Goal: Task Accomplishment & Management: Manage account settings

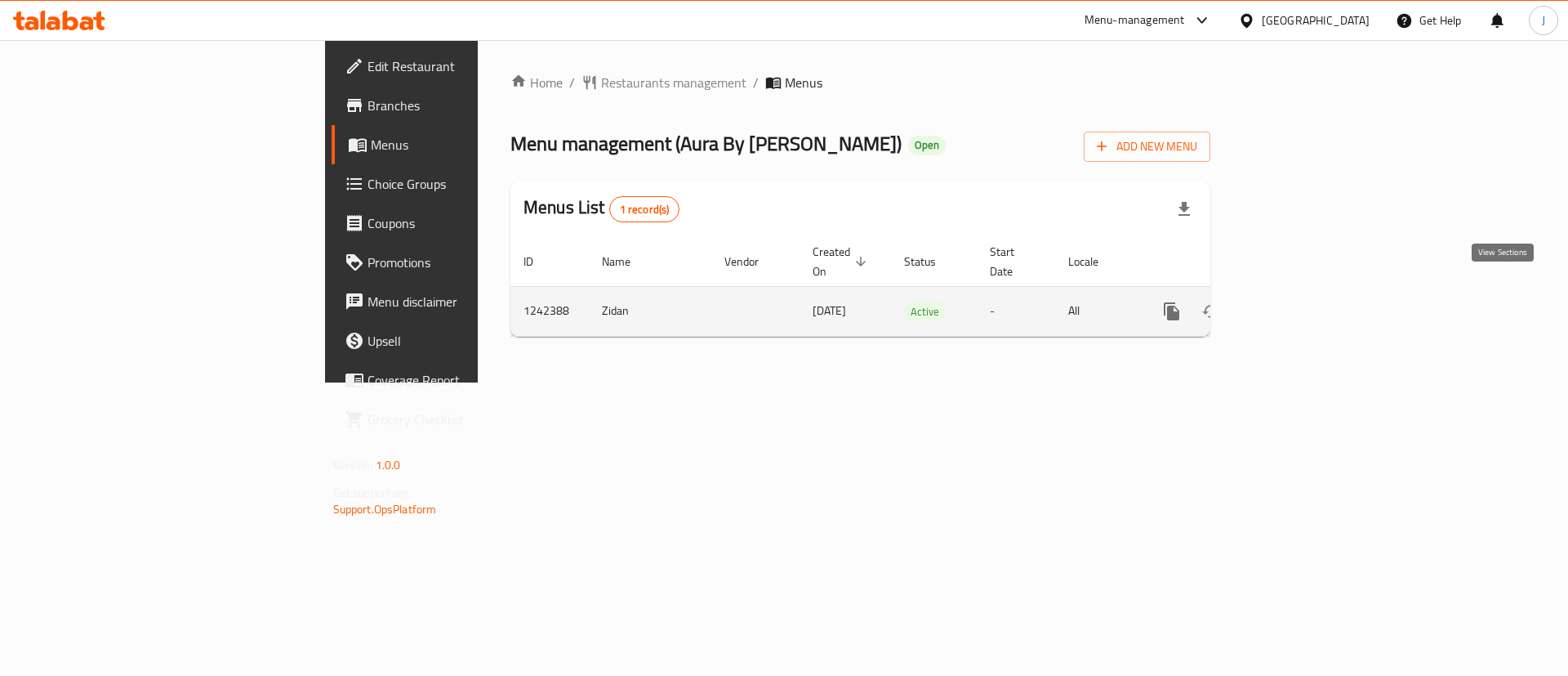
click at [1309, 301] on link "enhanced table" at bounding box center [1289, 311] width 39 height 39
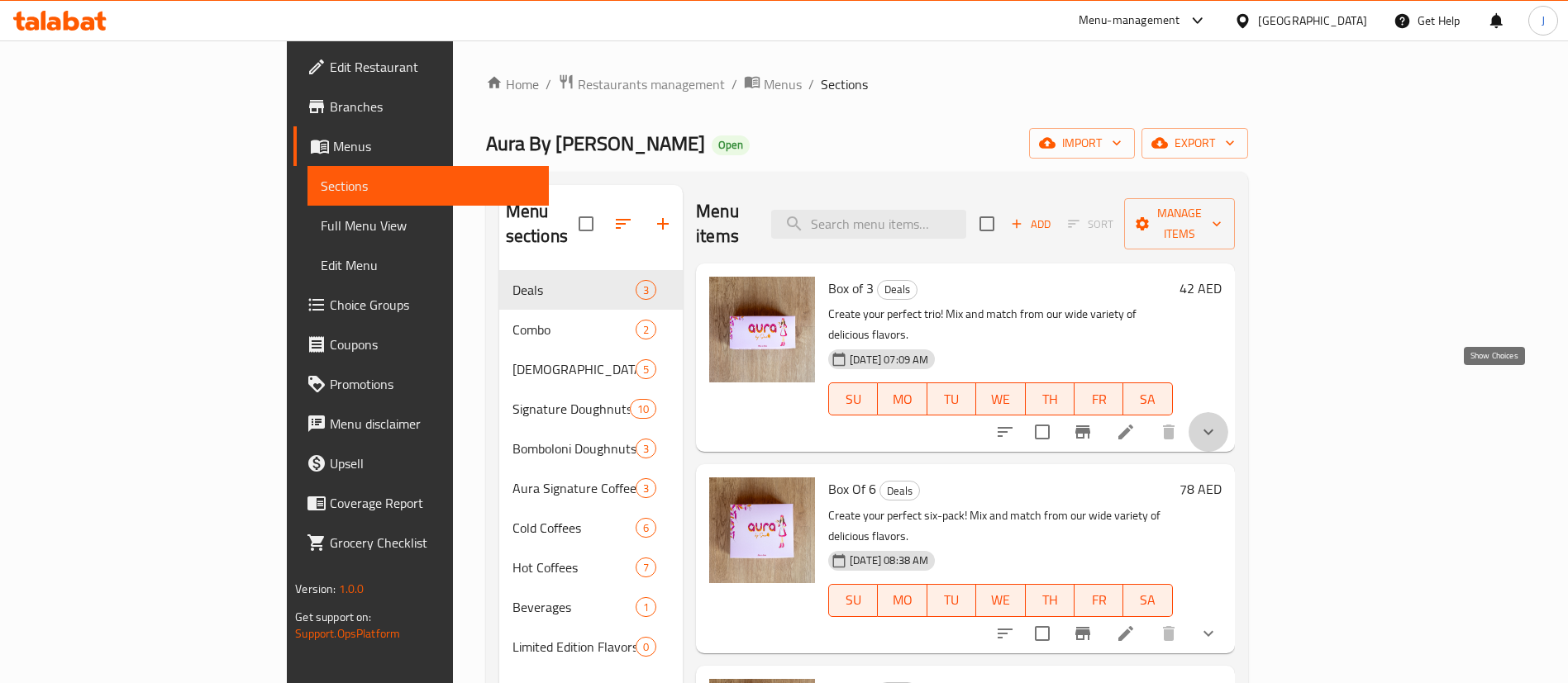
click at [1218, 422] on icon "show more" at bounding box center [1208, 432] width 20 height 20
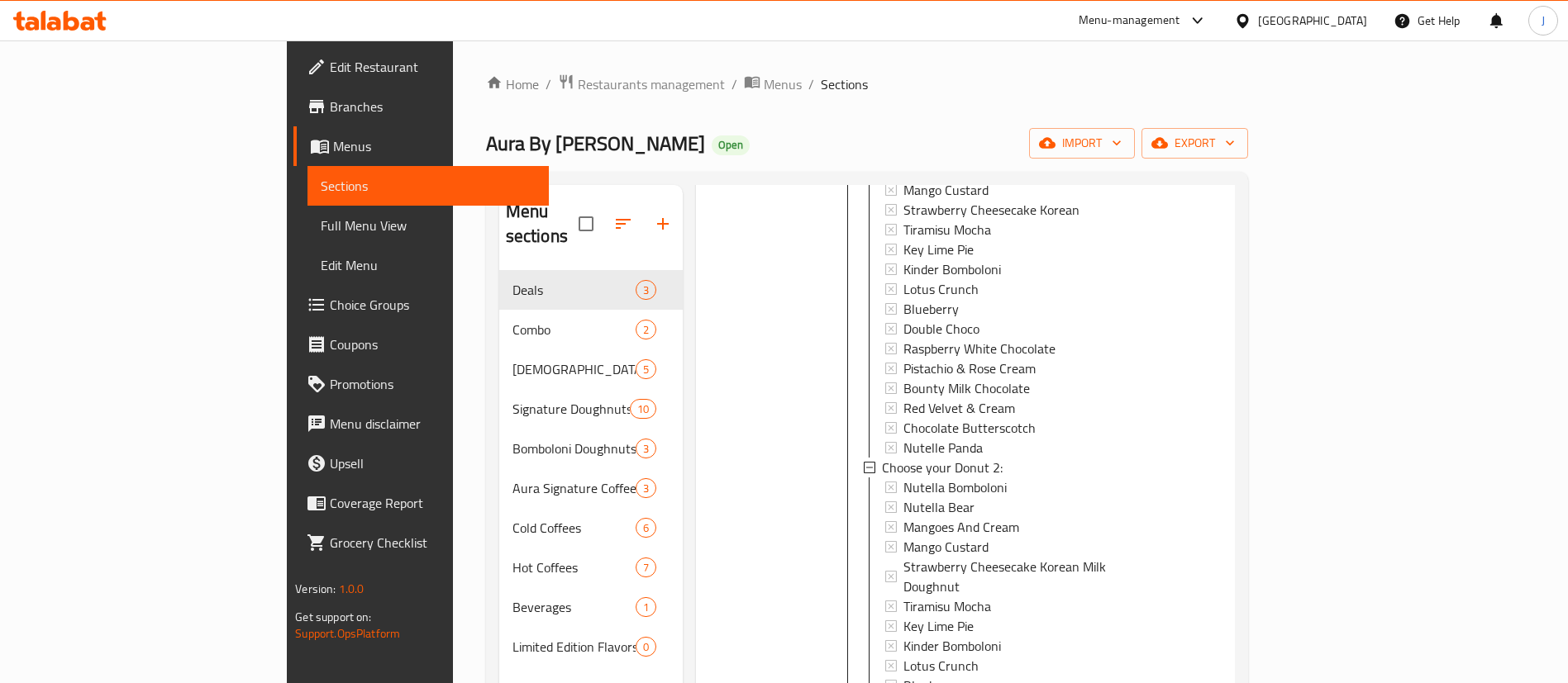
scroll to position [372, 0]
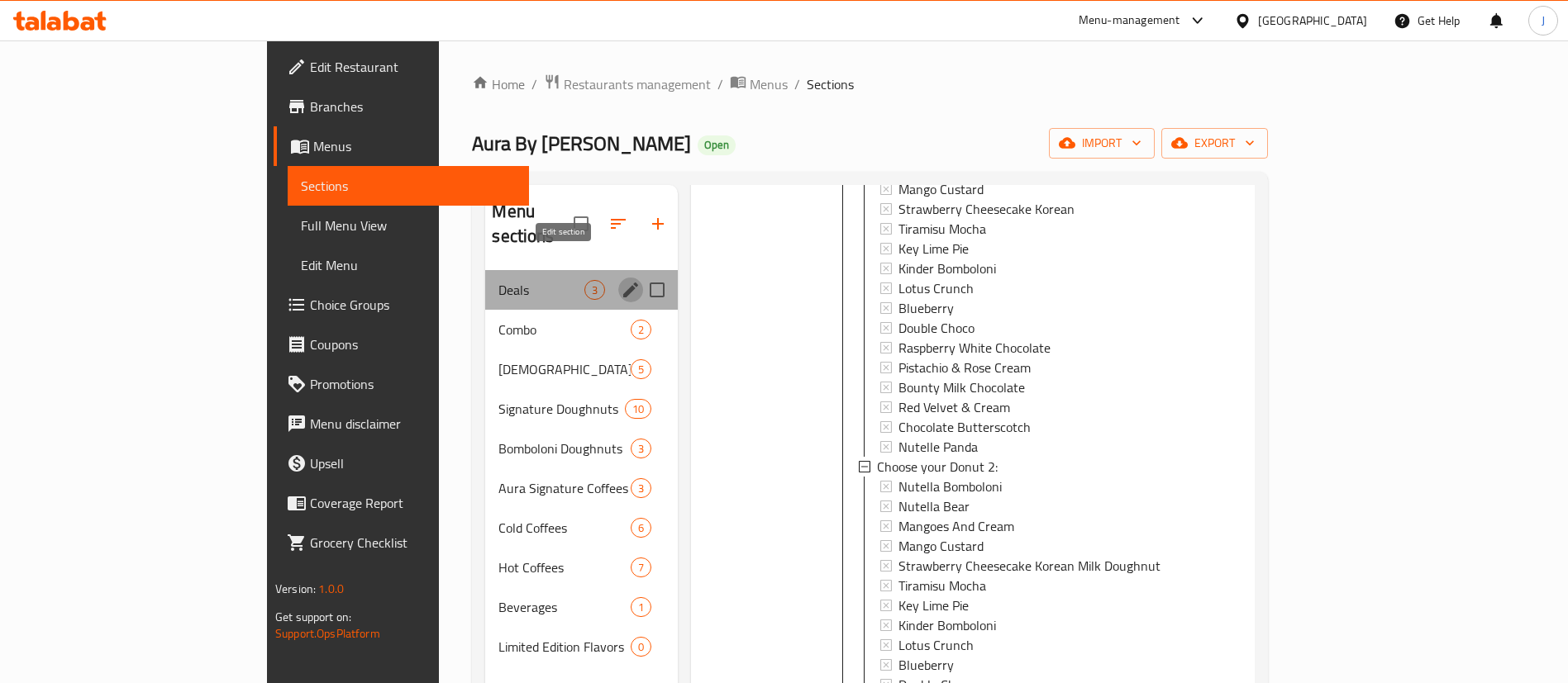
click at [621, 280] on icon "edit" at bounding box center [630, 290] width 20 height 20
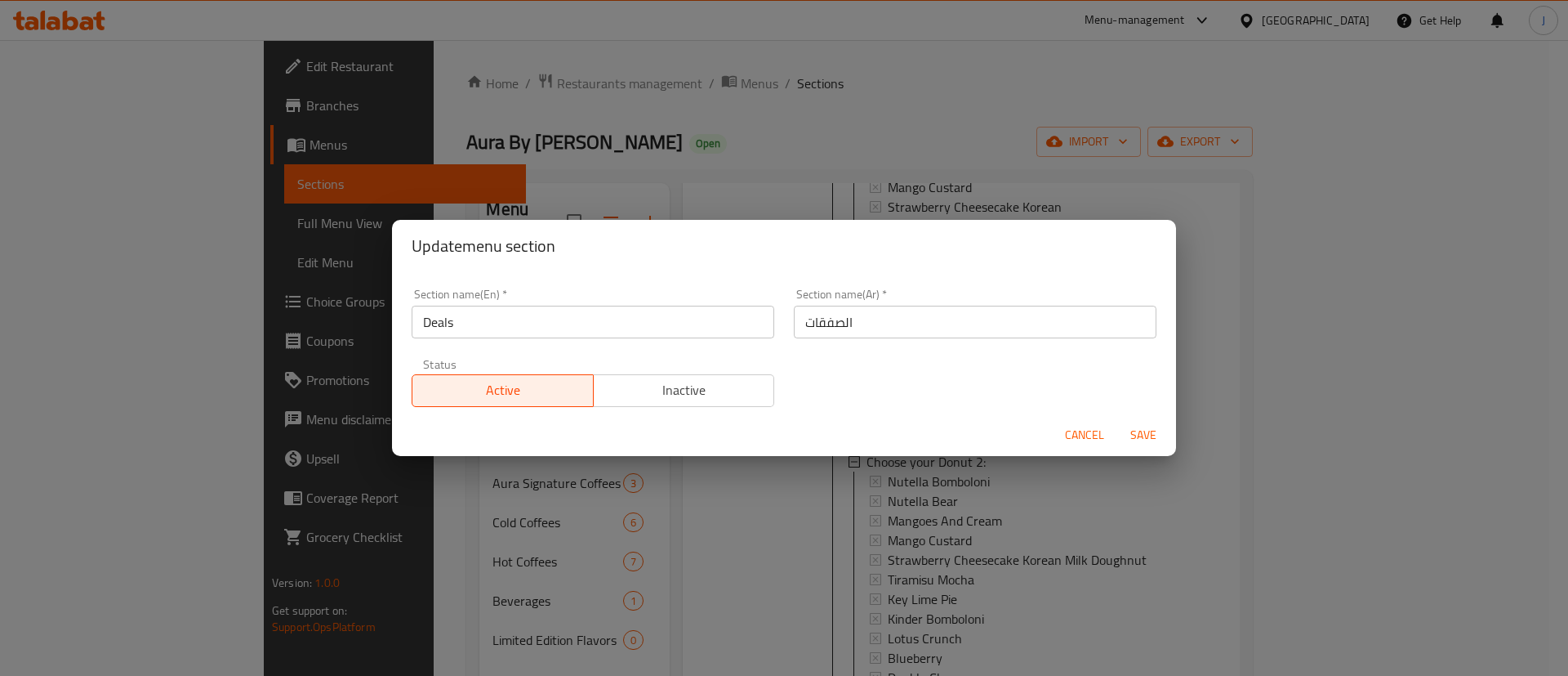
click at [735, 481] on div "Update menu section Section name(En)   * Deals Section name(En) * Section name(…" at bounding box center [784, 338] width 1568 height 676
click at [1067, 425] on span "Cancel" at bounding box center [1085, 435] width 39 height 20
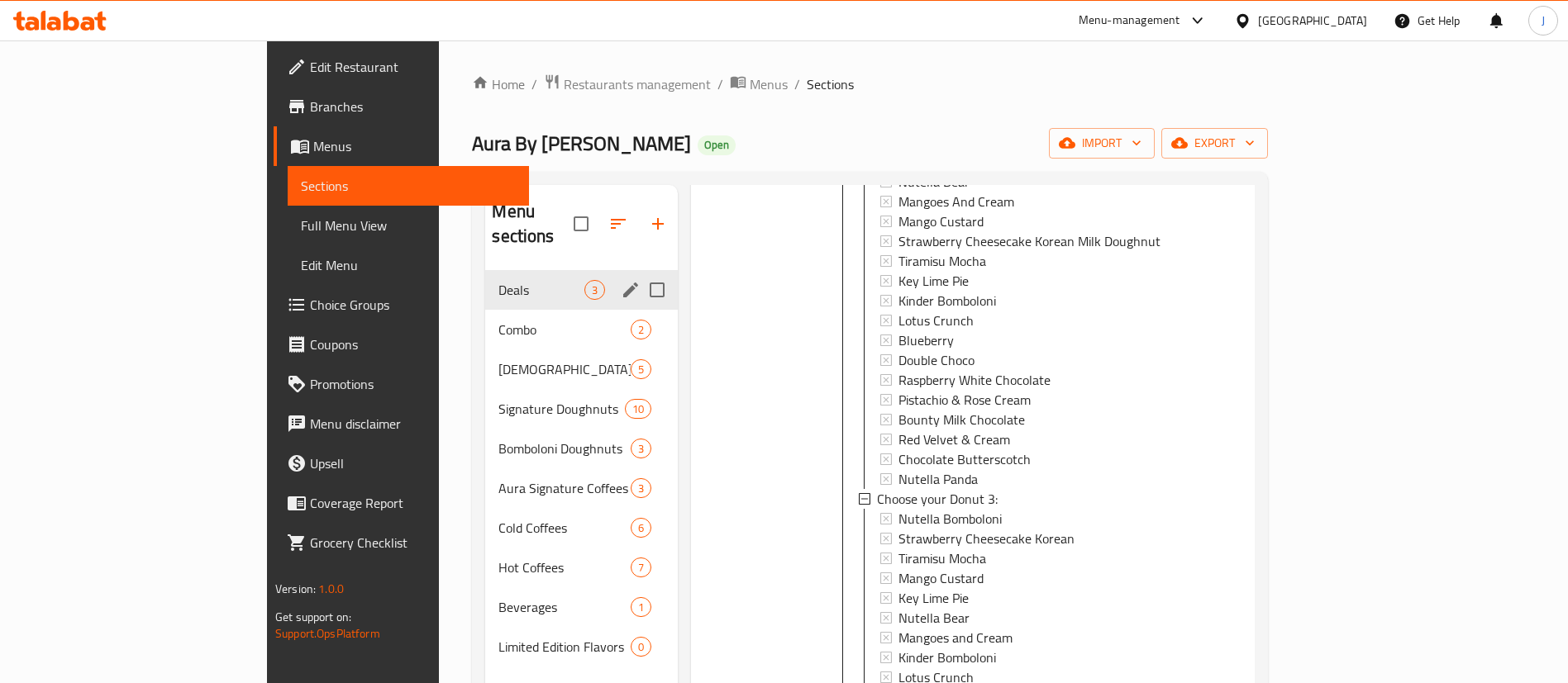
scroll to position [496, 0]
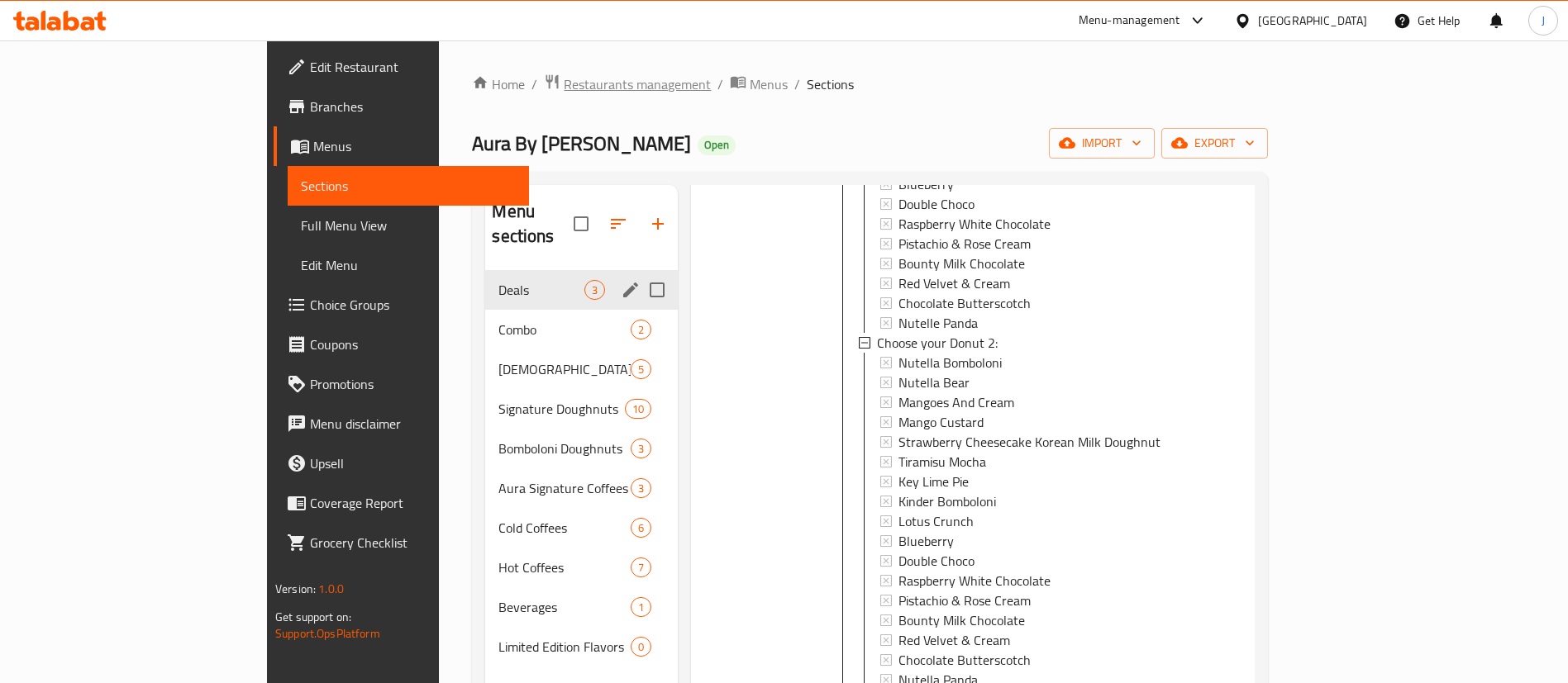
click at [564, 90] on span "Restaurants management" at bounding box center [637, 84] width 147 height 20
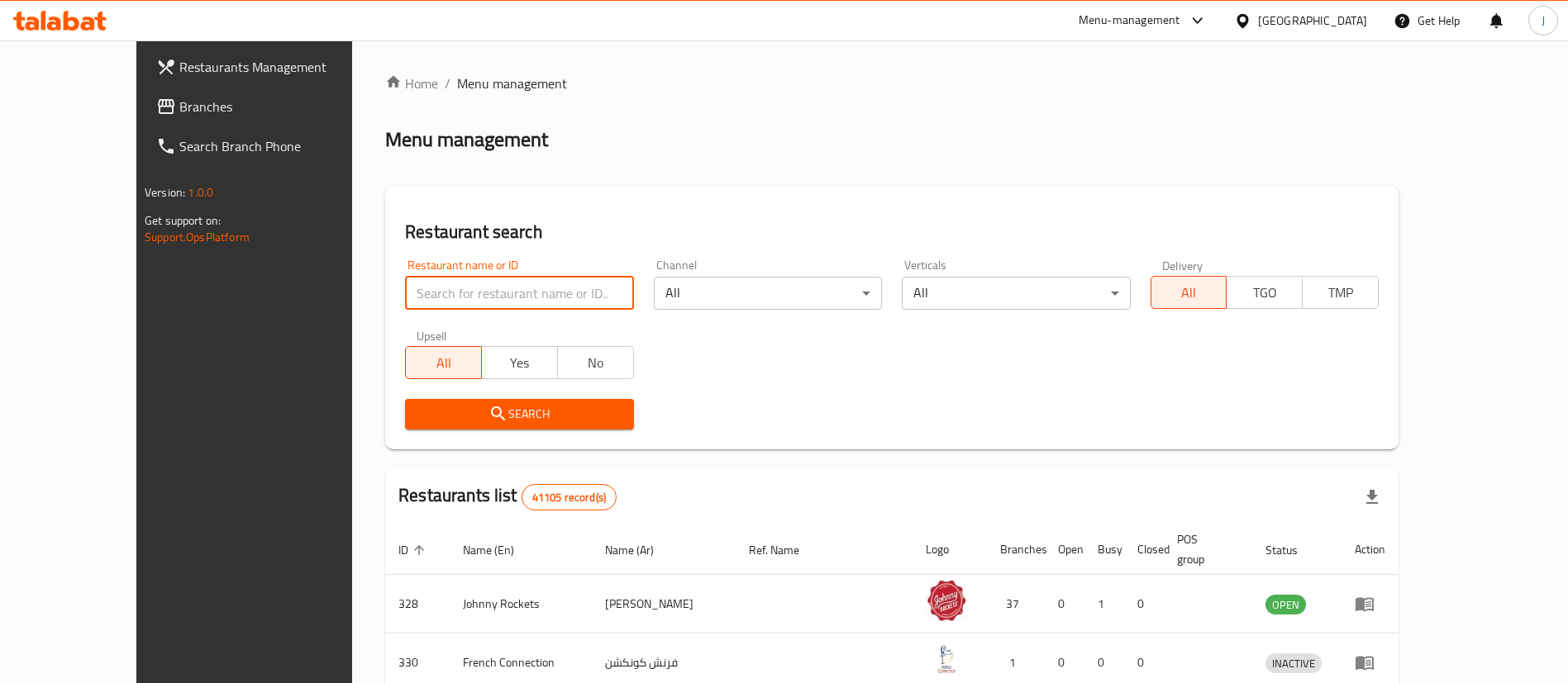
click at [415, 293] on input "search" at bounding box center [519, 293] width 228 height 33
type input "test"
click button "Search" at bounding box center [519, 414] width 228 height 31
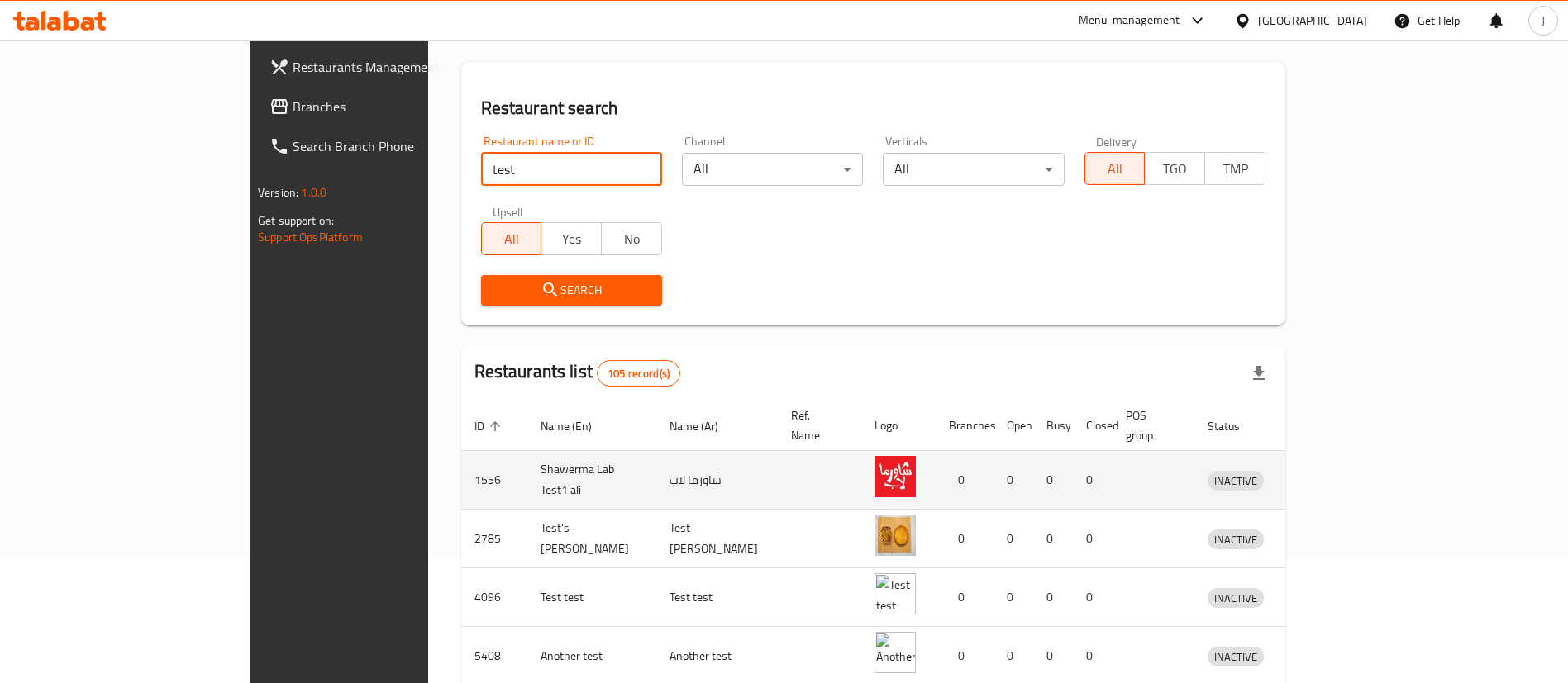
scroll to position [441, 0]
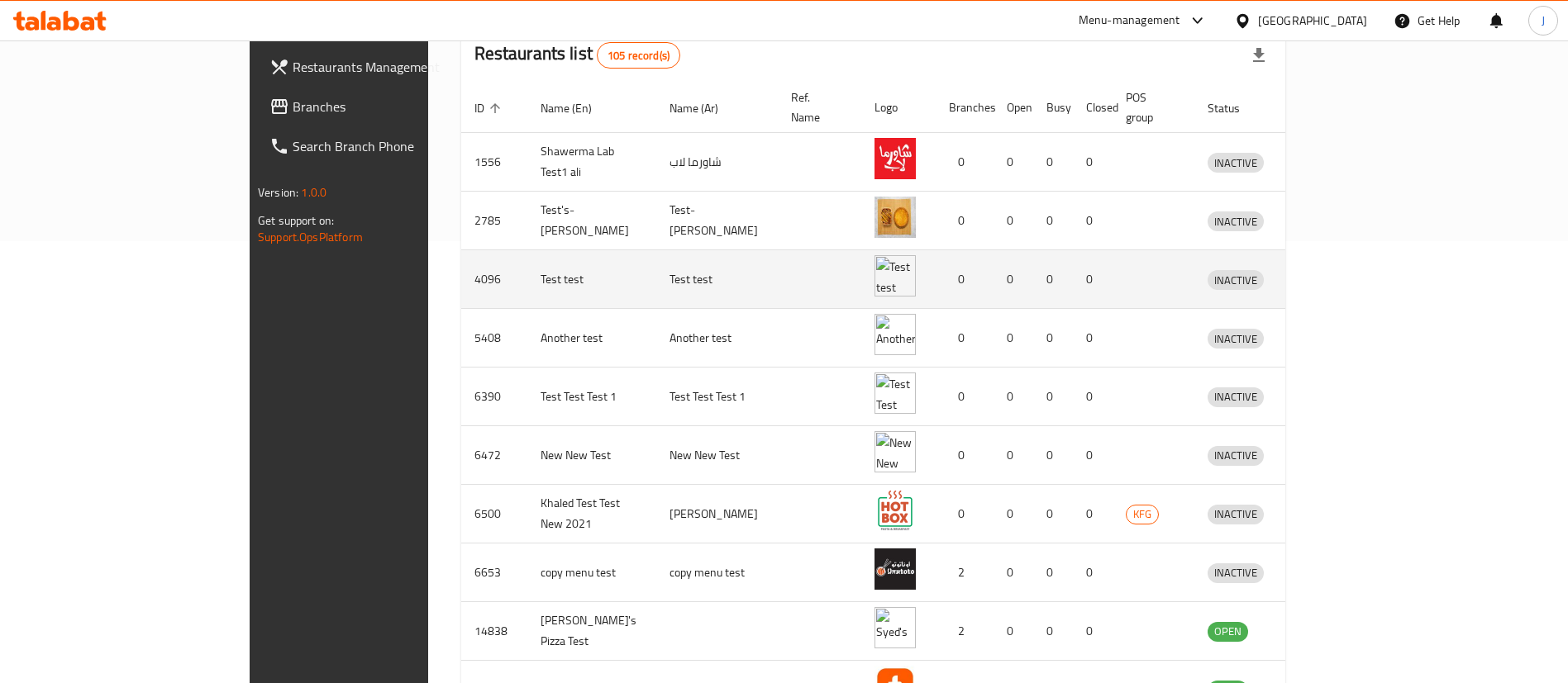
click at [1317, 270] on icon "enhanced table" at bounding box center [1306, 279] width 20 height 20
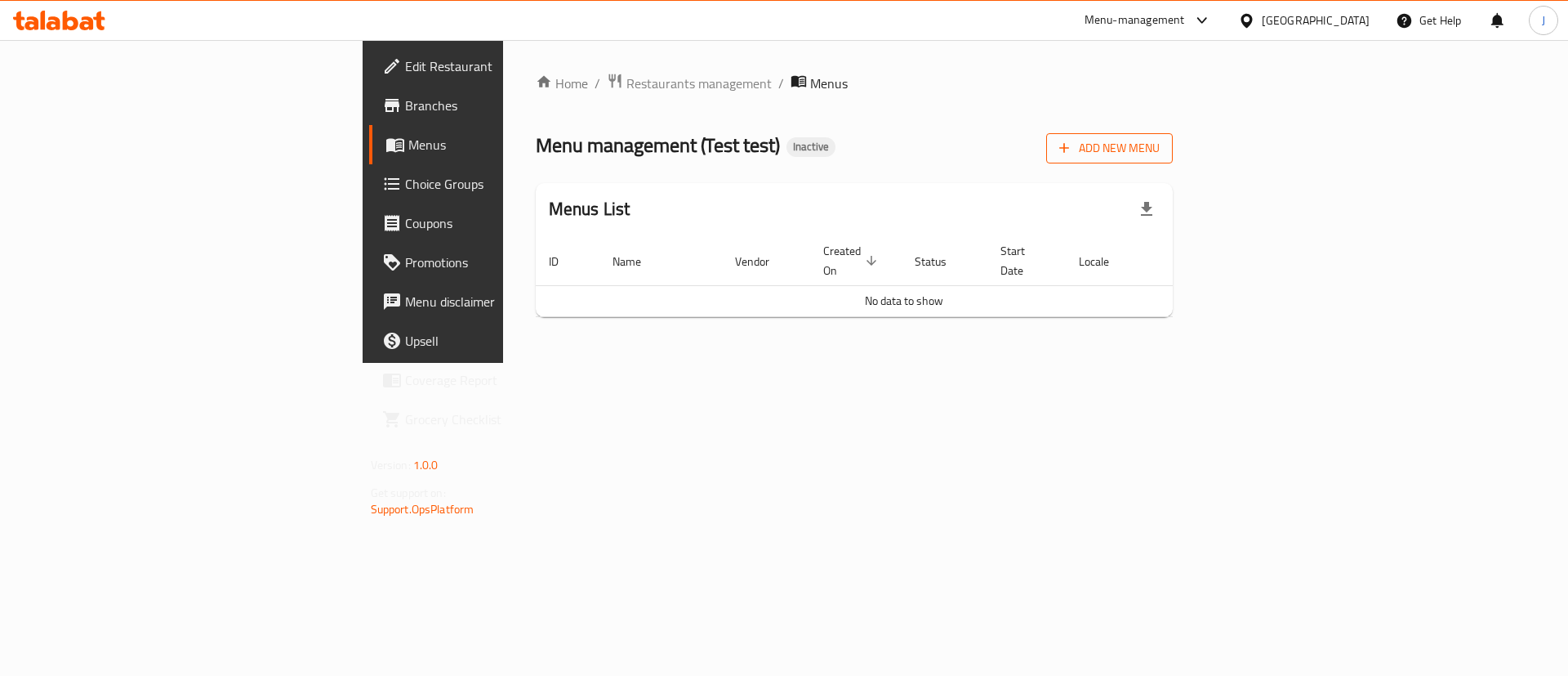
click at [1160, 144] on span "Add New Menu" at bounding box center [1109, 147] width 100 height 20
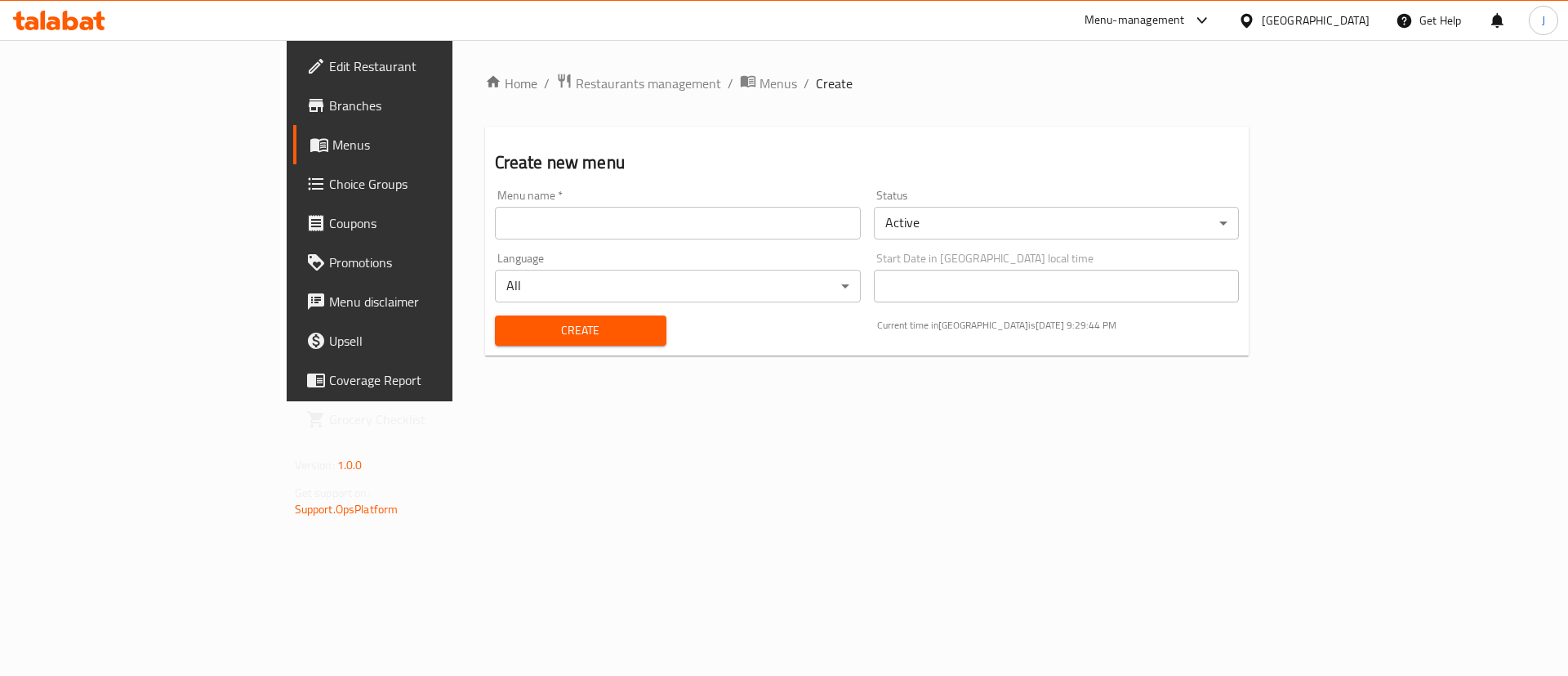
click at [495, 229] on input "text" at bounding box center [677, 223] width 366 height 33
type input "Test"
click at [495, 316] on button "Create" at bounding box center [581, 331] width 172 height 31
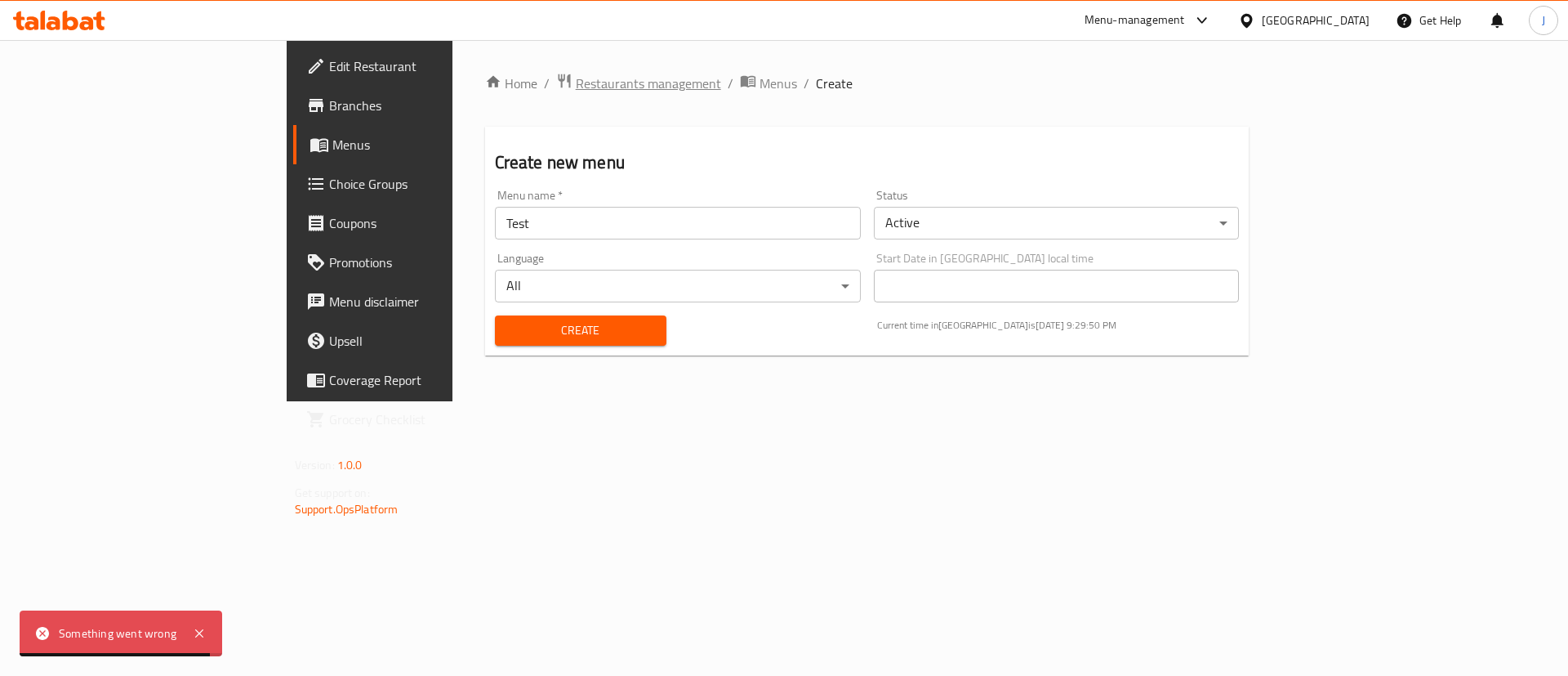
click at [576, 85] on span "Restaurants management" at bounding box center [649, 83] width 145 height 20
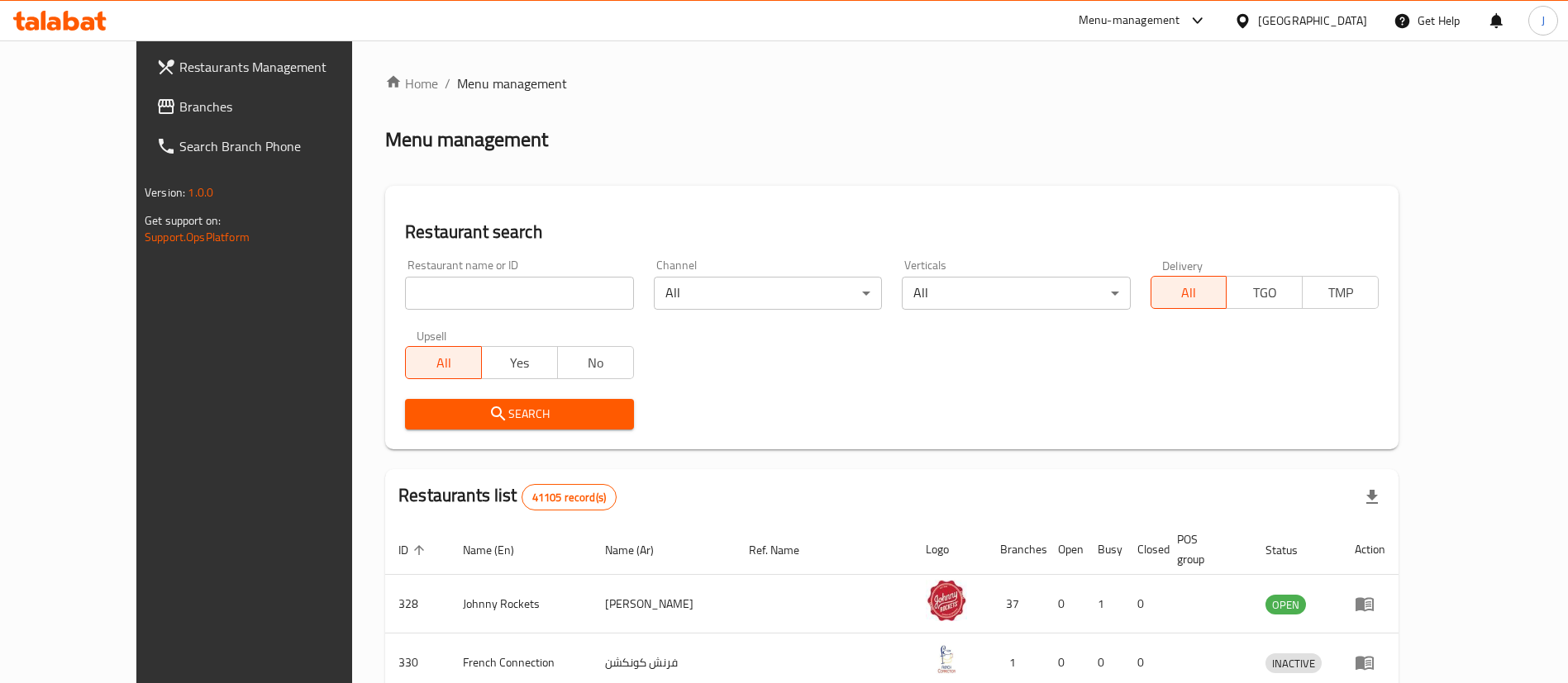
click at [419, 295] on input "search" at bounding box center [519, 293] width 228 height 33
type input "test"
click button "Search" at bounding box center [519, 414] width 228 height 31
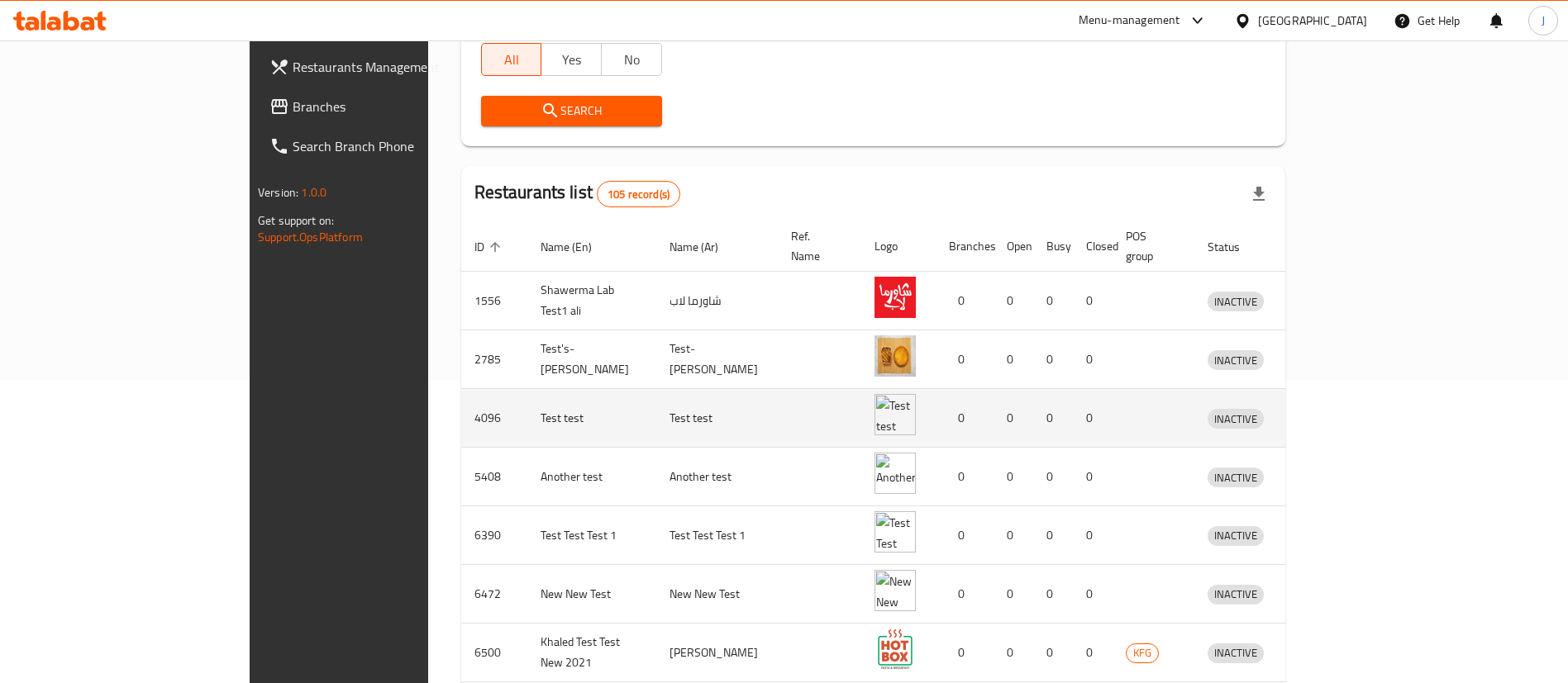
scroll to position [301, 0]
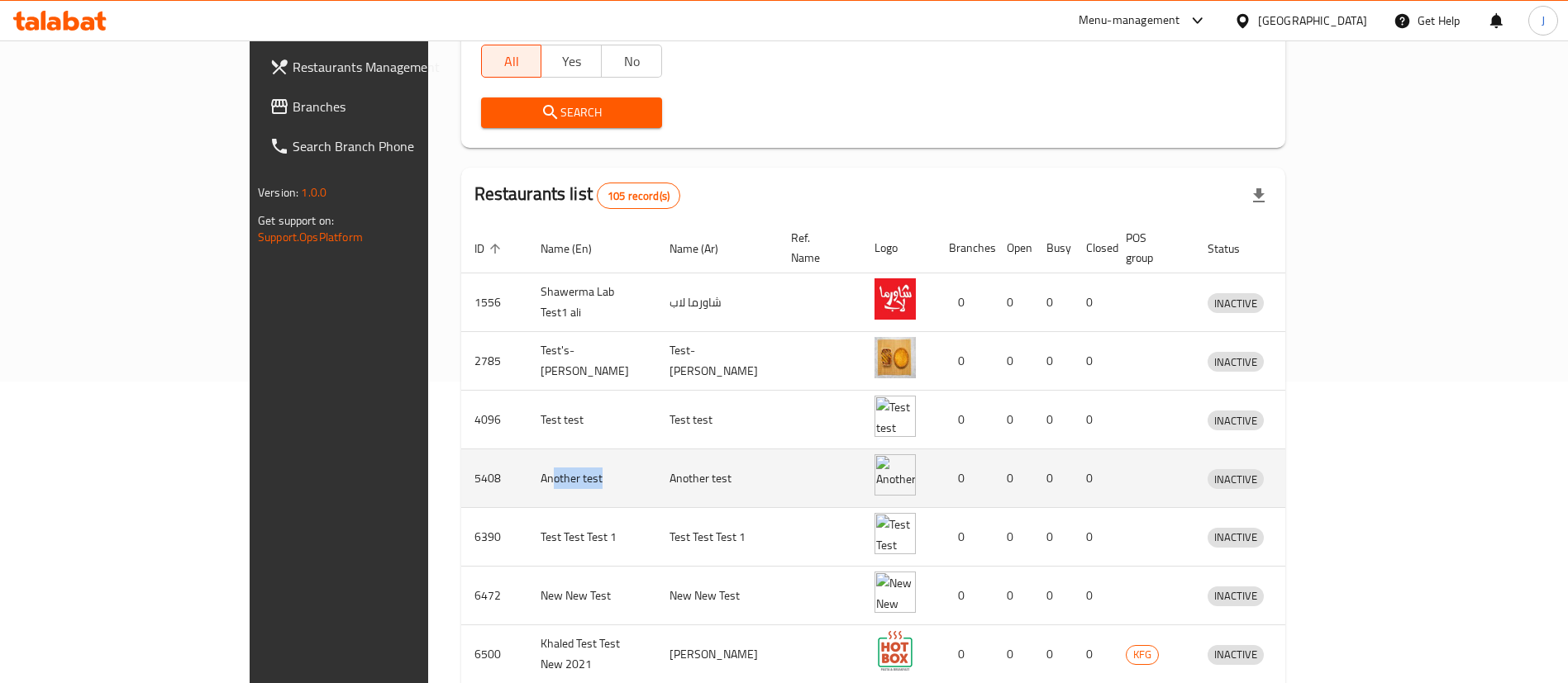
drag, startPoint x: 385, startPoint y: 463, endPoint x: 468, endPoint y: 458, distance: 83.2
click at [527, 458] on td "Another test" at bounding box center [591, 478] width 129 height 59
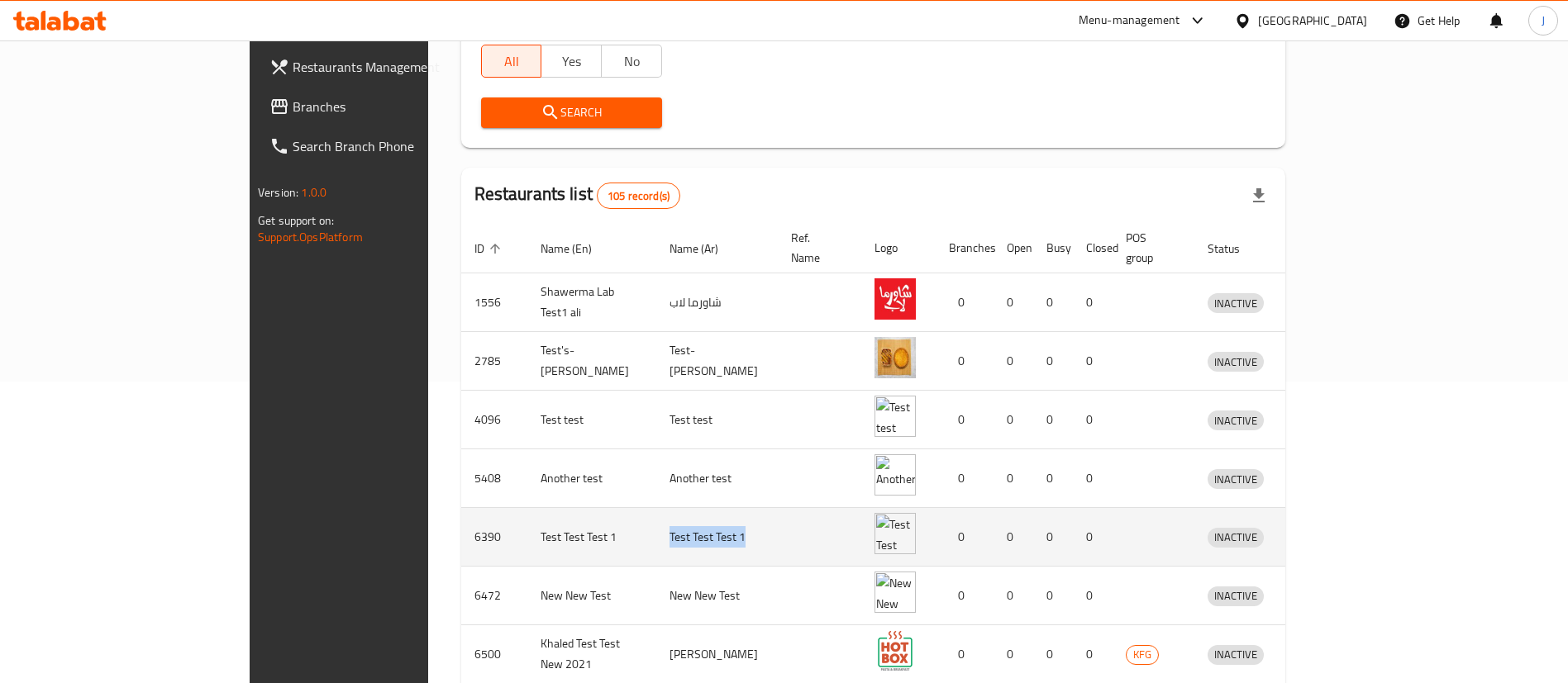
drag, startPoint x: 522, startPoint y: 504, endPoint x: 703, endPoint y: 512, distance: 181.2
click at [676, 512] on tr "6390 Test Test Test 1 Test Test Test 1 0 0 0 0 INACTIVE" at bounding box center [901, 537] width 880 height 59
click at [1317, 526] on icon "enhanced table" at bounding box center [1306, 536] width 20 height 20
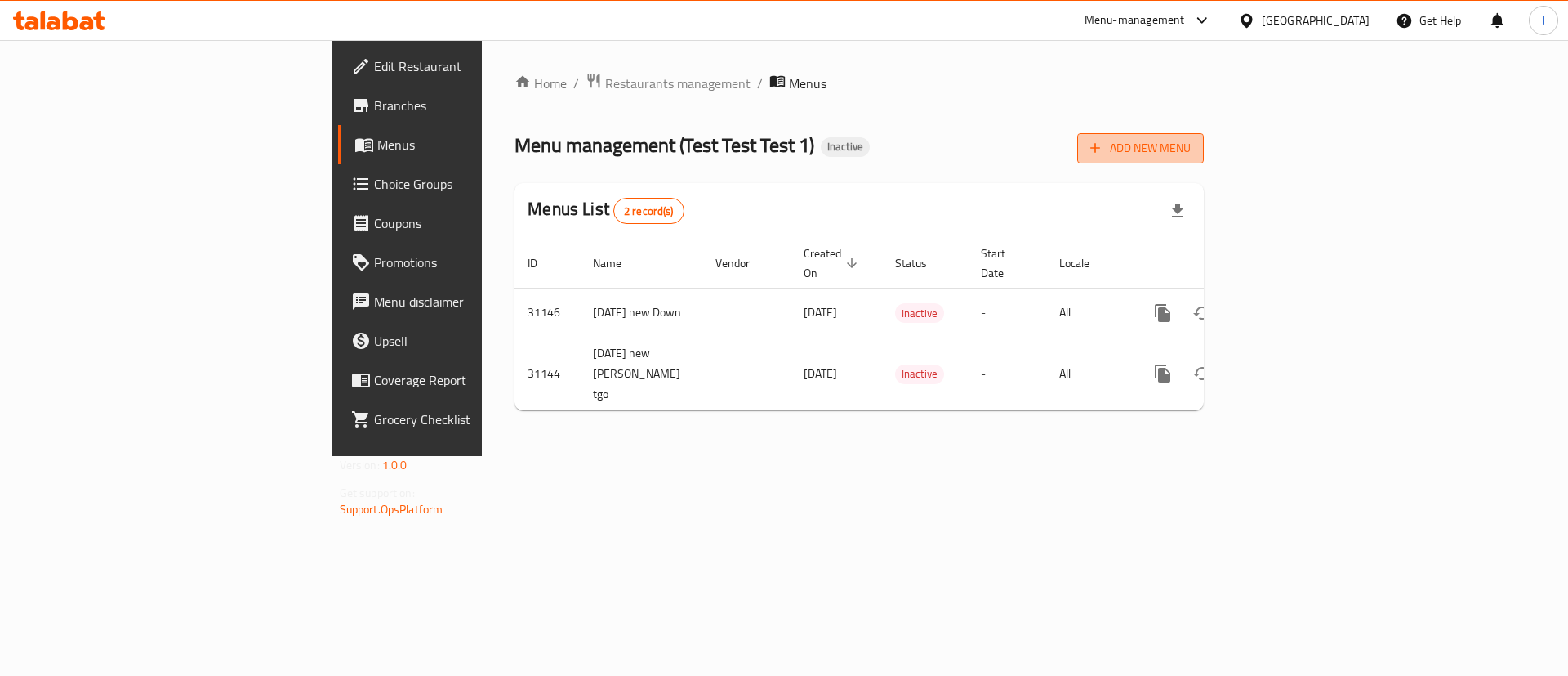
click at [1191, 147] on span "Add New Menu" at bounding box center [1140, 147] width 100 height 20
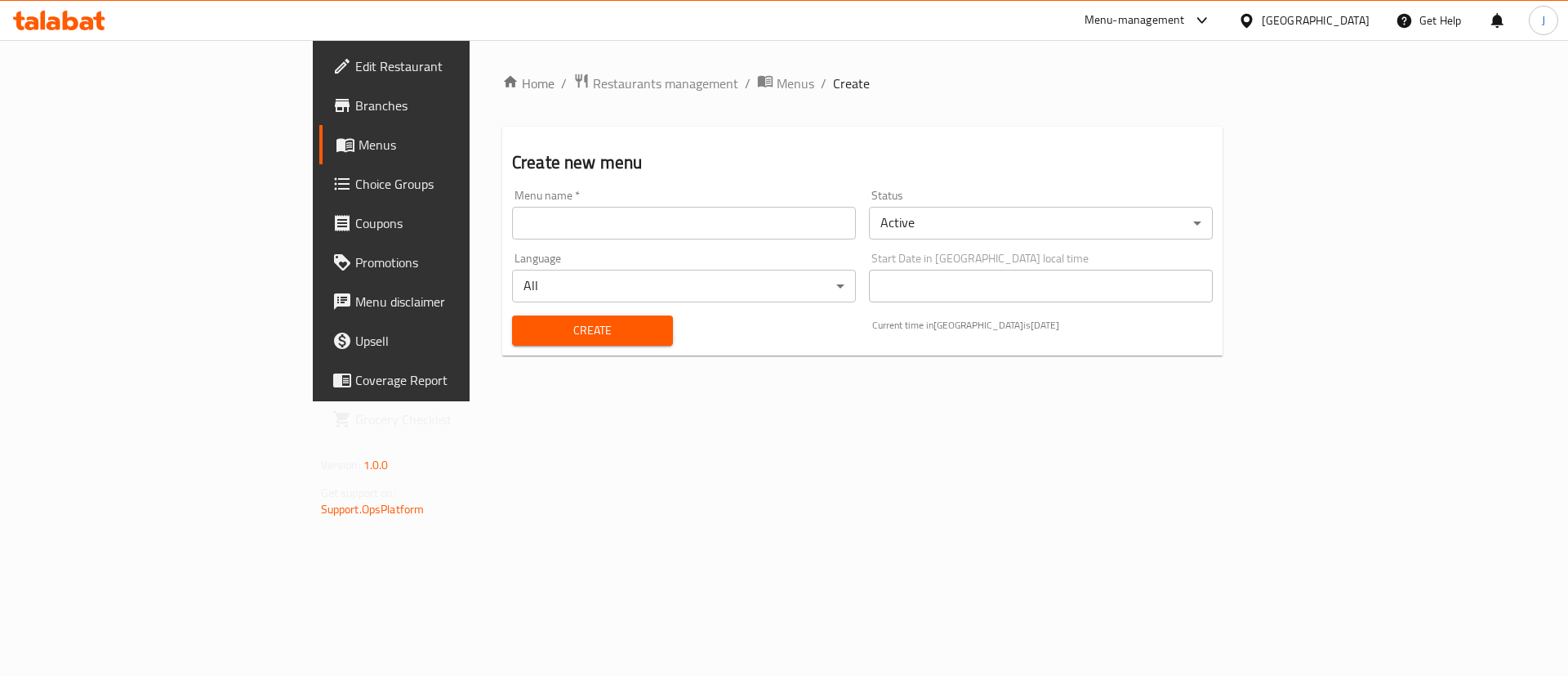
click at [995, 228] on body "​ Menu-management United Arab Emirates Get Help J Edit Restaurant Branches Menu…" at bounding box center [784, 358] width 1568 height 636
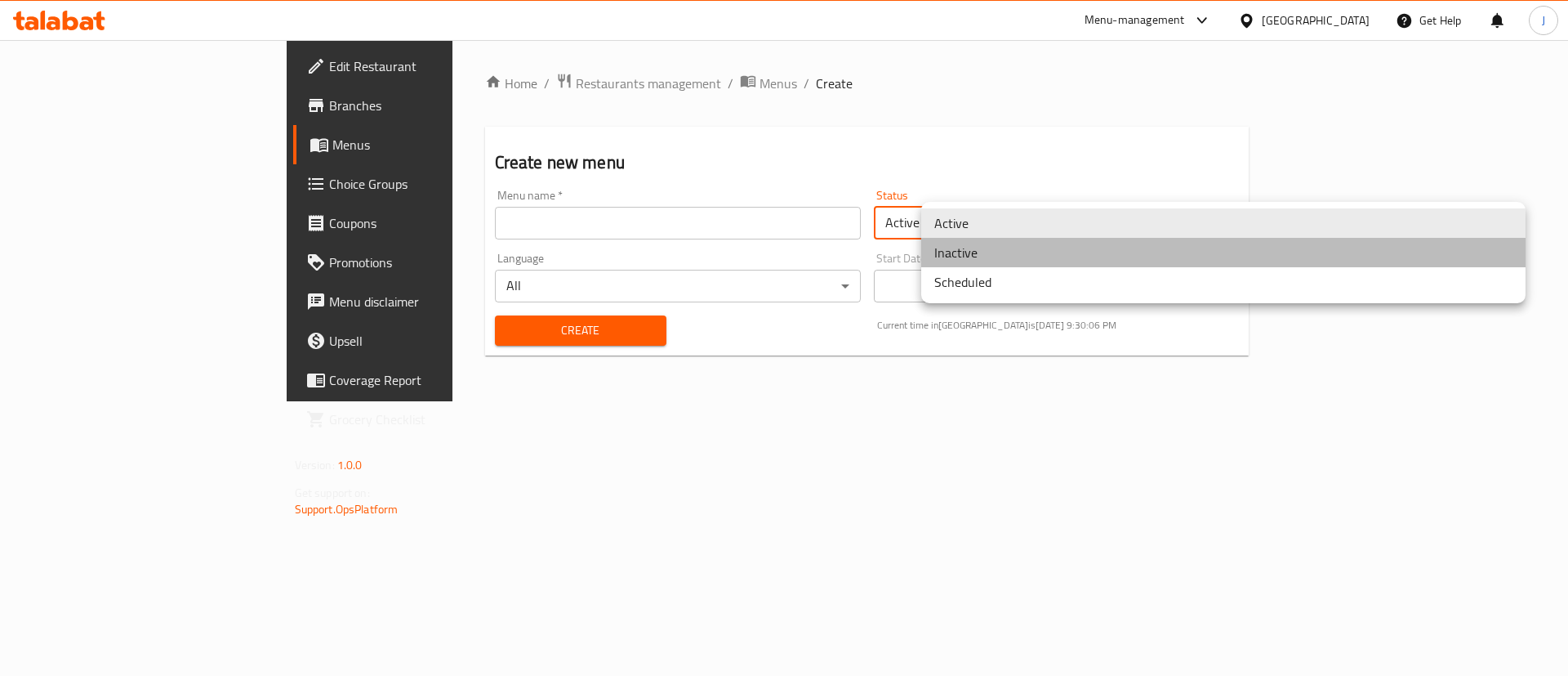
click at [971, 259] on li "Inactive" at bounding box center [1223, 252] width 605 height 30
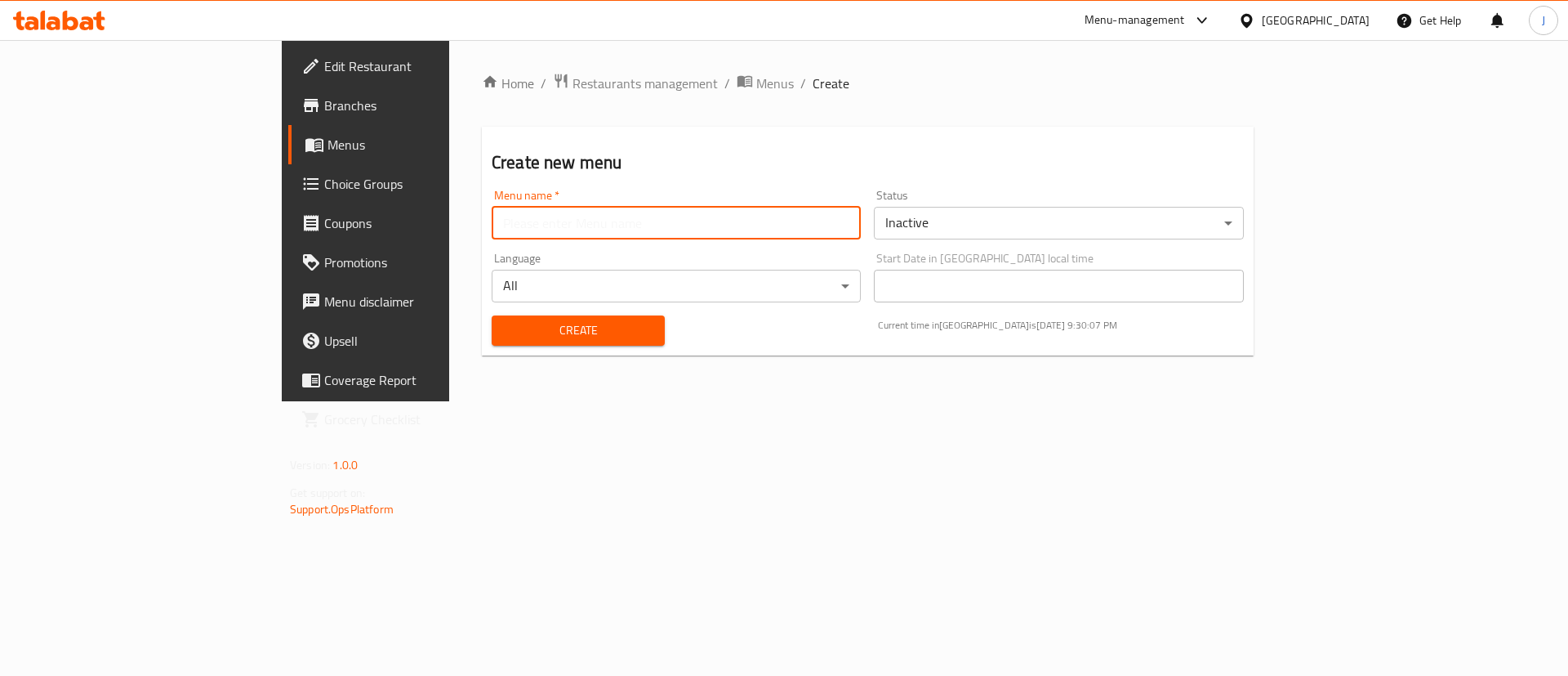
drag, startPoint x: 494, startPoint y: 217, endPoint x: 478, endPoint y: 229, distance: 20.0
click at [494, 217] on input "text" at bounding box center [677, 223] width 369 height 33
type input "Testsssssss"
click at [505, 323] on span "Create" at bounding box center [578, 330] width 147 height 20
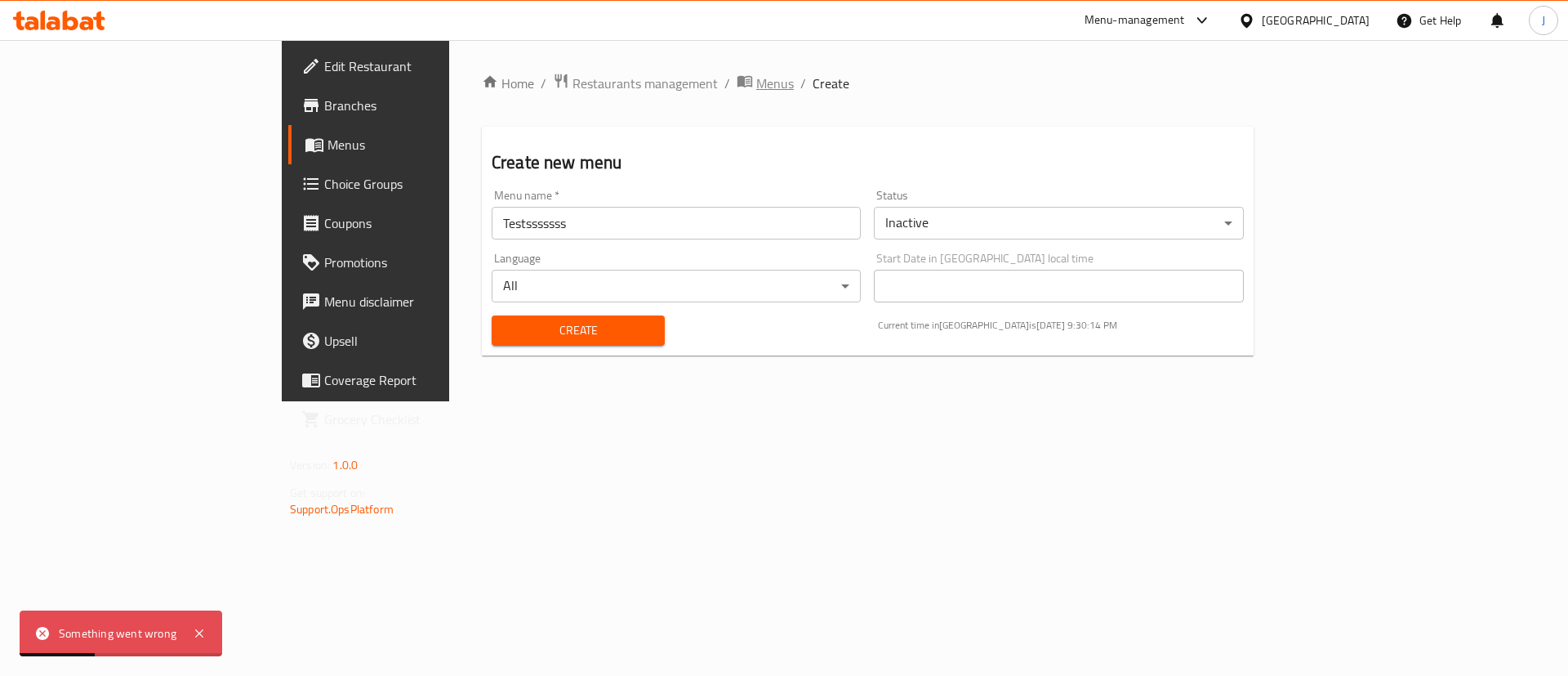
click at [757, 93] on span "Menus" at bounding box center [775, 83] width 37 height 20
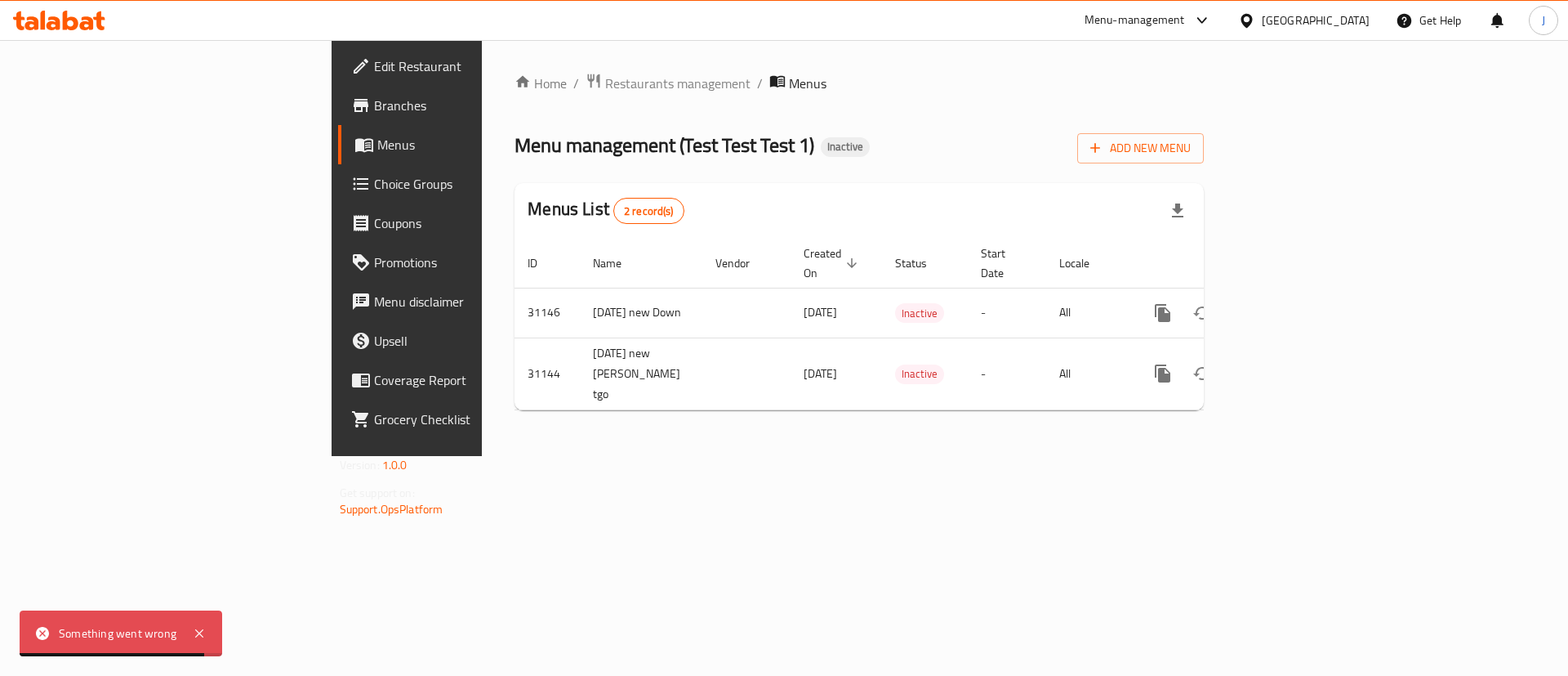
click at [375, 62] on span "Edit Restaurant" at bounding box center [478, 66] width 206 height 20
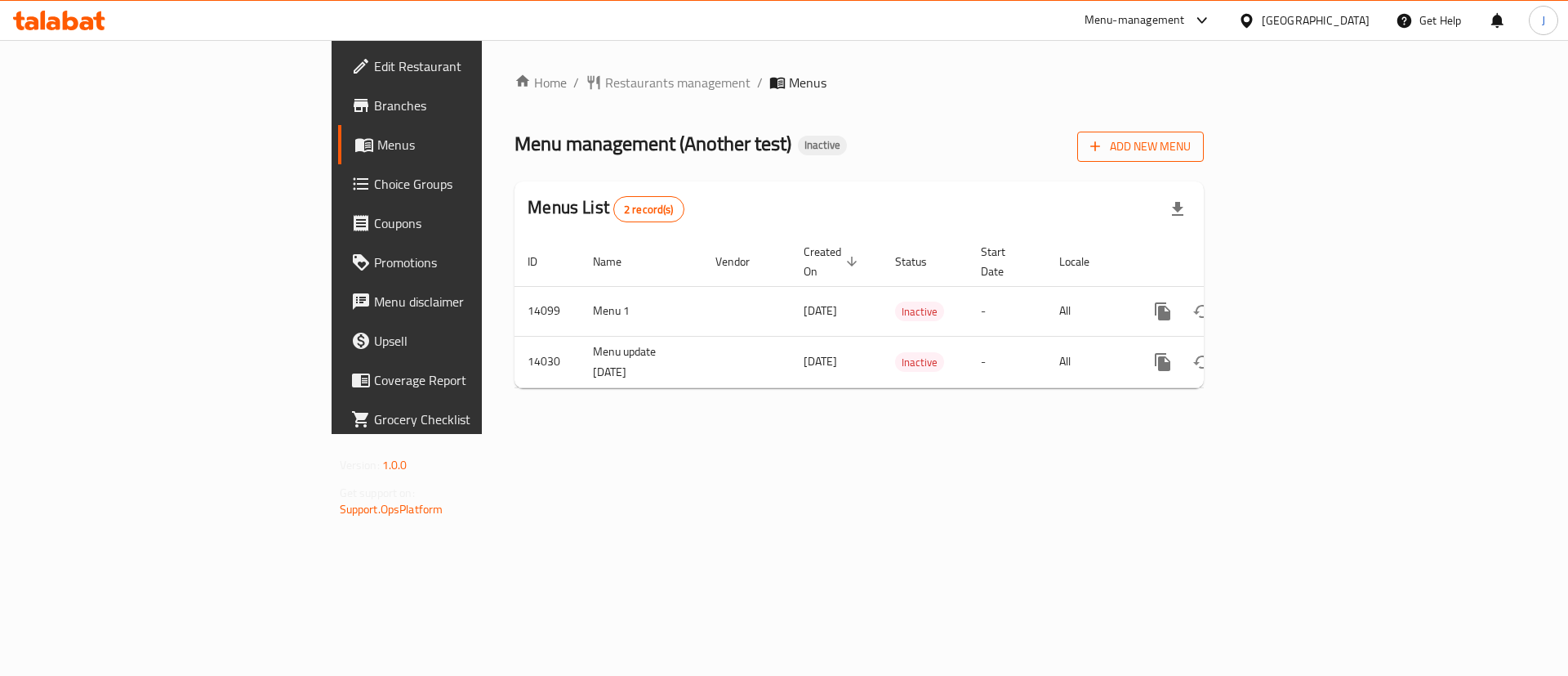
click at [1191, 140] on span "Add New Menu" at bounding box center [1140, 146] width 100 height 20
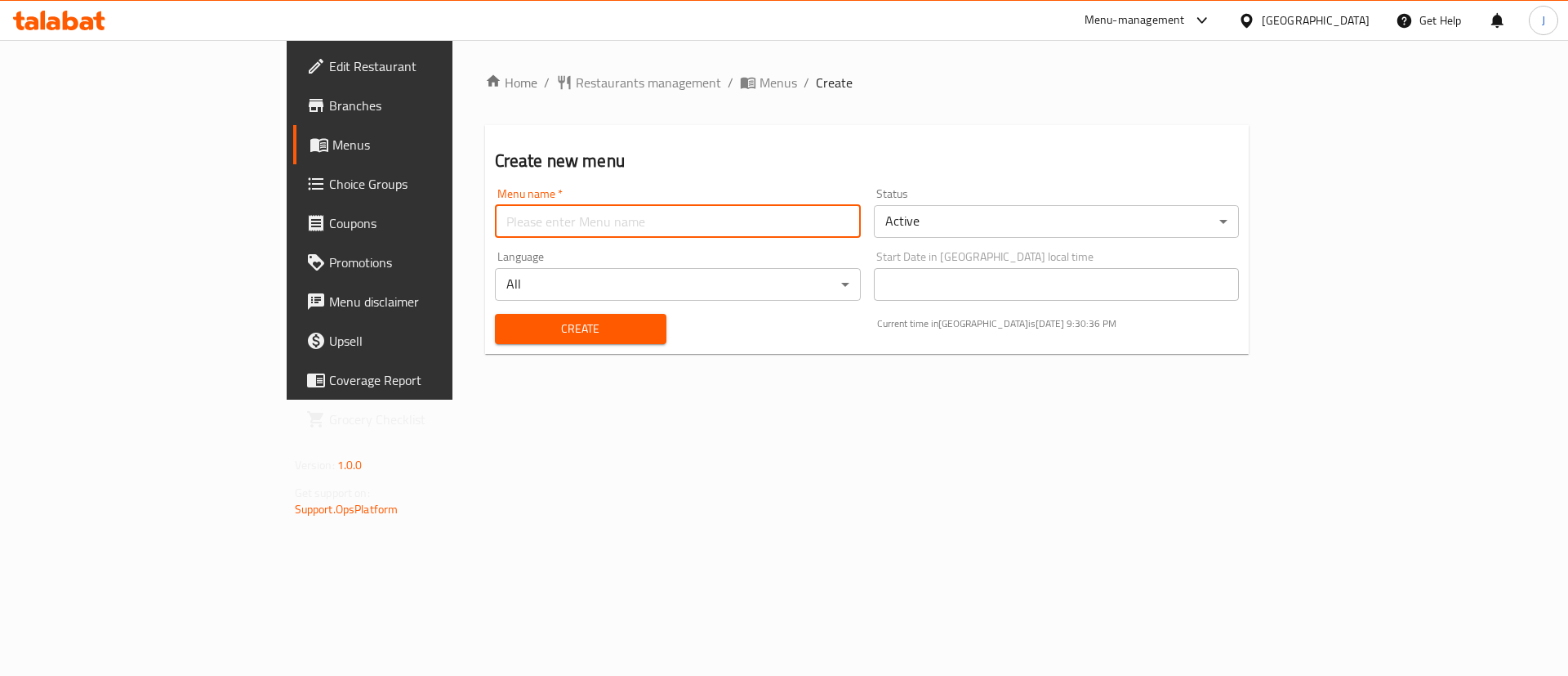
drag, startPoint x: 524, startPoint y: 229, endPoint x: 518, endPoint y: 236, distance: 9.2
click at [524, 229] on input "text" at bounding box center [677, 222] width 366 height 33
type input "Testsssssssss"
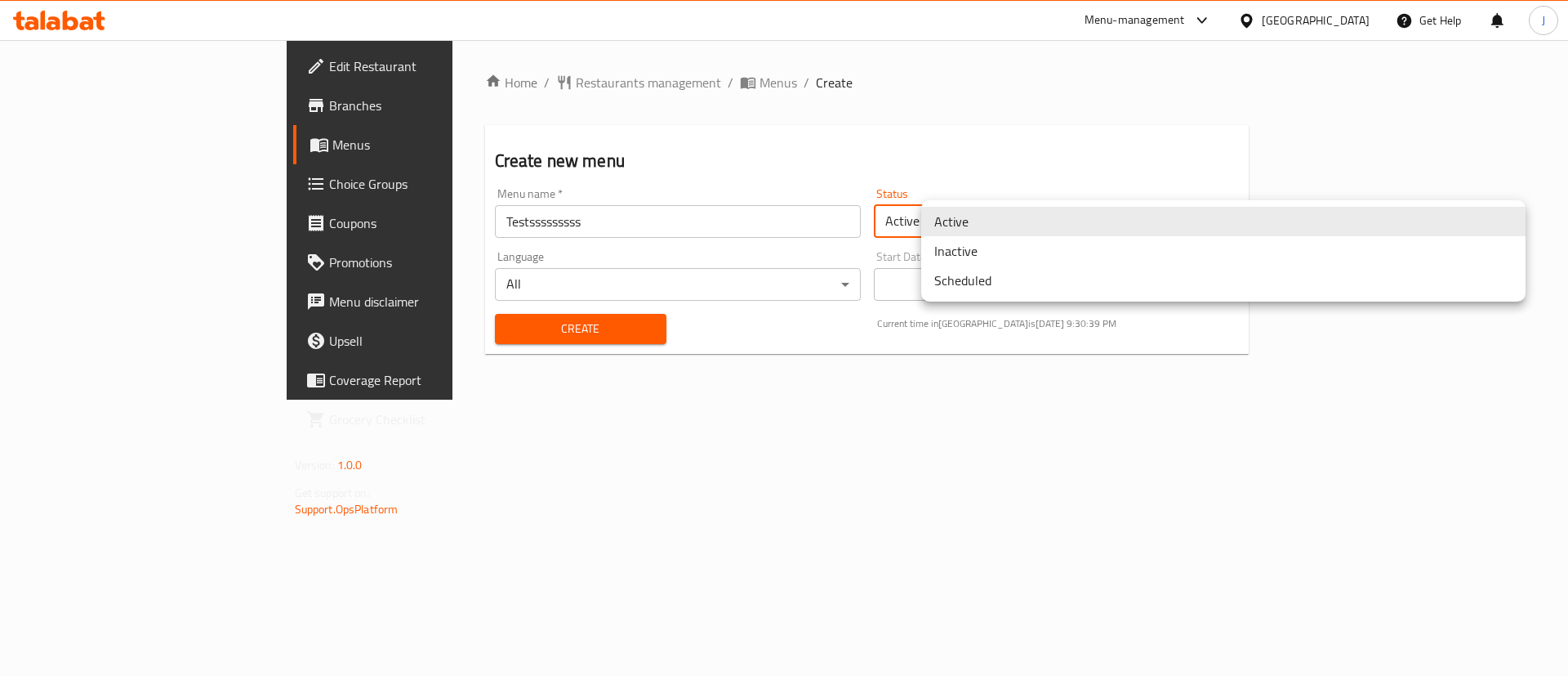
click at [999, 227] on body "​ Menu-management [GEOGRAPHIC_DATA] Get Help J Edit Restaurant Branches Menus C…" at bounding box center [784, 358] width 1568 height 636
click at [978, 256] on li "Inactive" at bounding box center [1223, 251] width 605 height 30
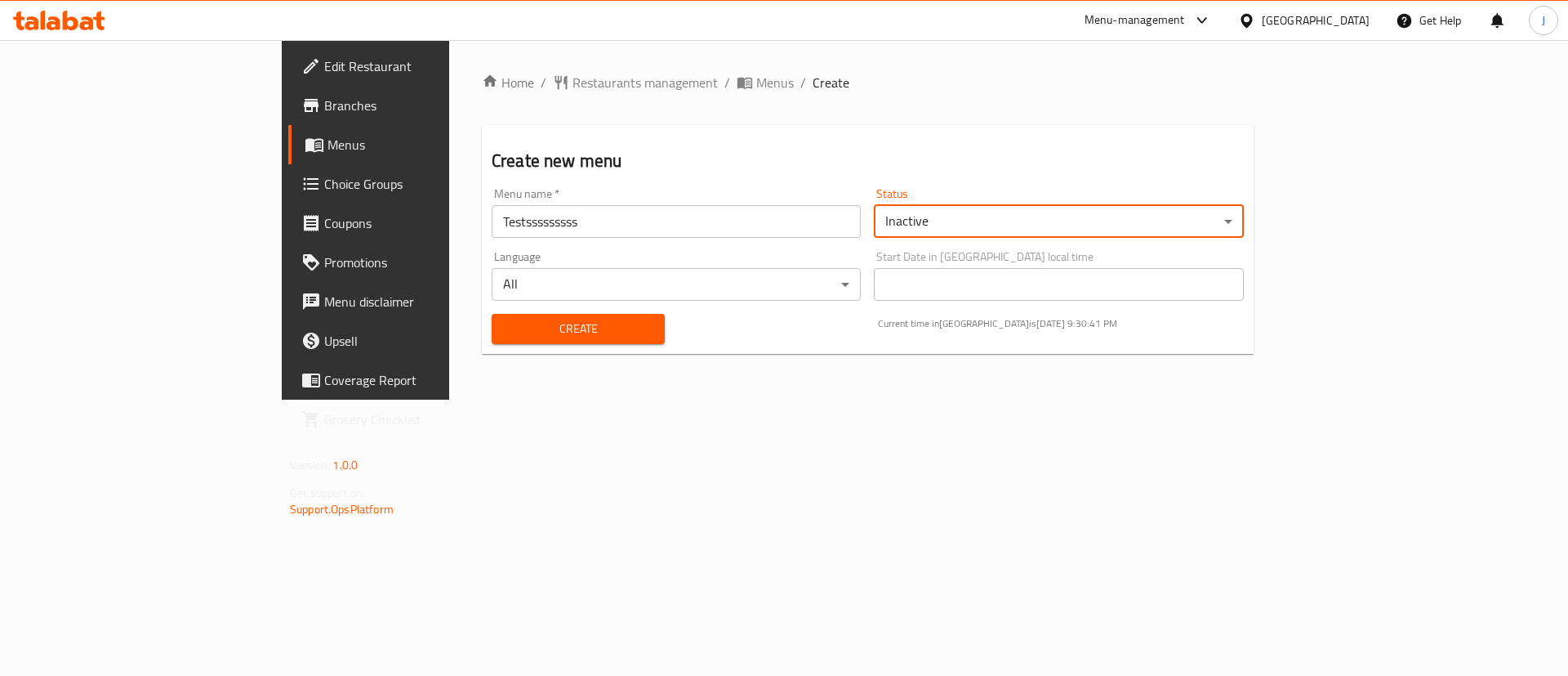
click at [492, 316] on button "Create" at bounding box center [578, 329] width 173 height 31
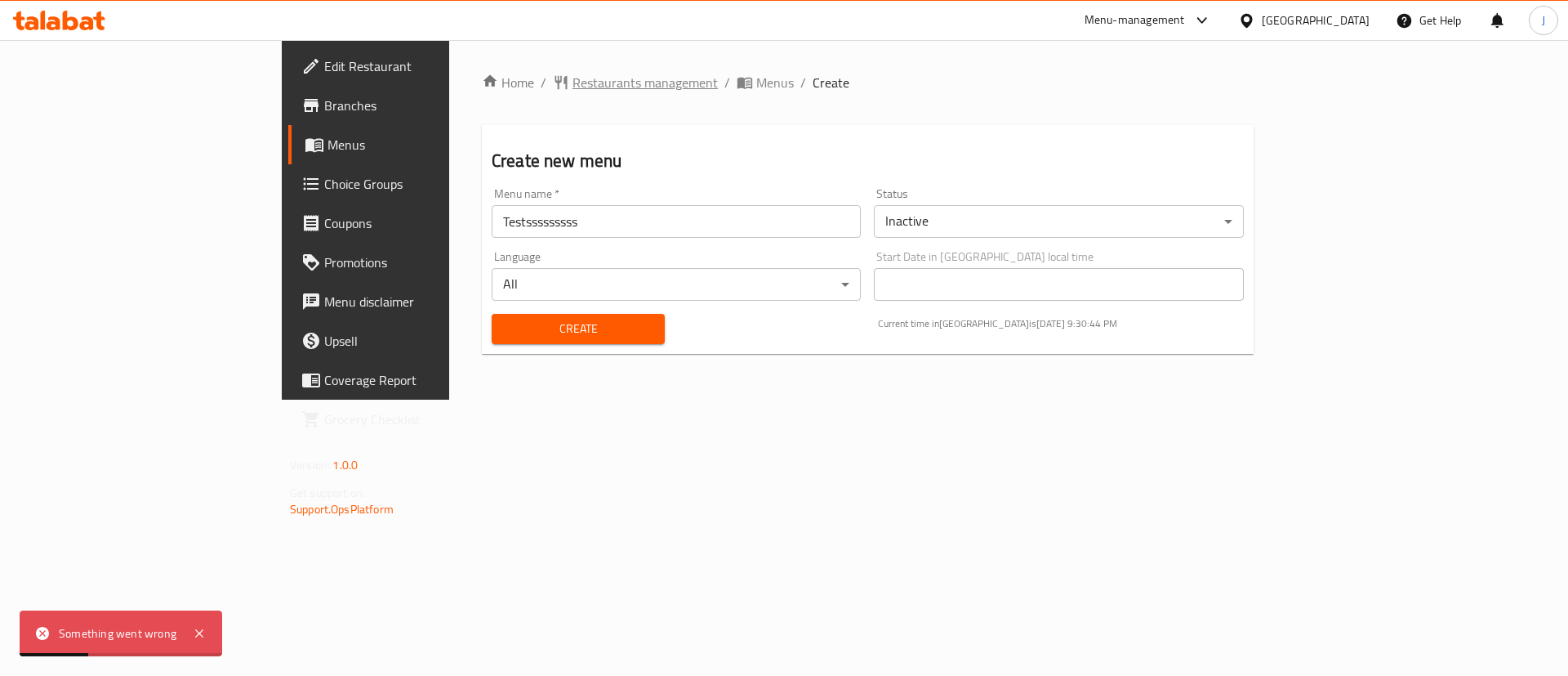
click at [572, 80] on span "Restaurants management" at bounding box center [645, 82] width 145 height 20
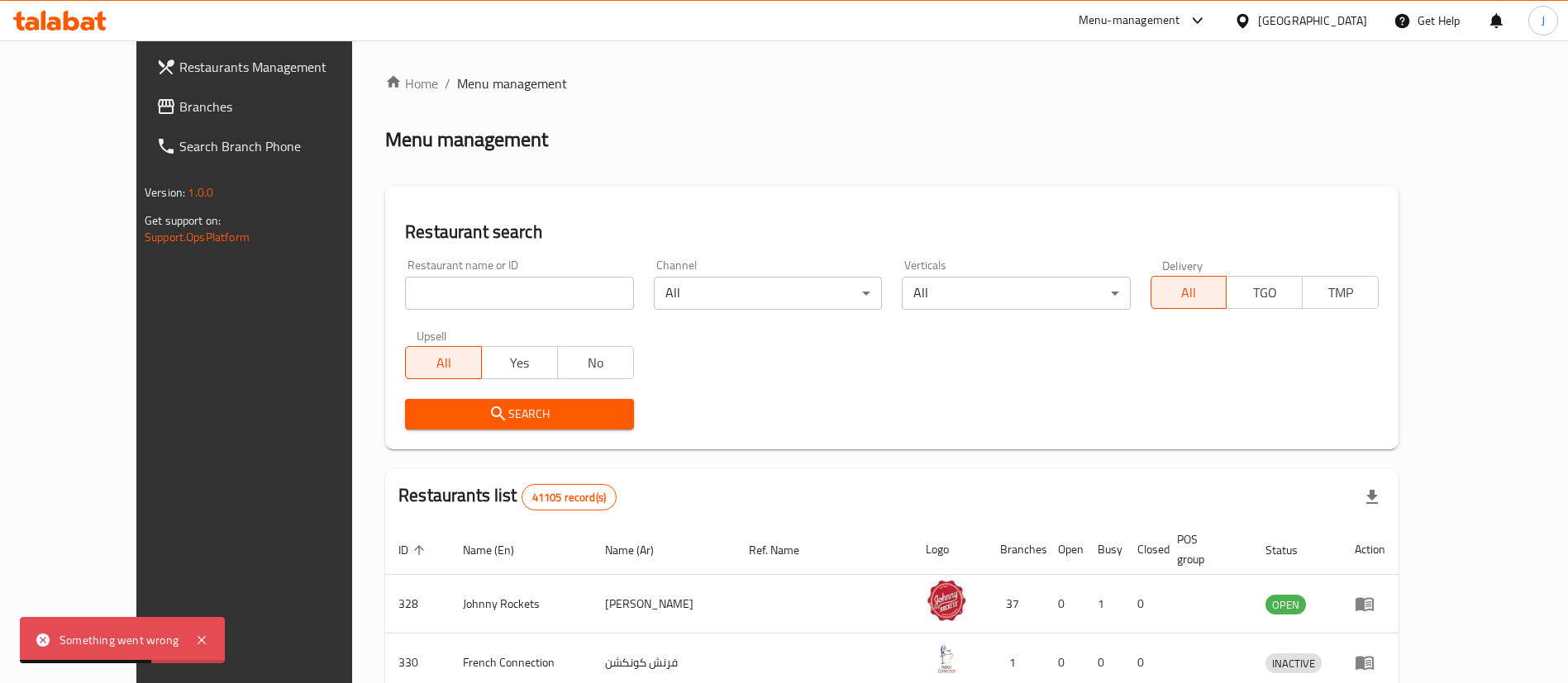
drag, startPoint x: 388, startPoint y: 285, endPoint x: 391, endPoint y: 298, distance: 13.3
click at [405, 285] on input "search" at bounding box center [519, 293] width 228 height 33
type input "test"
click button "Search" at bounding box center [519, 414] width 228 height 31
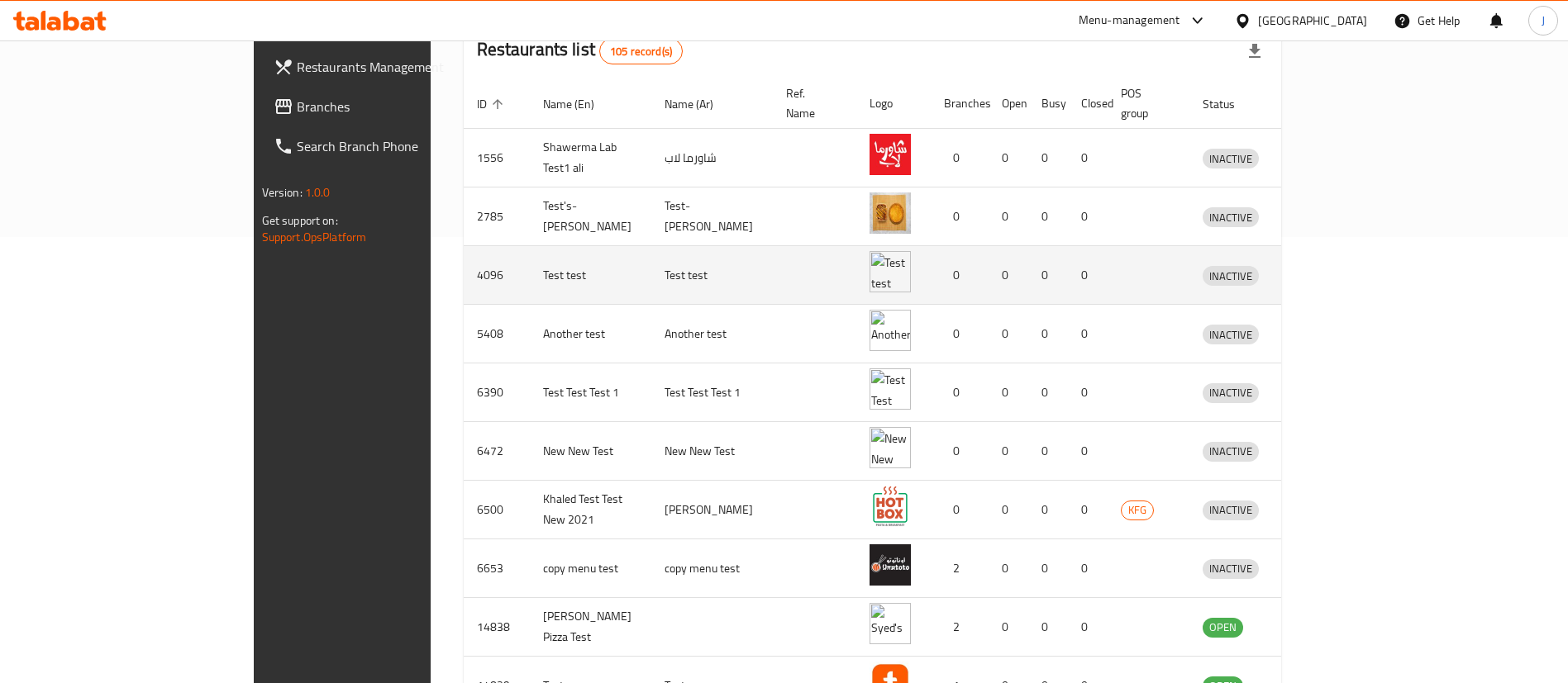
scroll to position [496, 0]
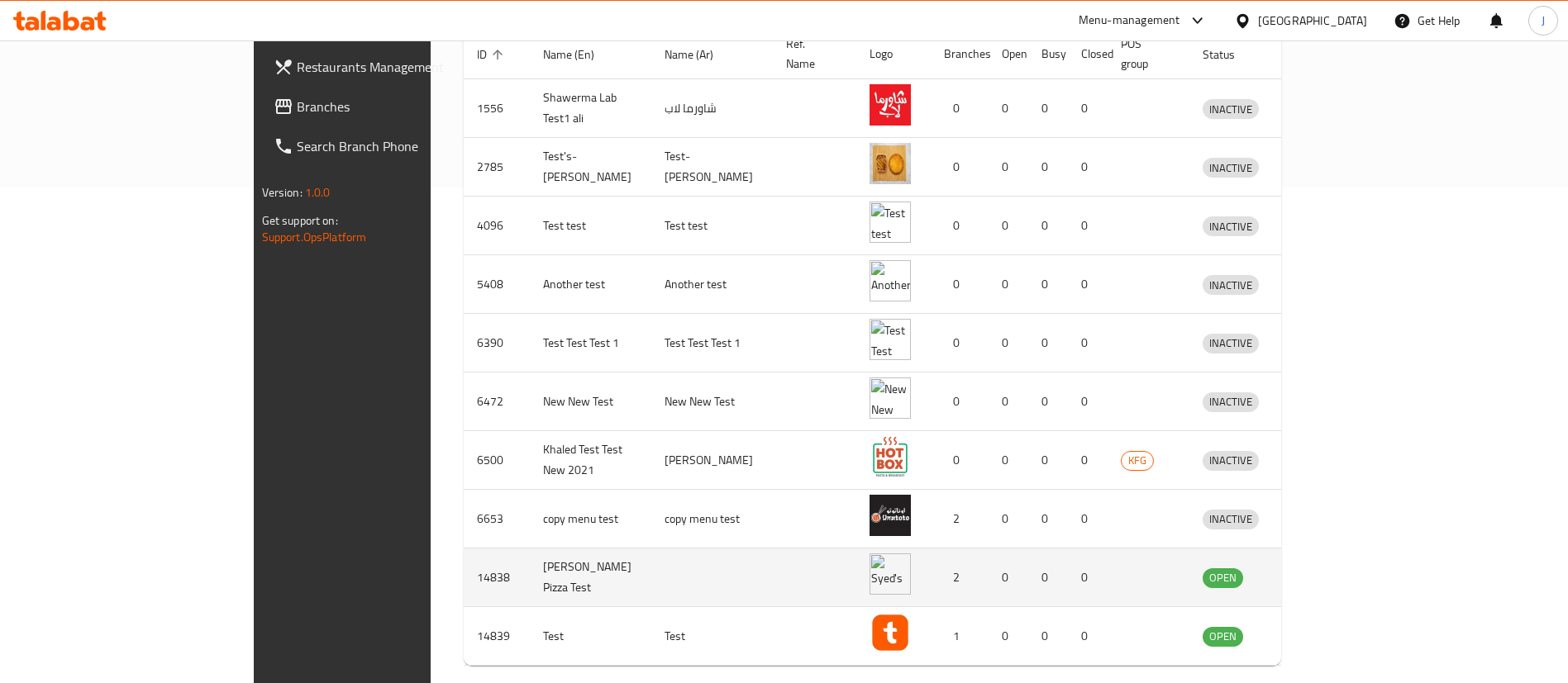
click at [530, 549] on td "[PERSON_NAME] Pizza Test" at bounding box center [591, 578] width 122 height 59
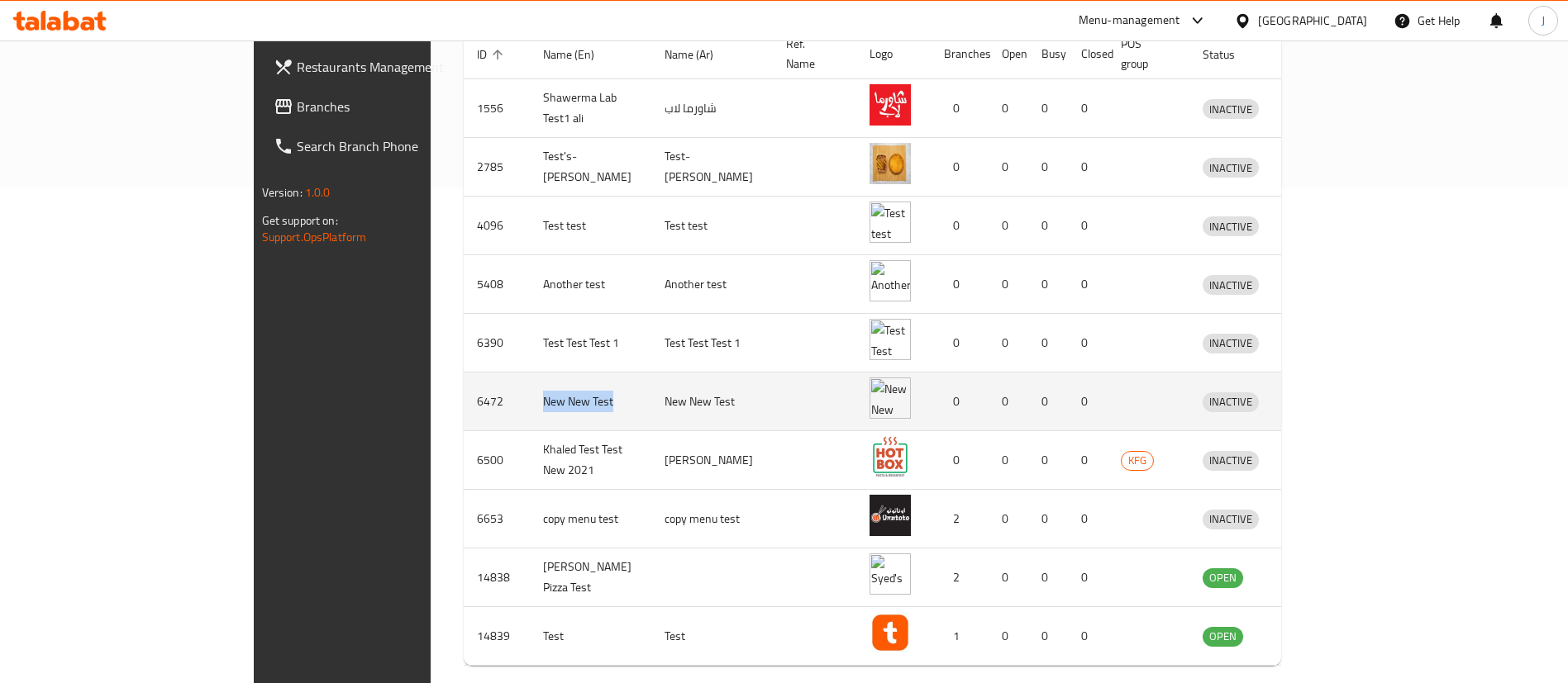
drag, startPoint x: 377, startPoint y: 385, endPoint x: 562, endPoint y: 388, distance: 185.0
click at [530, 386] on td "New New Test" at bounding box center [591, 402] width 122 height 59
click at [1311, 395] on icon "enhanced table" at bounding box center [1301, 402] width 18 height 14
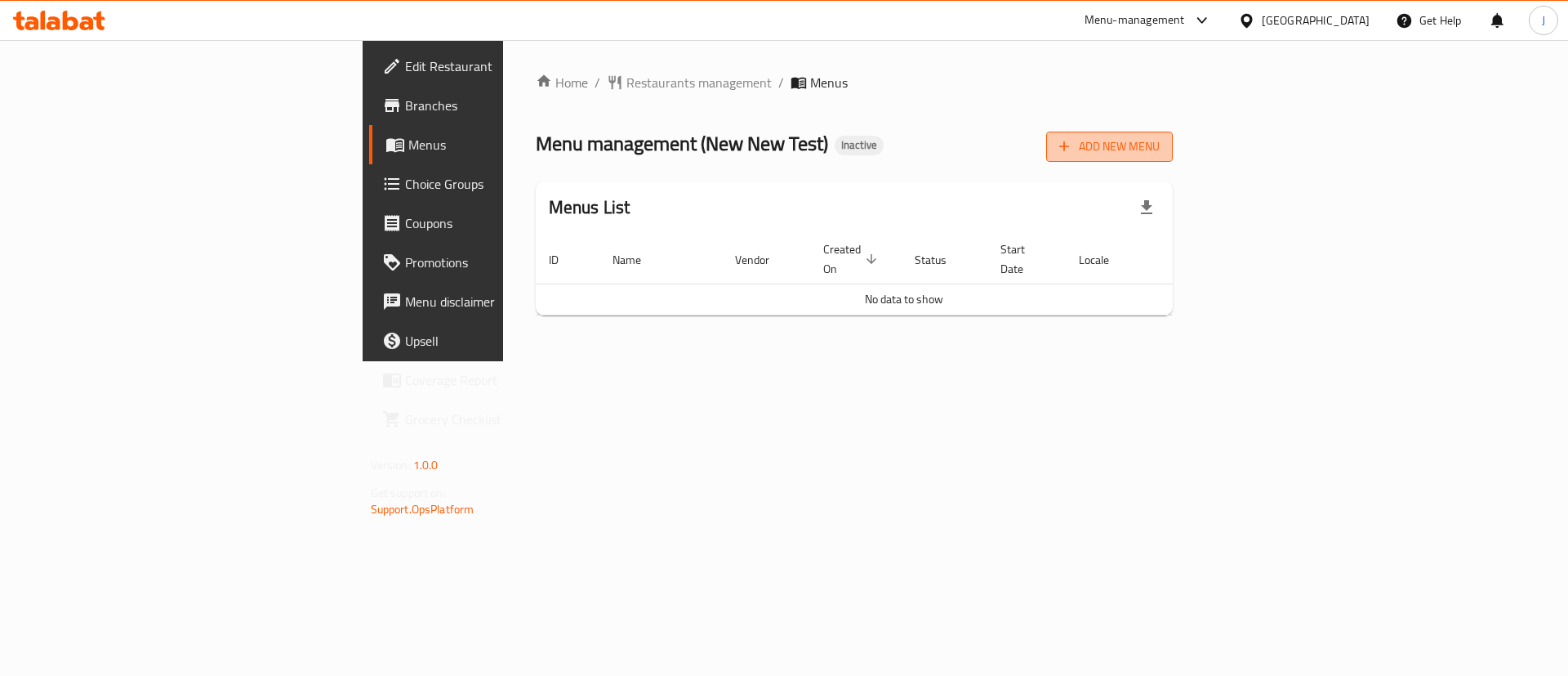
click at [1160, 155] on span "Add New Menu" at bounding box center [1109, 146] width 100 height 20
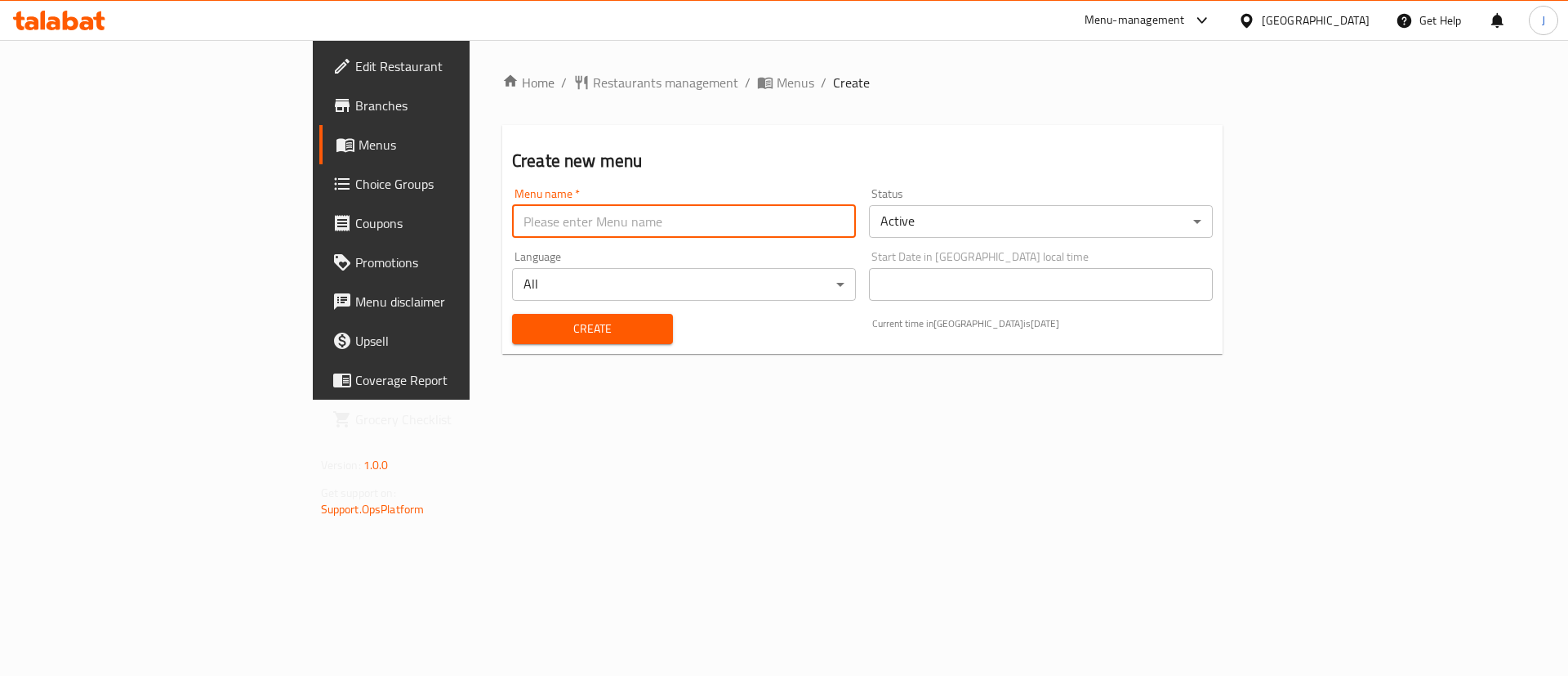
click at [512, 211] on input "text" at bounding box center [684, 222] width 344 height 33
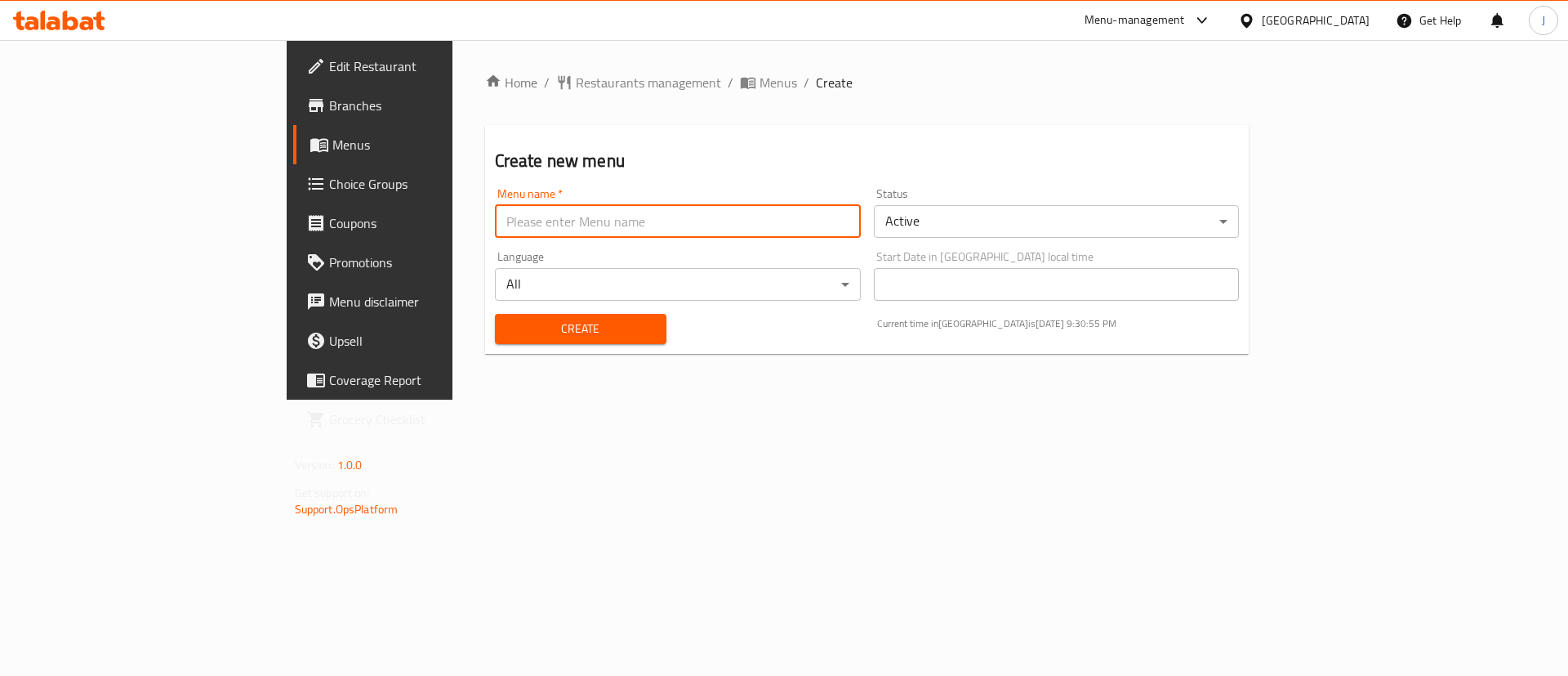
type input "photo"
click at [495, 340] on button "Create" at bounding box center [581, 329] width 172 height 31
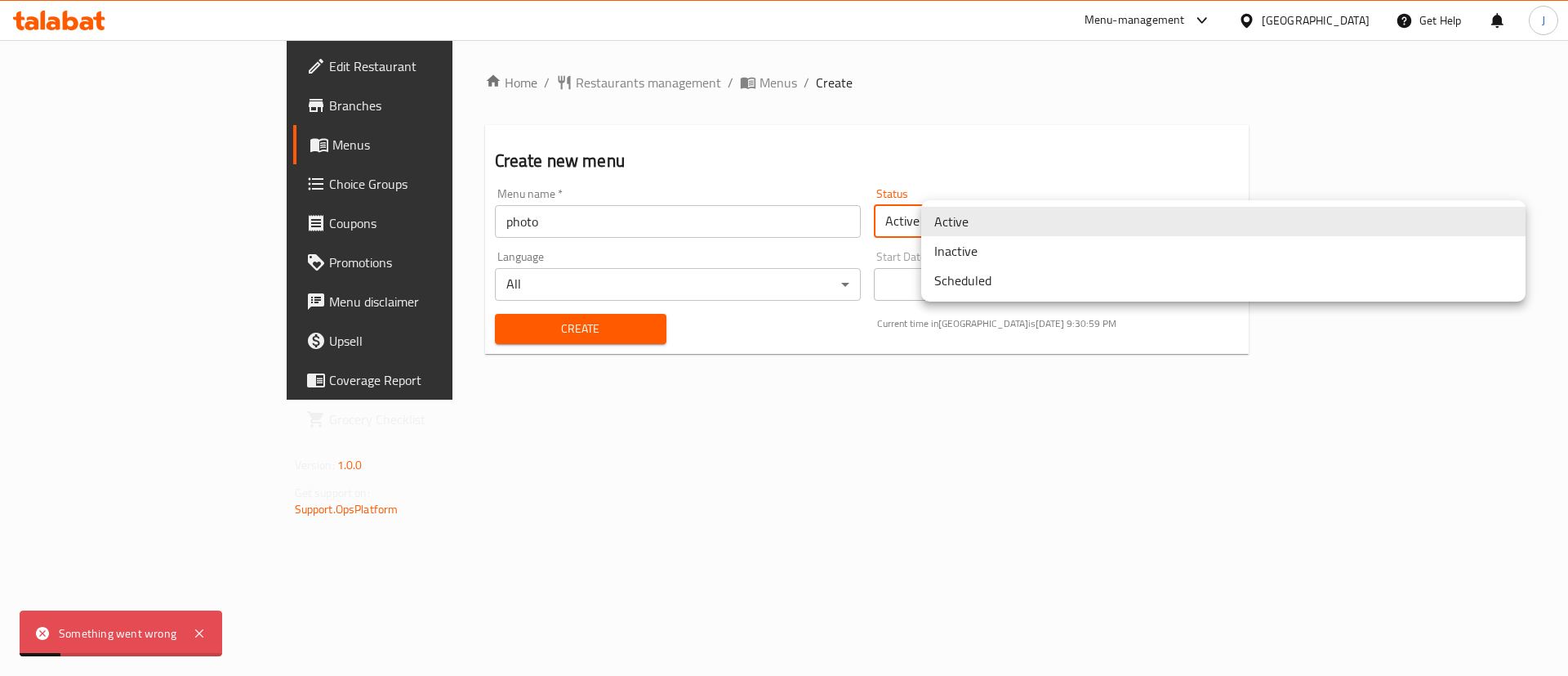
click at [1035, 226] on body "Something went wrong ​ Menu-management [GEOGRAPHIC_DATA] Get Help J Edit Restau…" at bounding box center [784, 358] width 1568 height 636
click at [956, 282] on li "Scheduled" at bounding box center [1223, 280] width 605 height 30
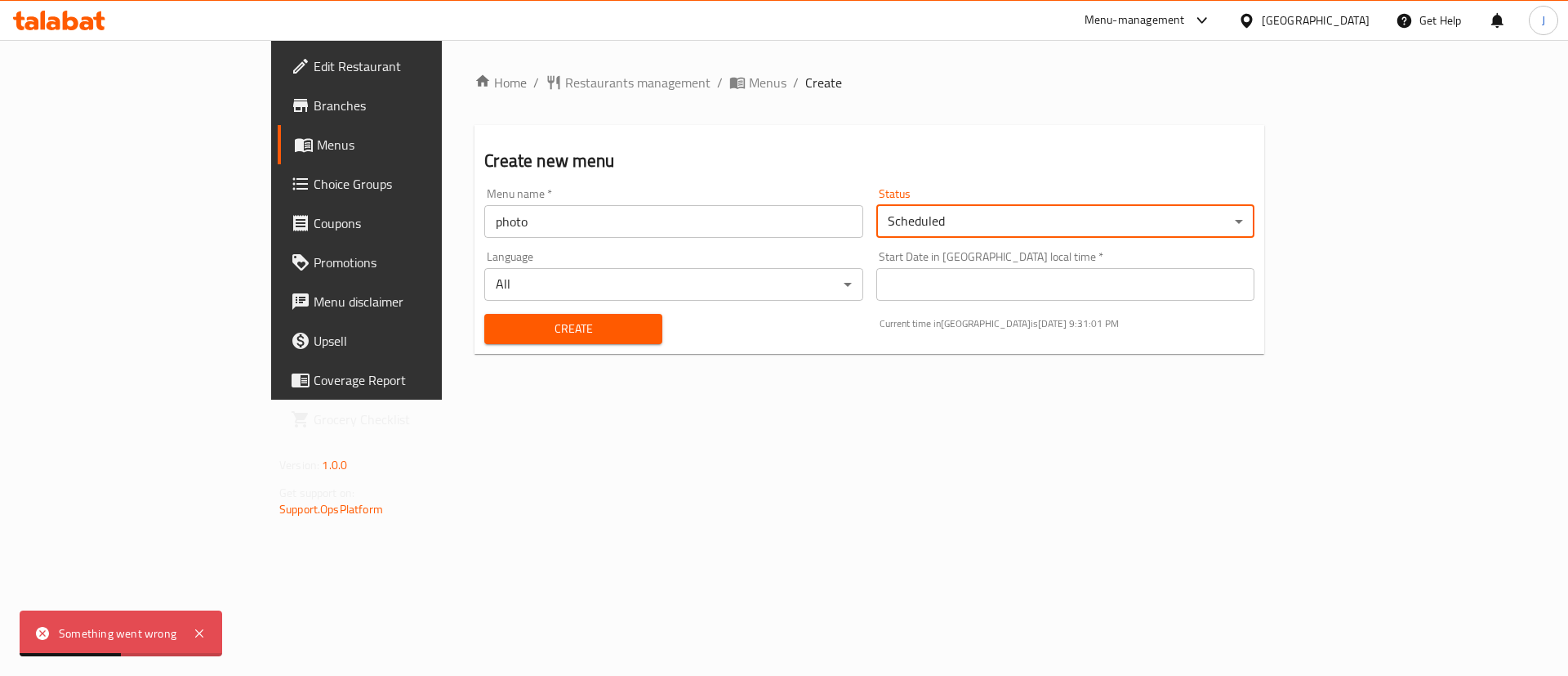
click at [475, 313] on div "Create" at bounding box center [573, 329] width 198 height 50
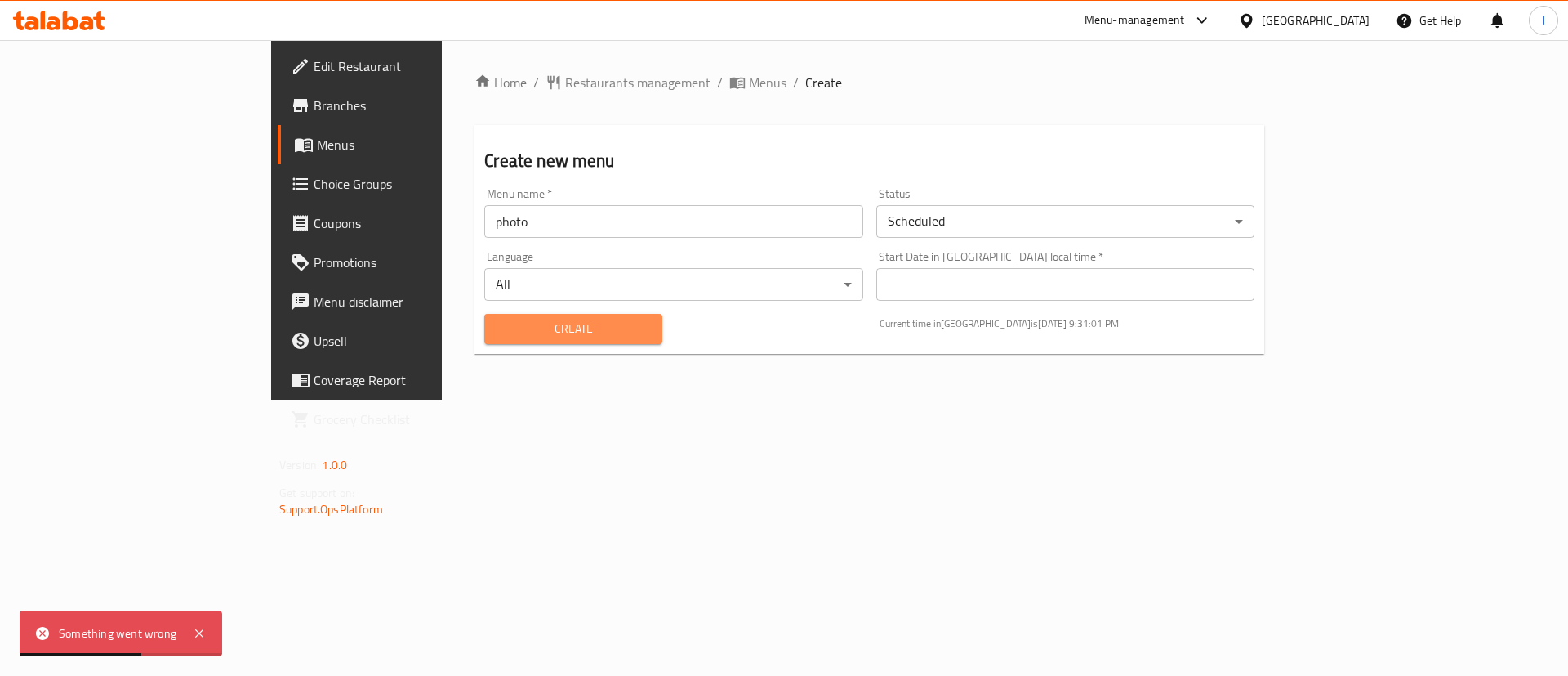
click at [498, 324] on span "Create" at bounding box center [573, 328] width 152 height 20
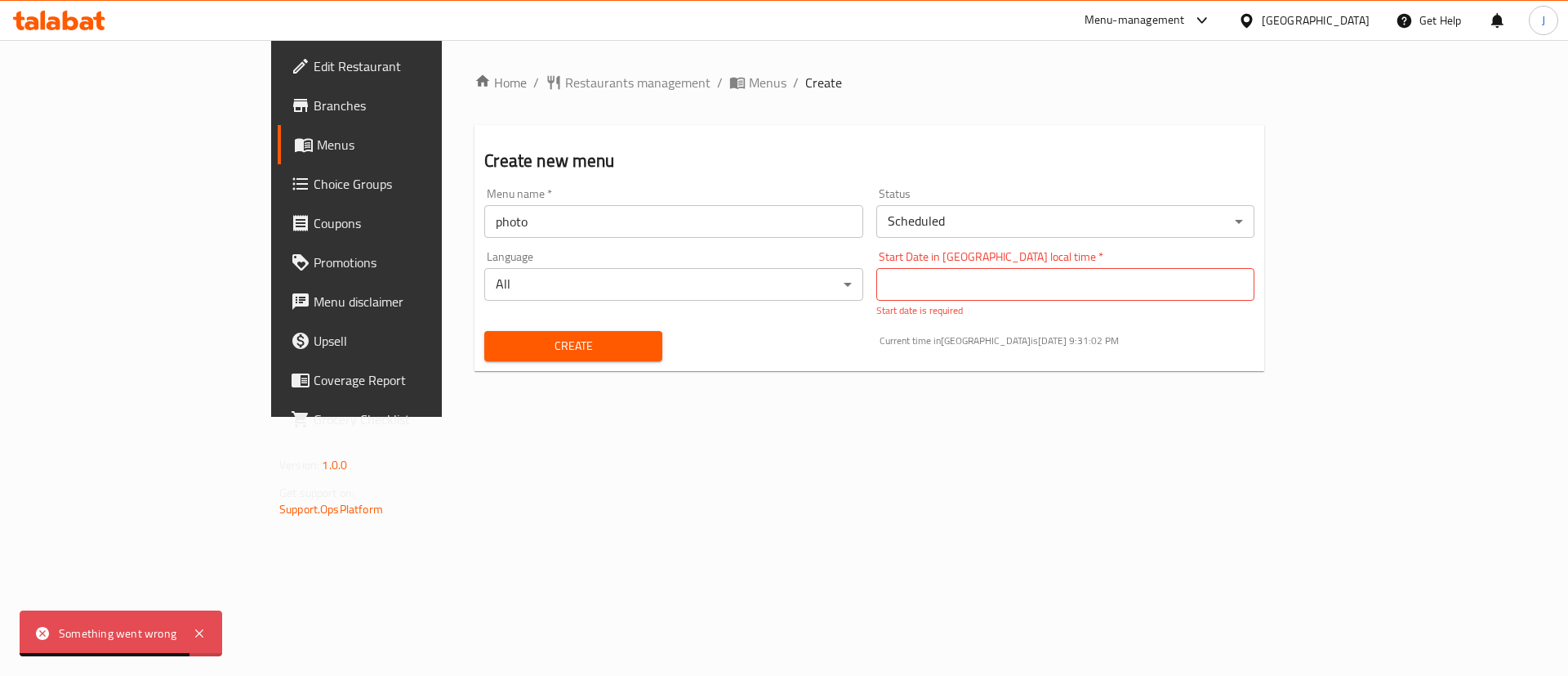
click at [1096, 279] on input "Start Date in [GEOGRAPHIC_DATA] local time   *" at bounding box center [1065, 284] width 378 height 33
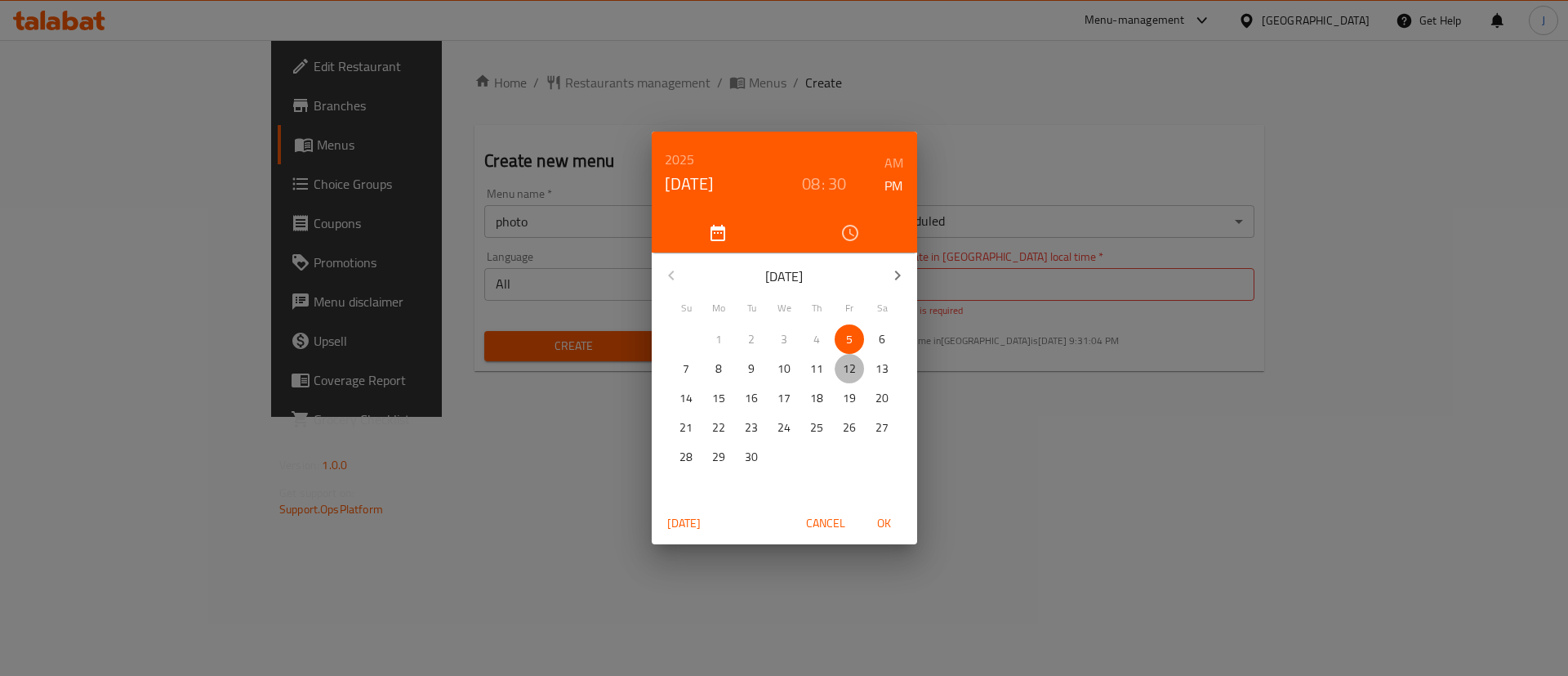
click at [850, 372] on p "12" at bounding box center [849, 368] width 13 height 20
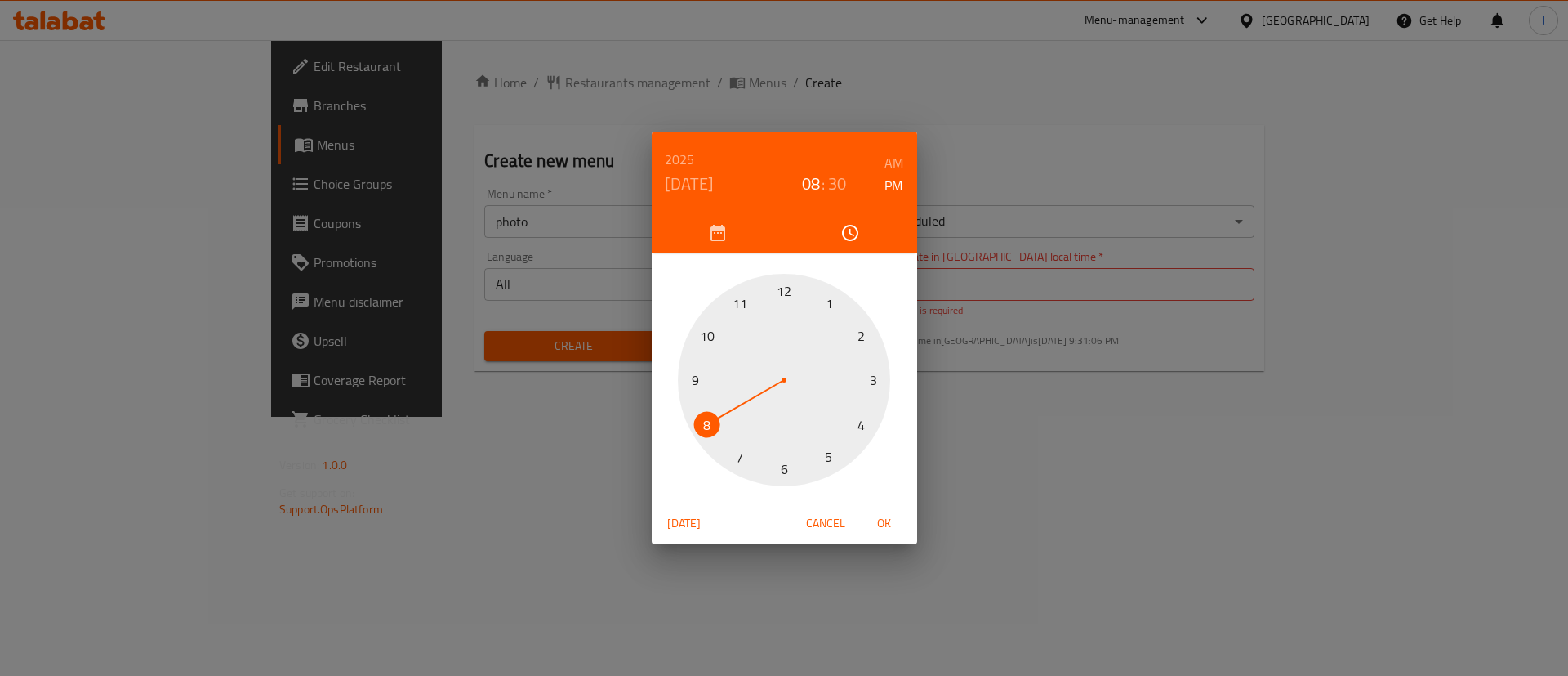
click at [878, 509] on button "OK" at bounding box center [884, 524] width 53 height 31
type input "[DATE] 20:30"
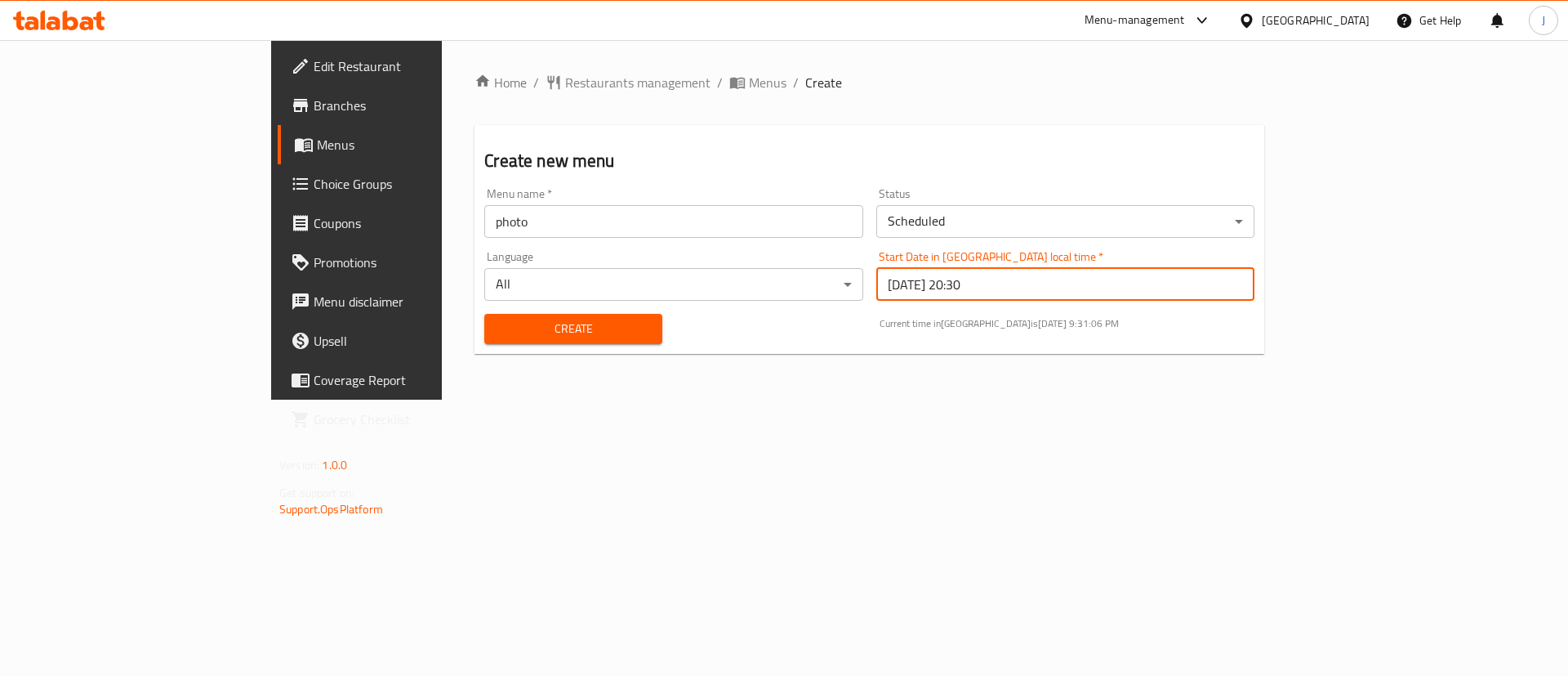
click at [498, 335] on span "Create" at bounding box center [573, 328] width 152 height 20
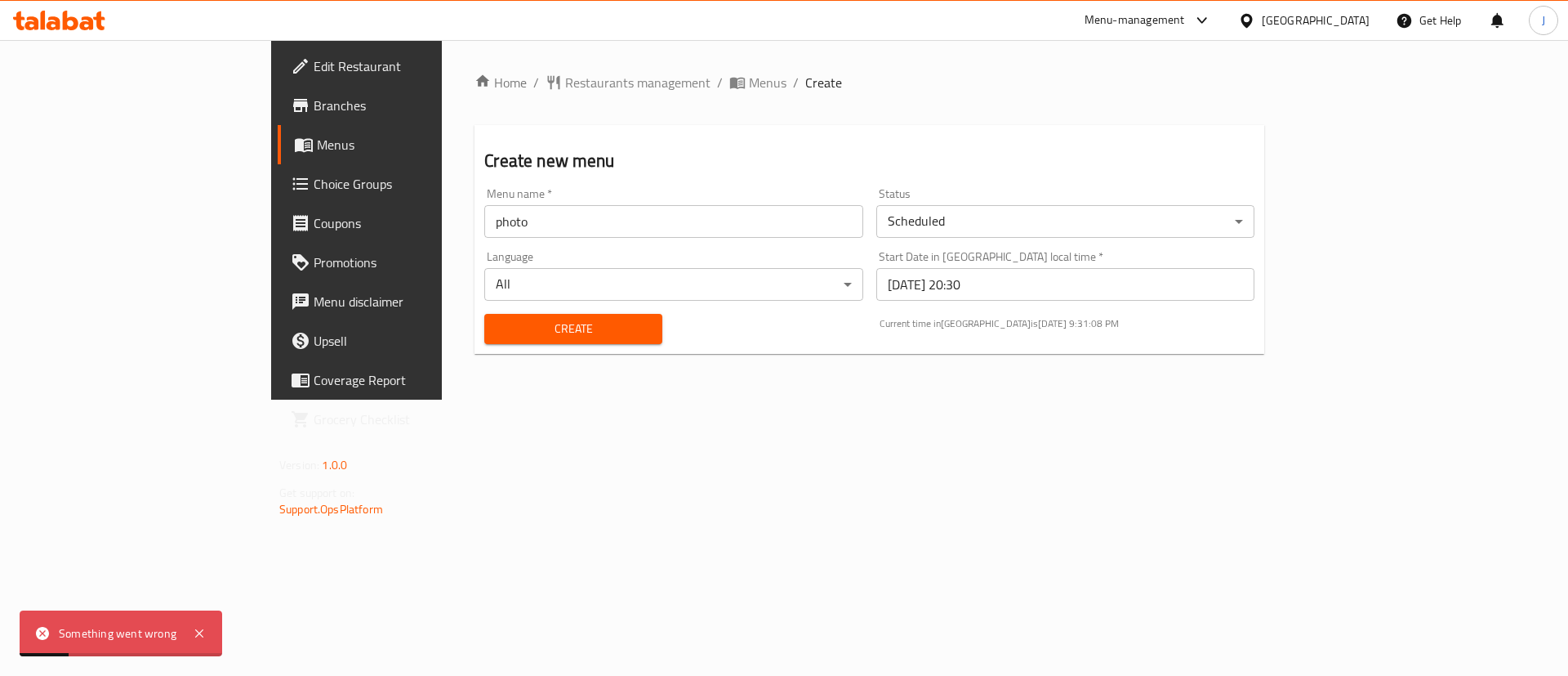
click at [1078, 215] on body "Something went wrong ​ Menu-management [GEOGRAPHIC_DATA] Get Help J Edit Restau…" at bounding box center [784, 358] width 1568 height 636
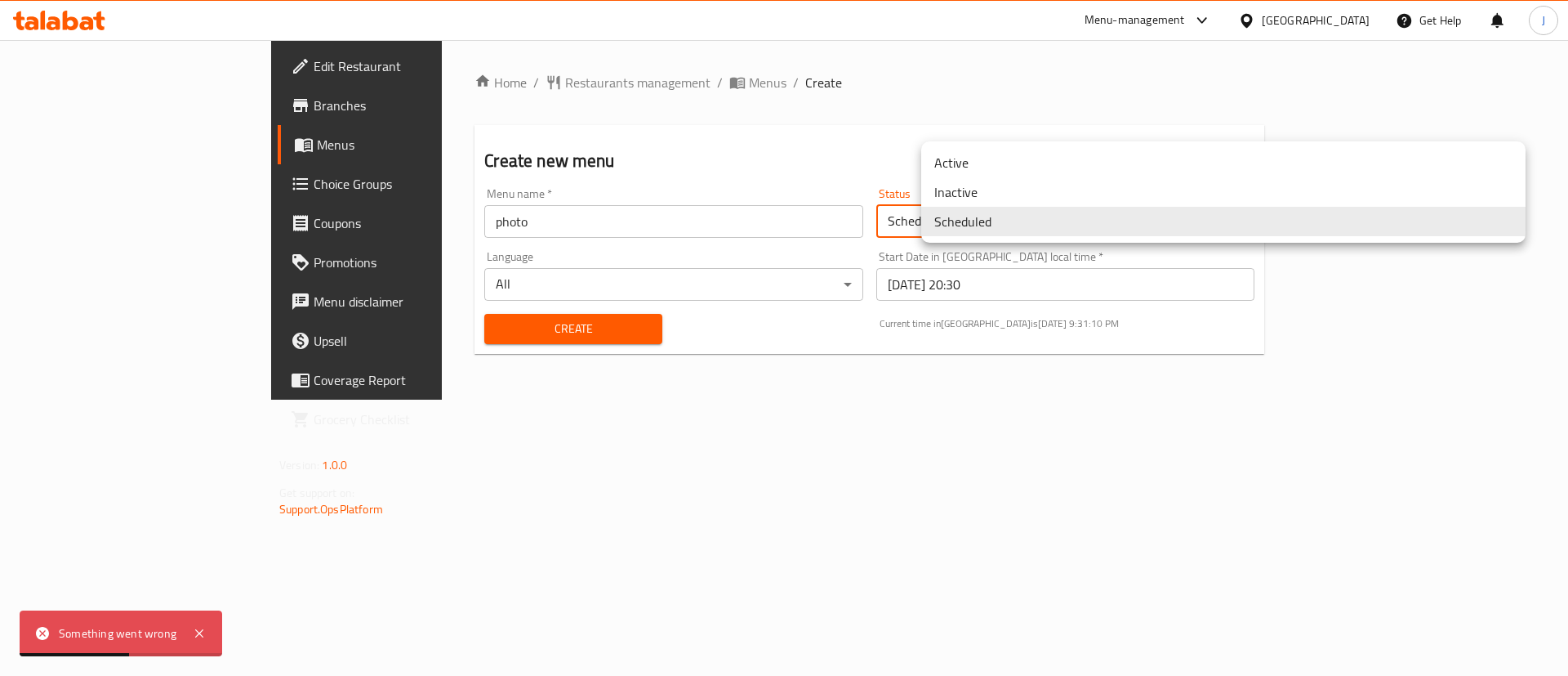
click at [962, 160] on li "Active" at bounding box center [1223, 163] width 605 height 30
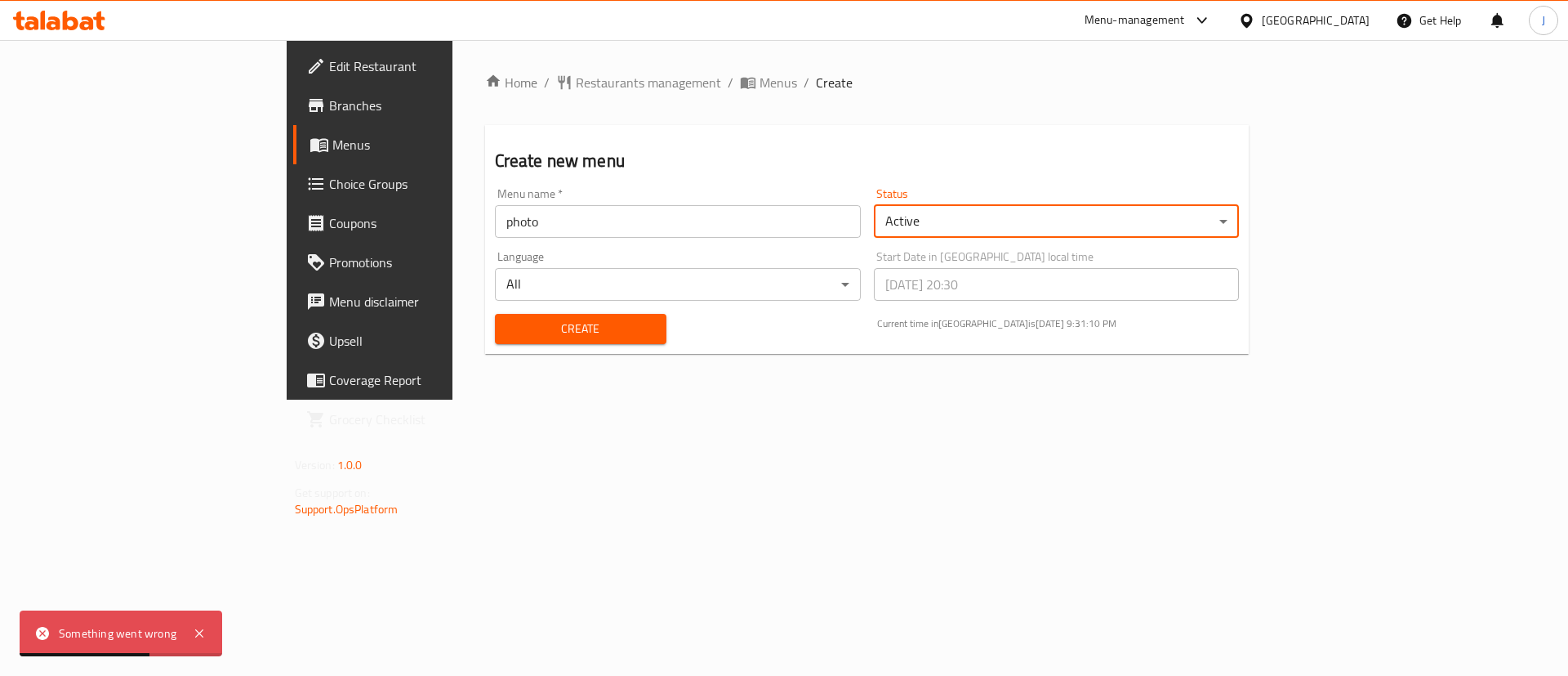
click at [982, 214] on body "Something went wrong ​ Menu-management [GEOGRAPHIC_DATA] Get Help J Edit Restau…" at bounding box center [784, 358] width 1568 height 636
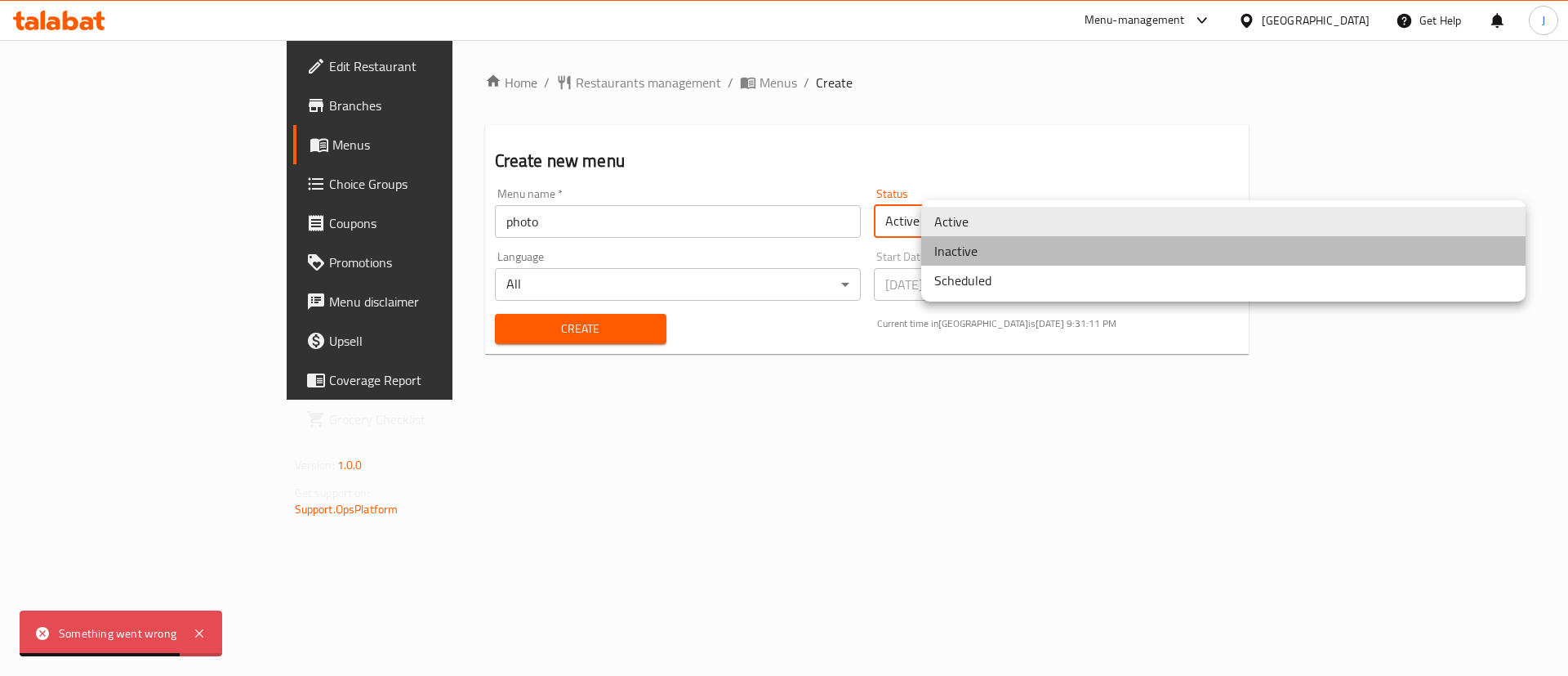
drag, startPoint x: 981, startPoint y: 251, endPoint x: 698, endPoint y: 314, distance: 289.9
click at [979, 251] on li "Inactive" at bounding box center [1223, 251] width 605 height 30
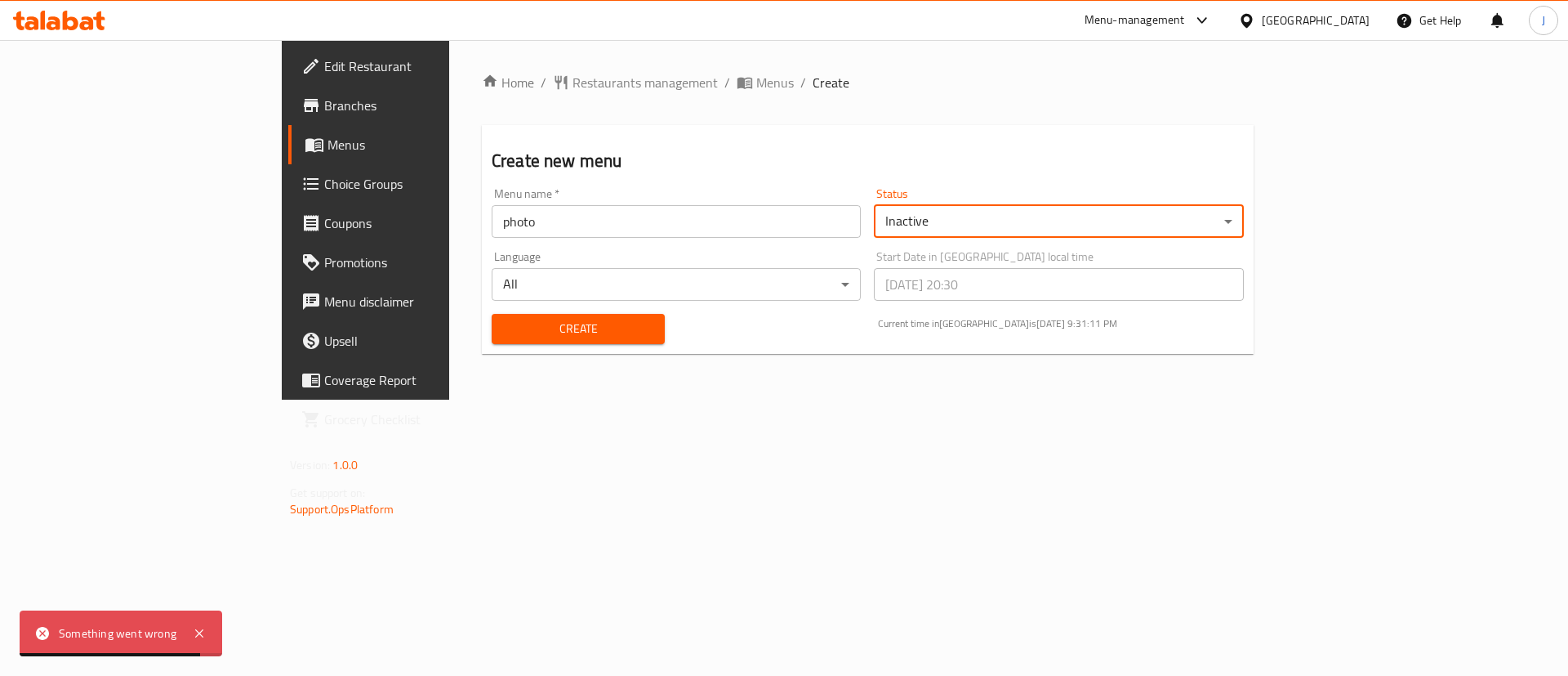
click at [492, 316] on button "Create" at bounding box center [578, 329] width 173 height 31
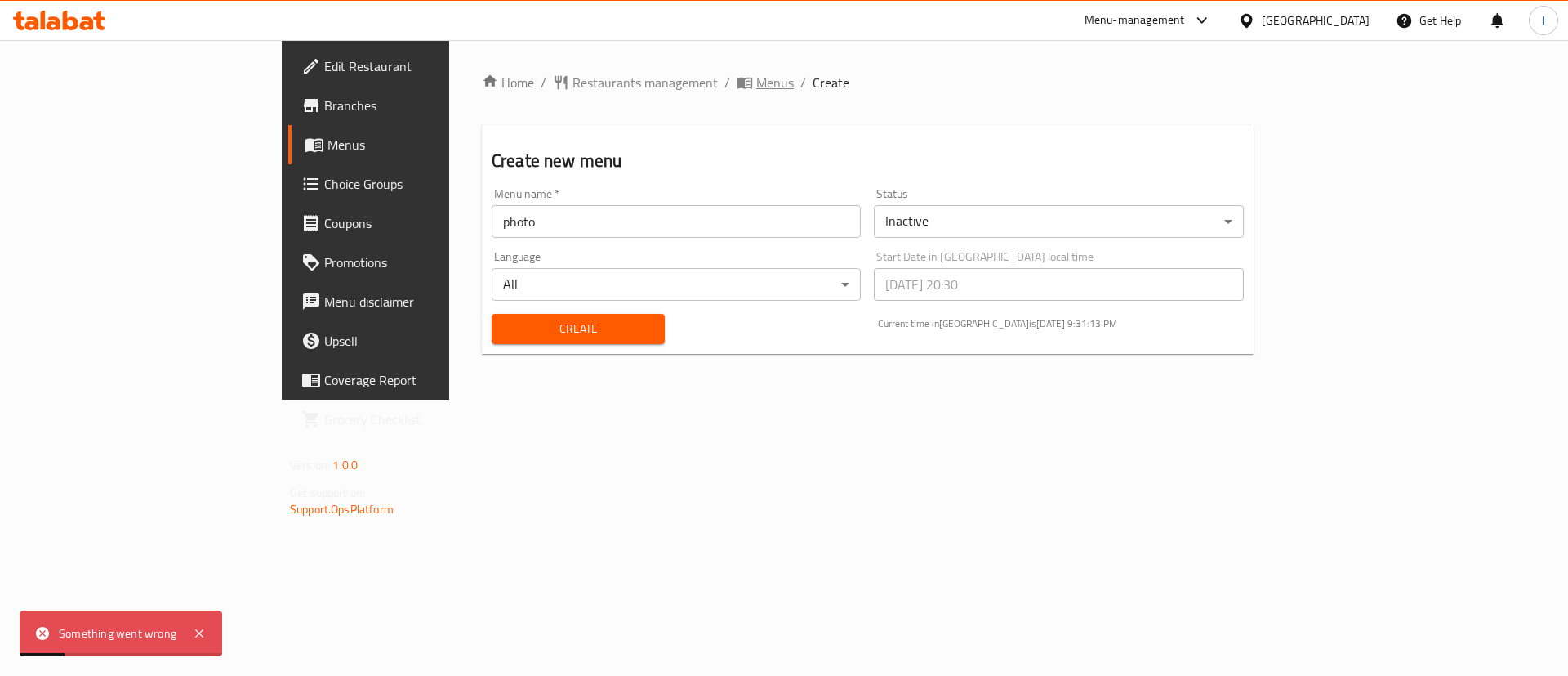
click at [757, 79] on span "Menus" at bounding box center [775, 82] width 37 height 20
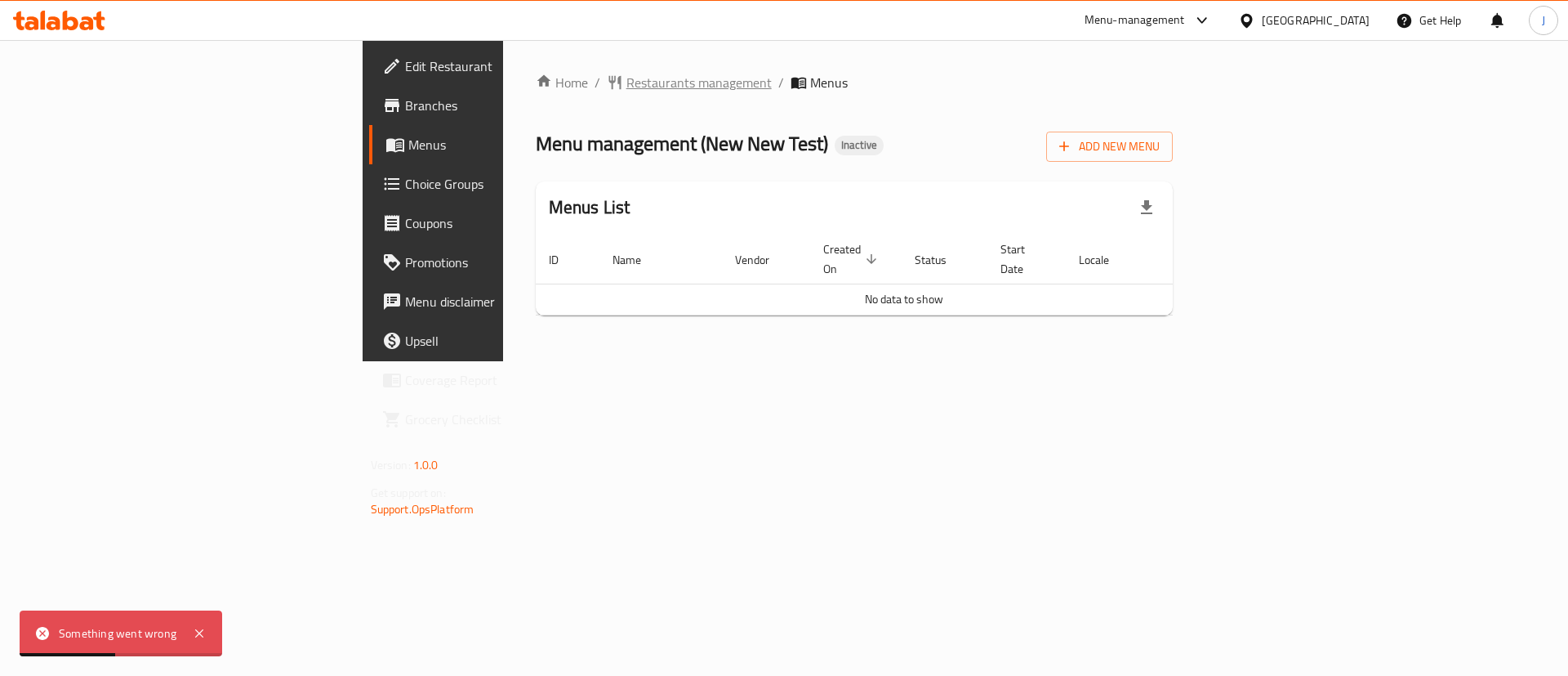
click at [627, 81] on span "Restaurants management" at bounding box center [699, 82] width 145 height 20
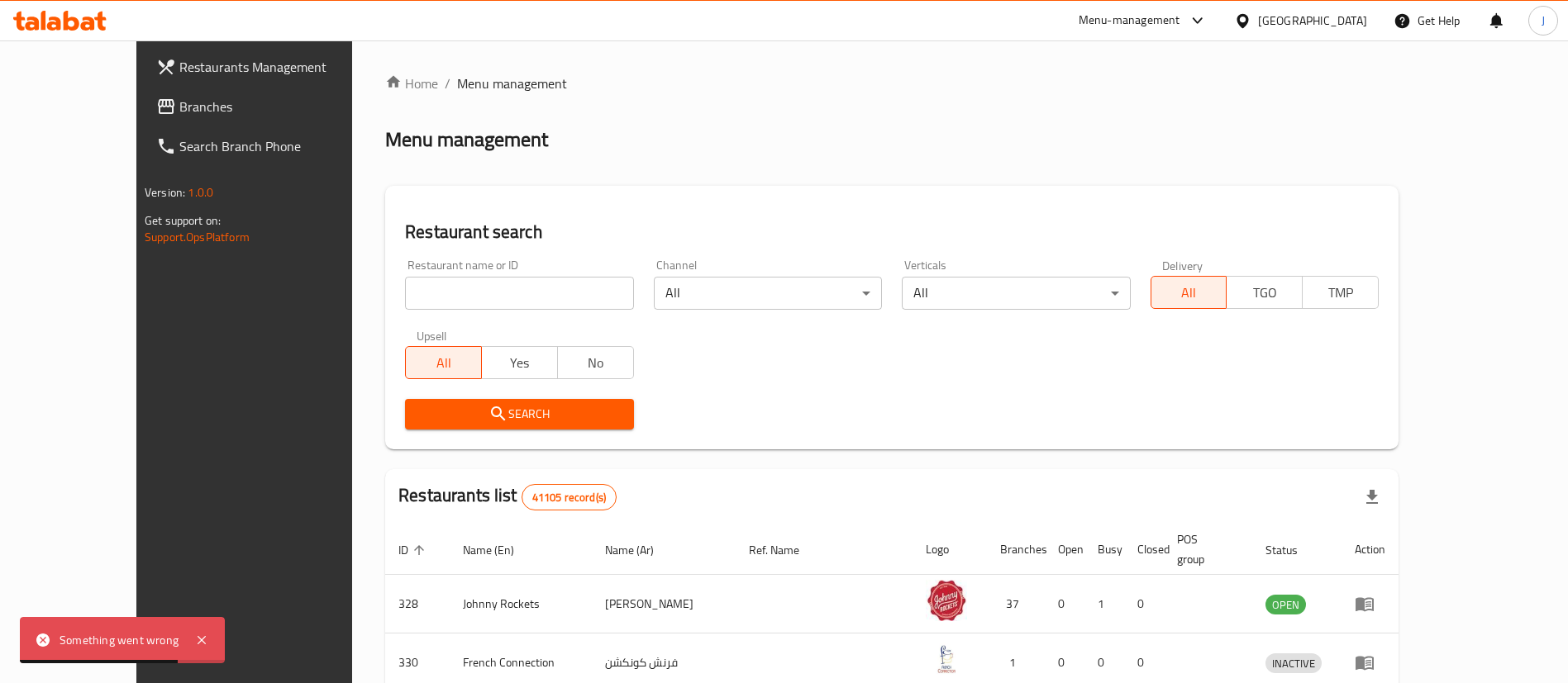
click at [405, 271] on div "Restaurant name or ID Restaurant name or ID" at bounding box center [519, 284] width 228 height 50
click at [405, 290] on input "search" at bounding box center [519, 293] width 228 height 33
type input "test"
click button "Search" at bounding box center [519, 414] width 228 height 31
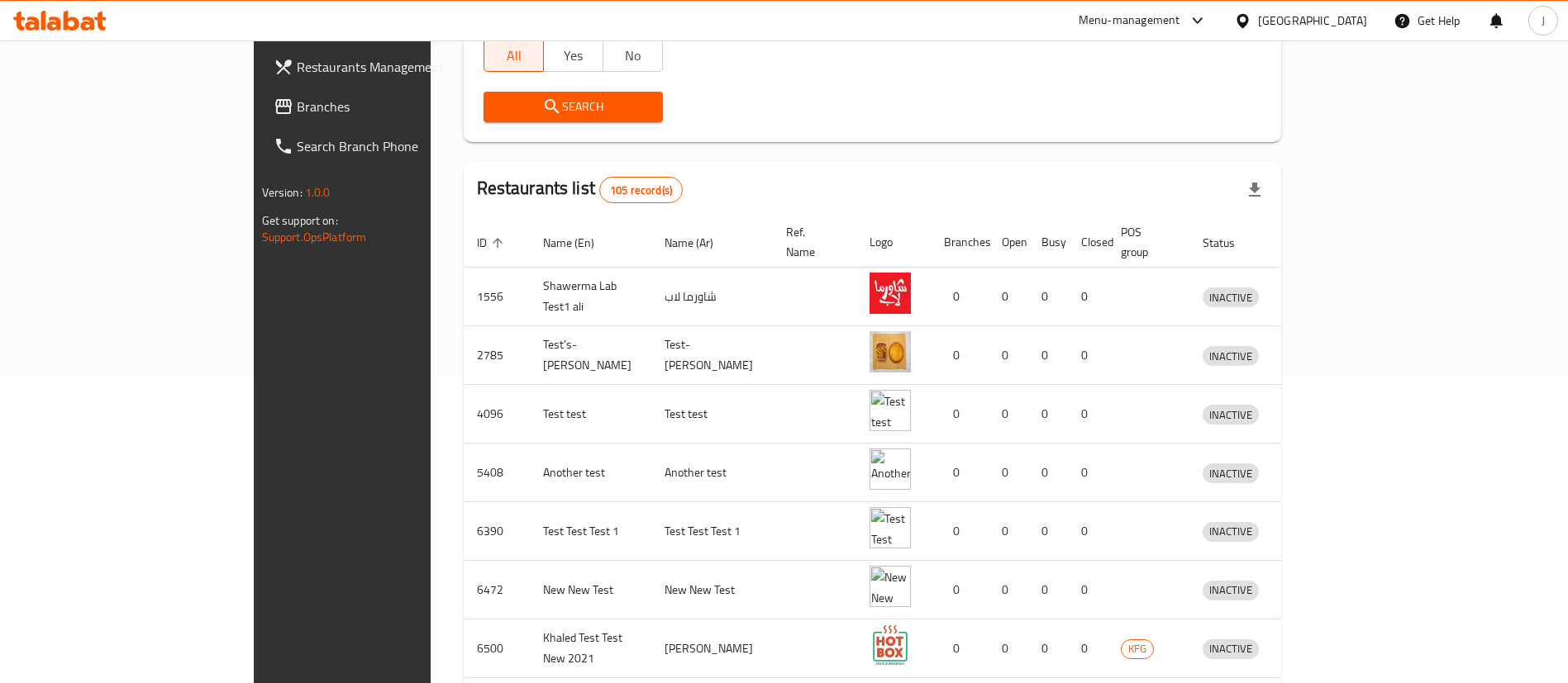
scroll to position [178, 0]
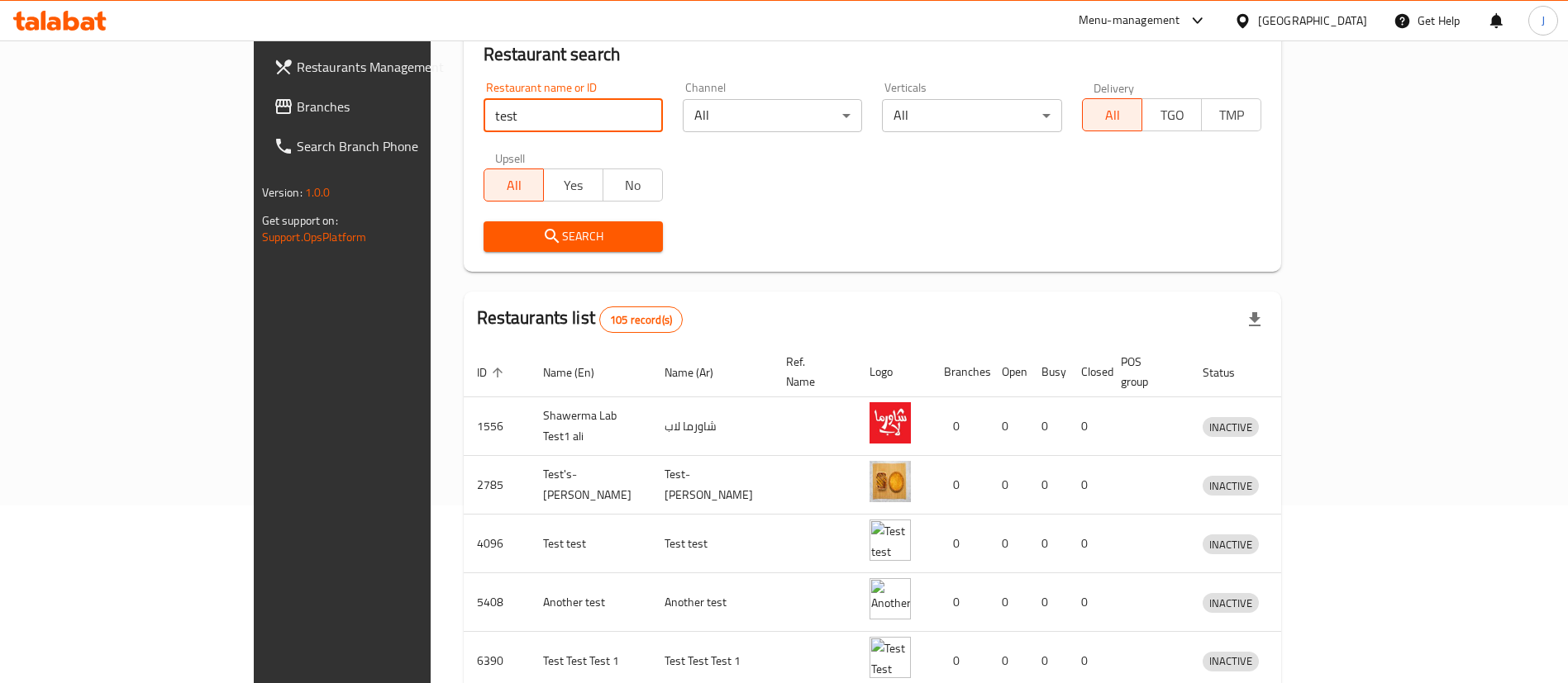
click at [1315, 28] on div "[GEOGRAPHIC_DATA]" at bounding box center [1312, 20] width 109 height 18
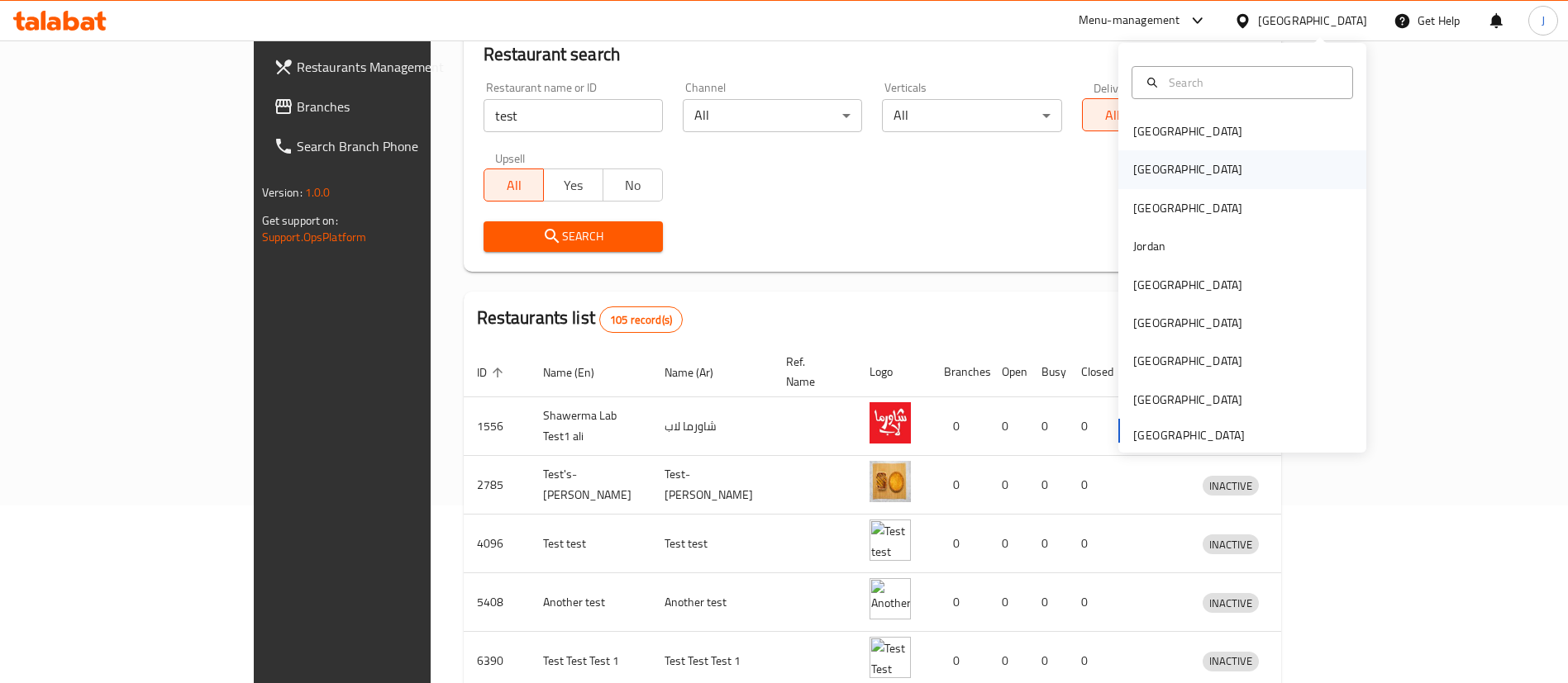
click at [1139, 160] on div "[GEOGRAPHIC_DATA]" at bounding box center [1187, 169] width 109 height 18
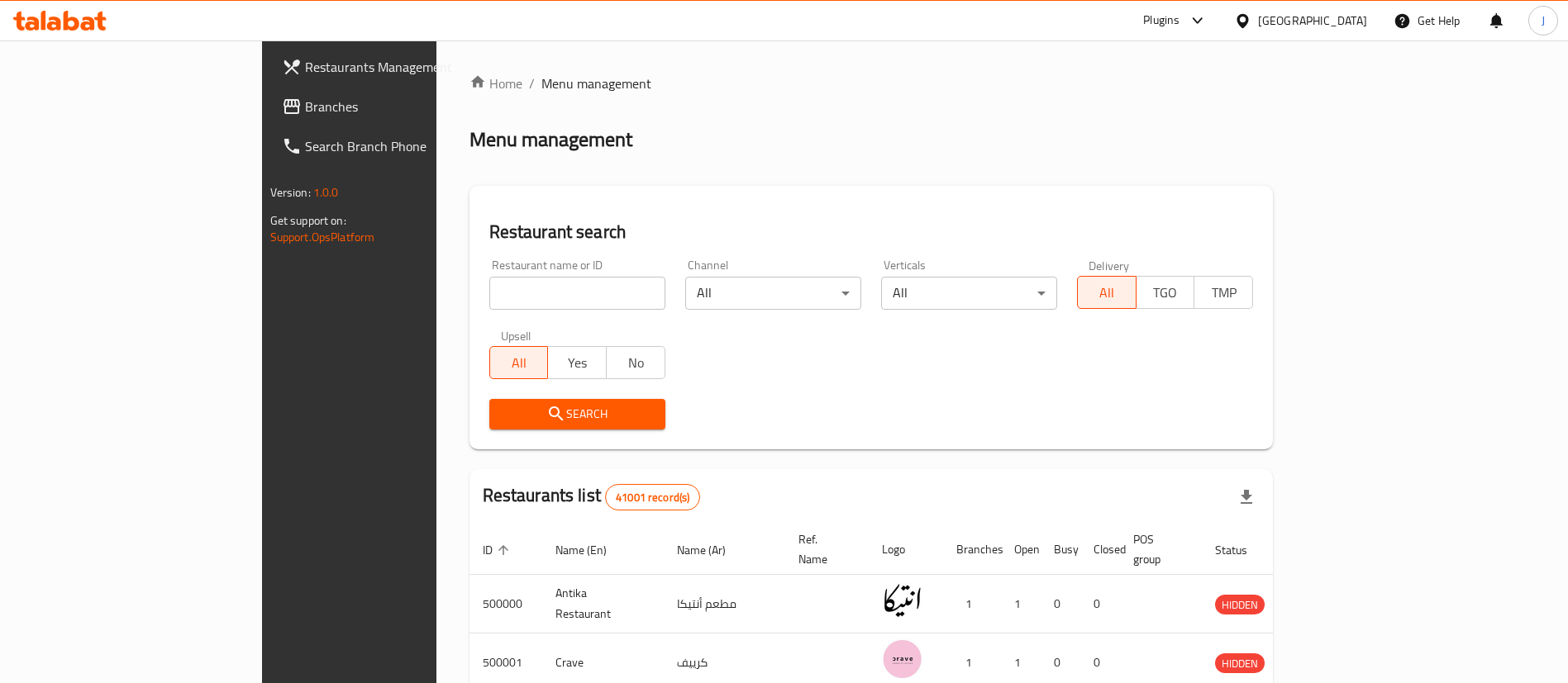
click at [489, 292] on input "search" at bounding box center [577, 293] width 176 height 33
type input "test"
click button "Search" at bounding box center [577, 414] width 176 height 31
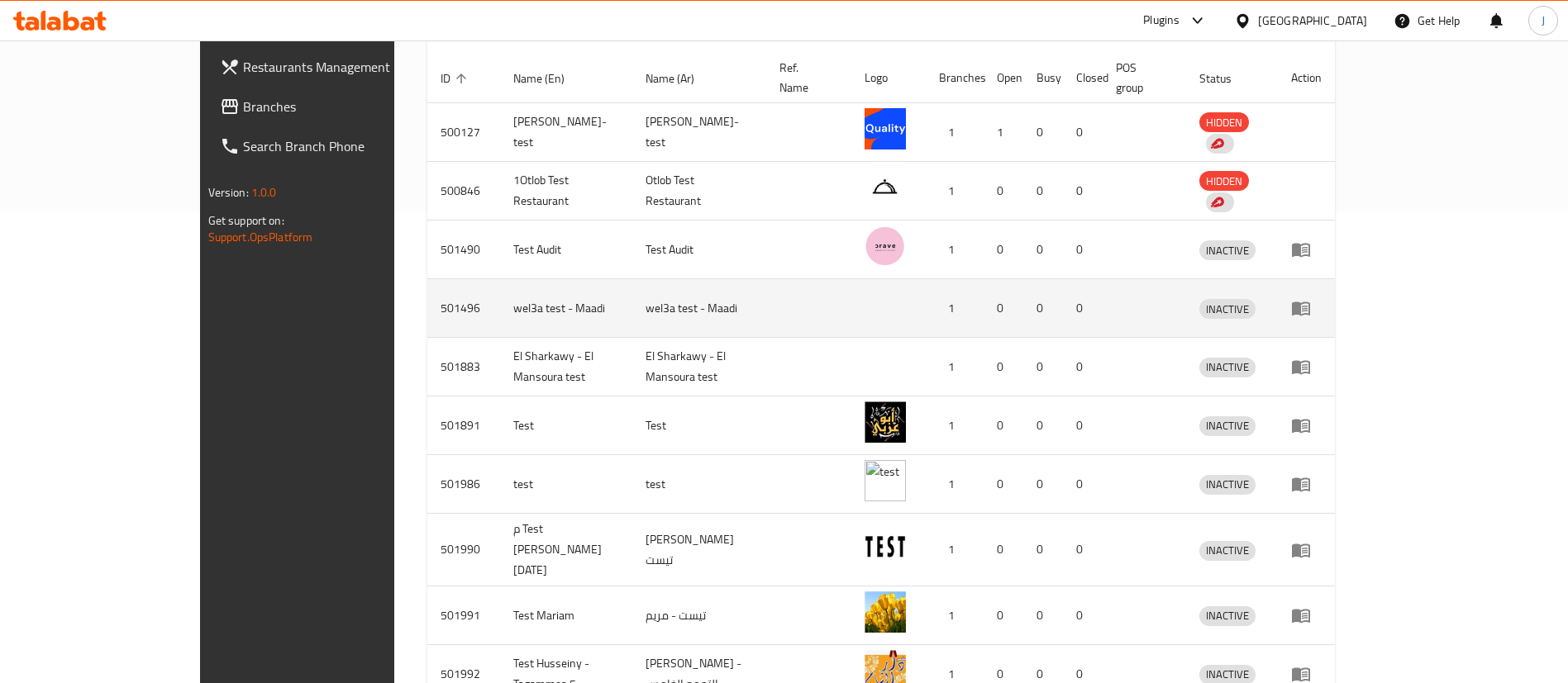
scroll to position [496, 0]
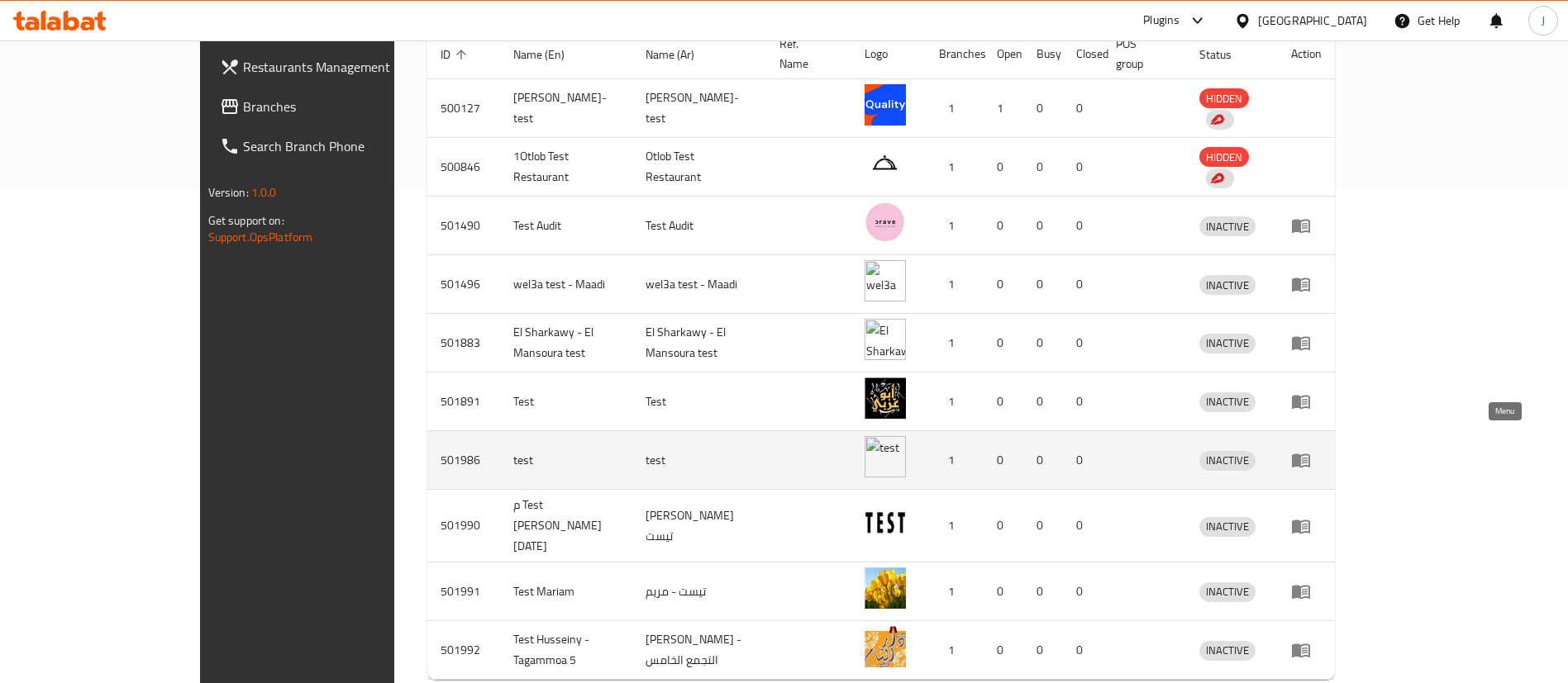
click at [1310, 454] on icon "enhanced table" at bounding box center [1300, 461] width 18 height 14
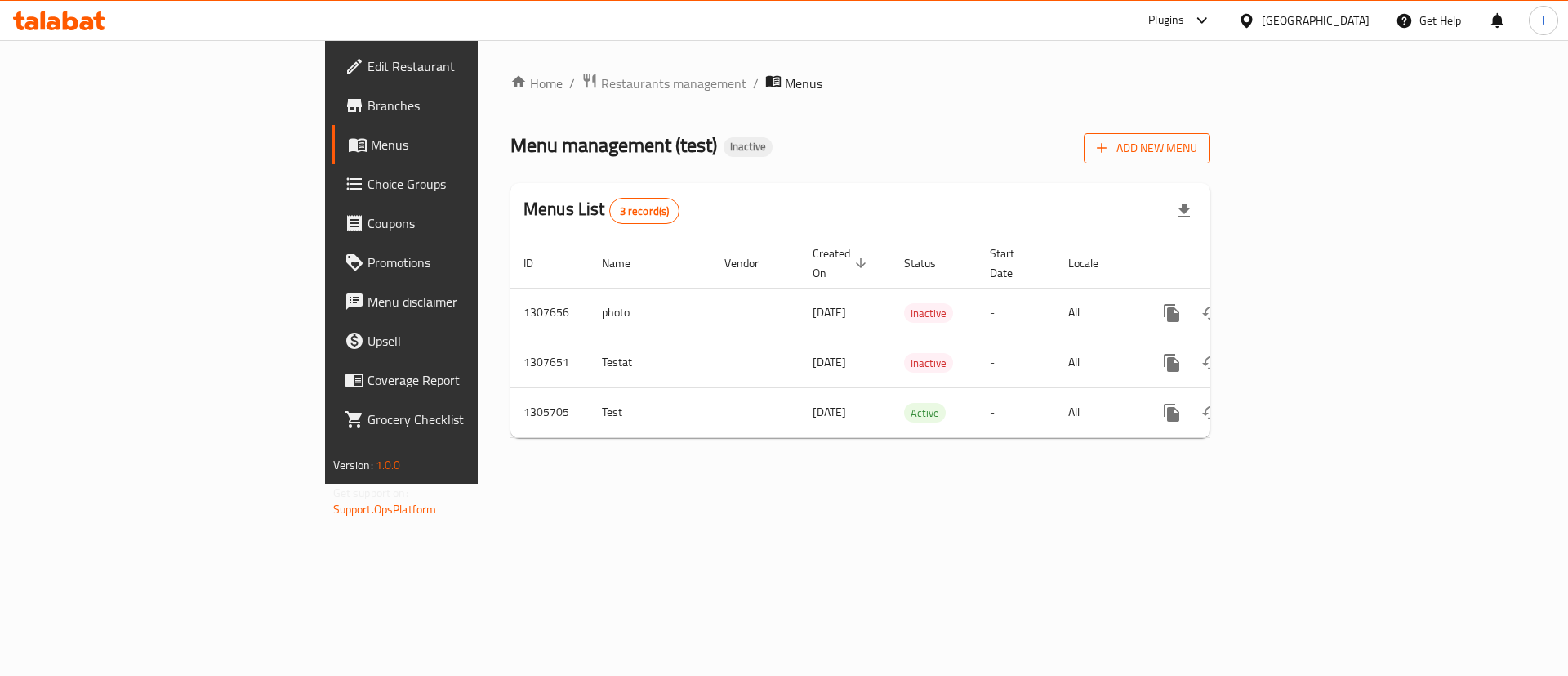
click at [1197, 152] on span "Add New Menu" at bounding box center [1147, 147] width 100 height 20
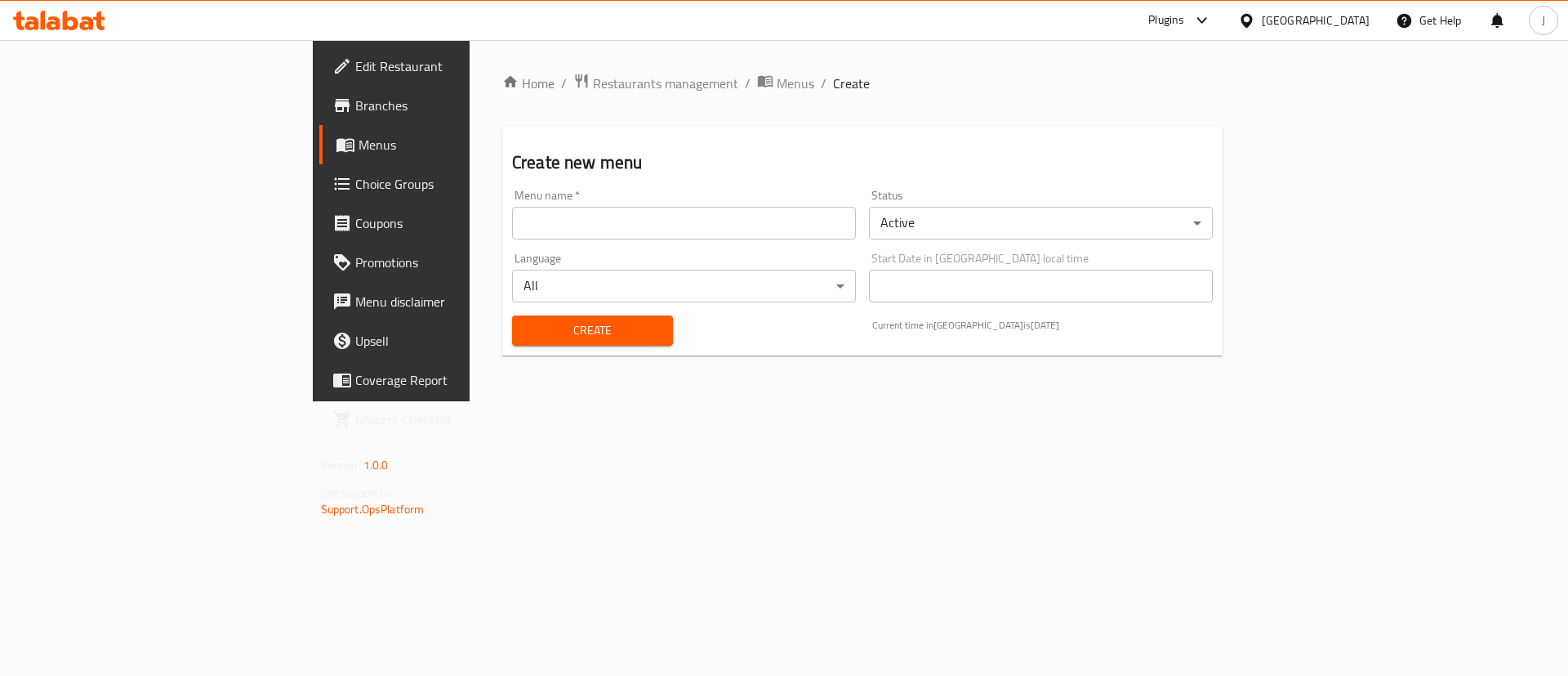
click at [512, 223] on input "text" at bounding box center [684, 223] width 344 height 33
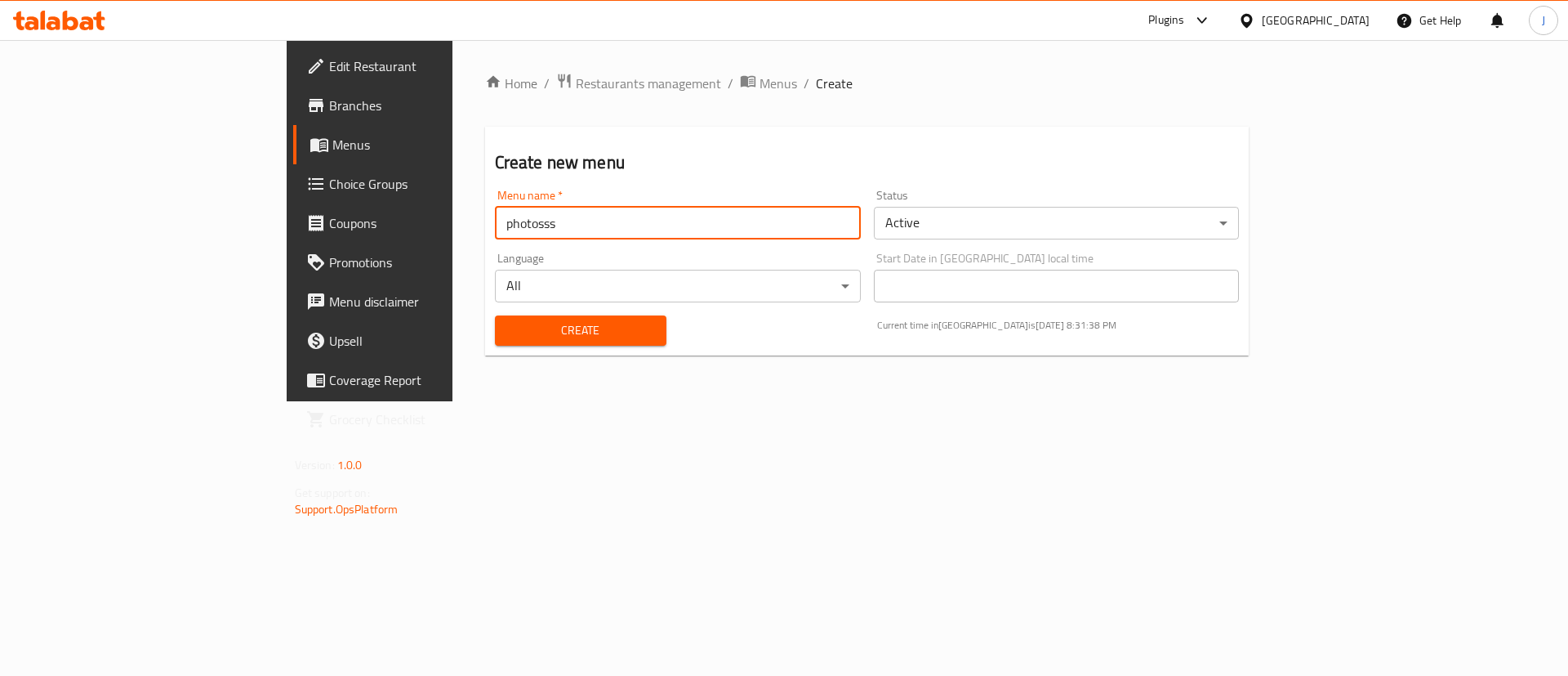
type input "photosss"
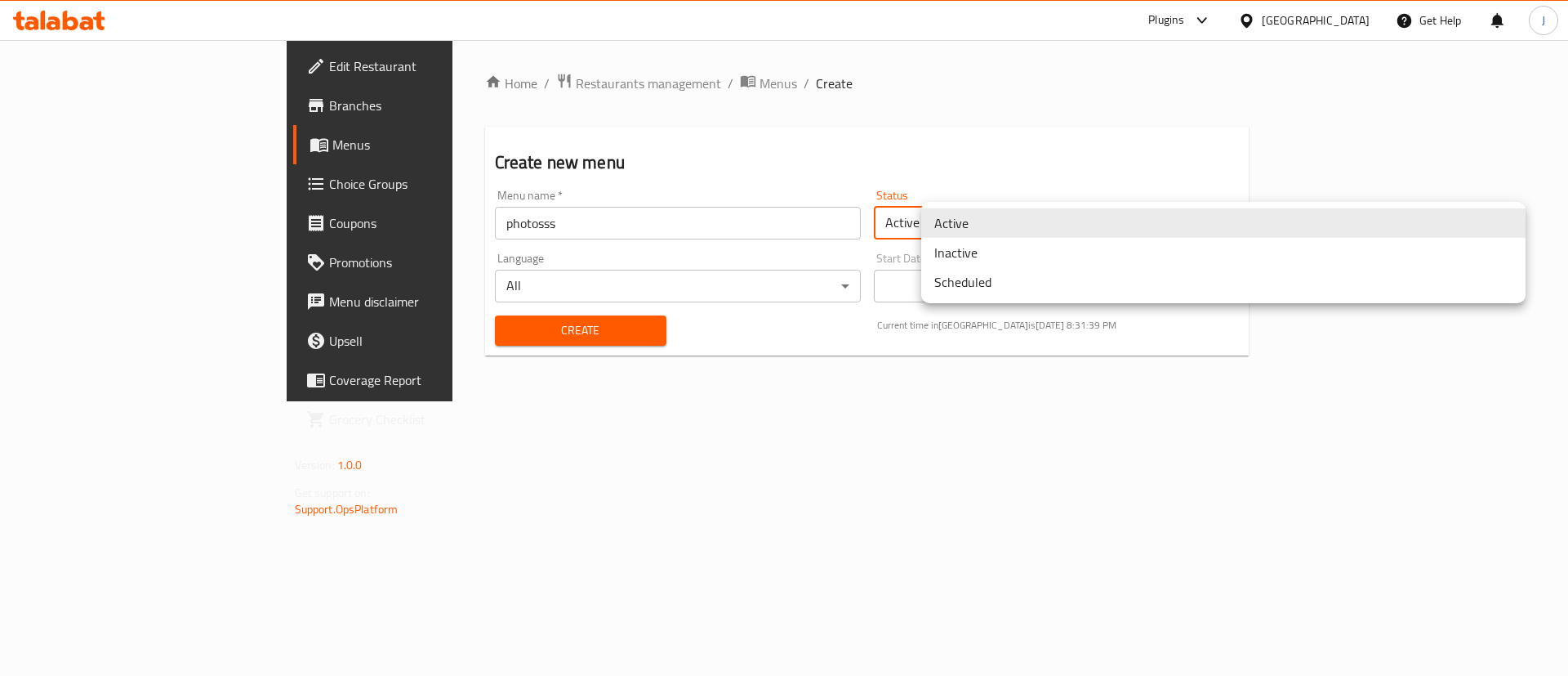
click at [943, 232] on body "​ Plugins [GEOGRAPHIC_DATA] Get Help J Edit Restaurant Branches Menus Choice Gr…" at bounding box center [784, 358] width 1568 height 636
click at [959, 263] on li "Inactive" at bounding box center [1223, 252] width 605 height 30
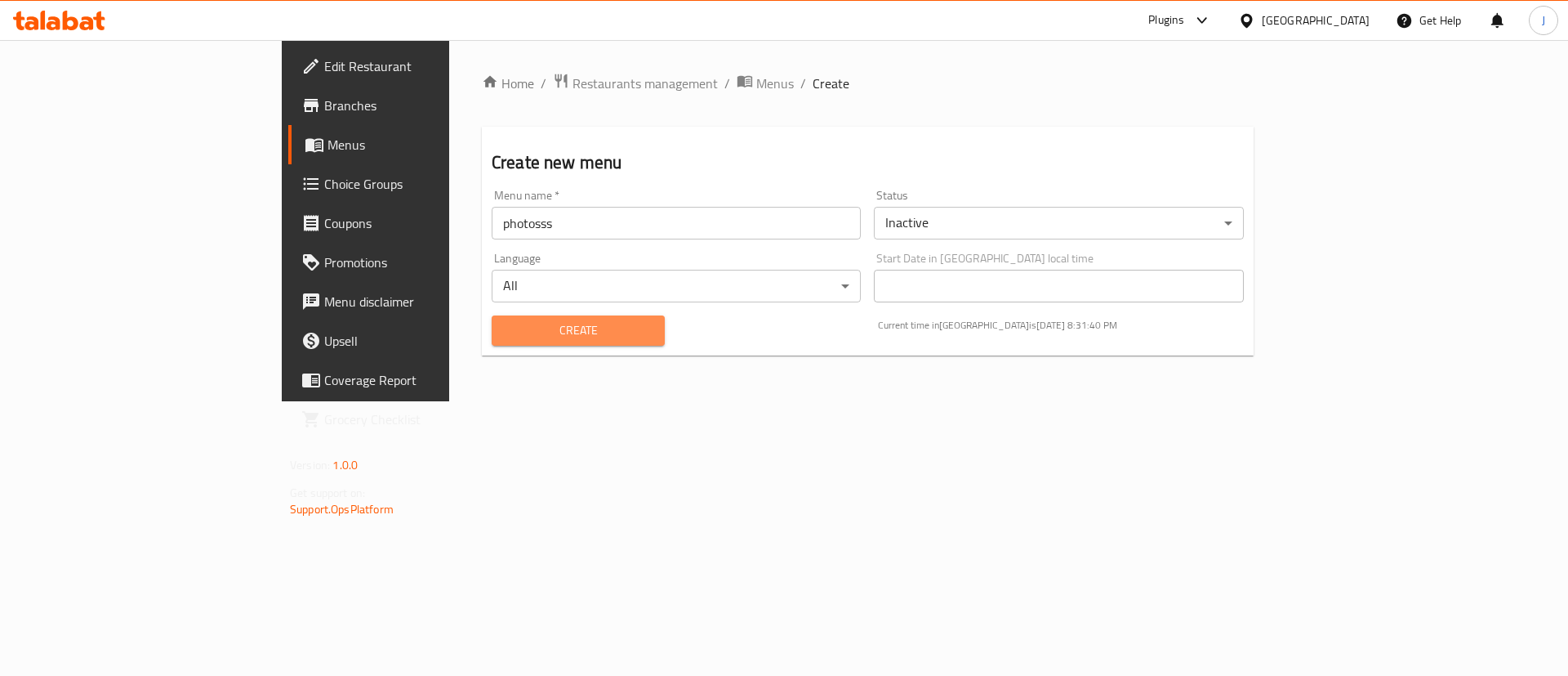
drag, startPoint x: 501, startPoint y: 327, endPoint x: 635, endPoint y: 290, distance: 139.0
click at [505, 327] on span "Create" at bounding box center [578, 330] width 147 height 20
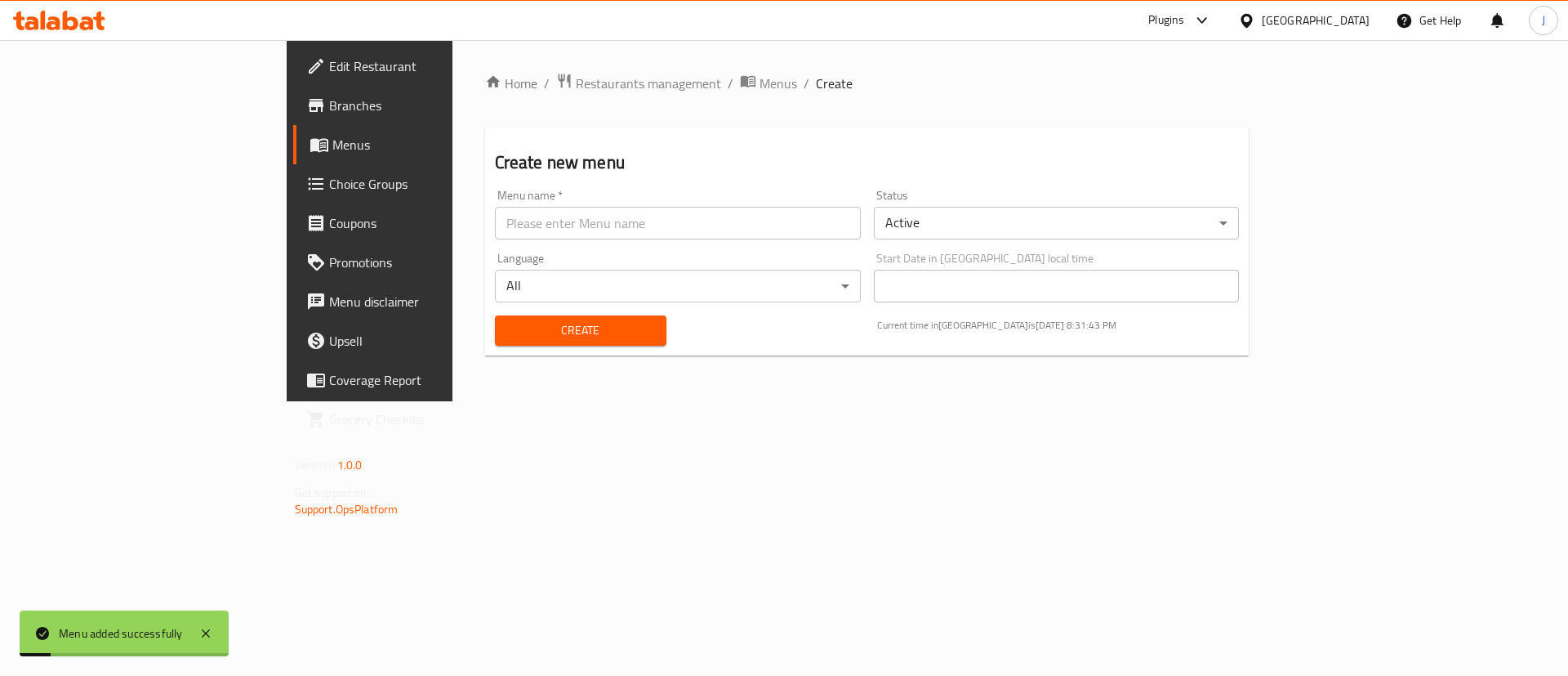
drag, startPoint x: 589, startPoint y: 87, endPoint x: 598, endPoint y: 100, distance: 15.8
click at [760, 87] on span "Menus" at bounding box center [778, 83] width 37 height 20
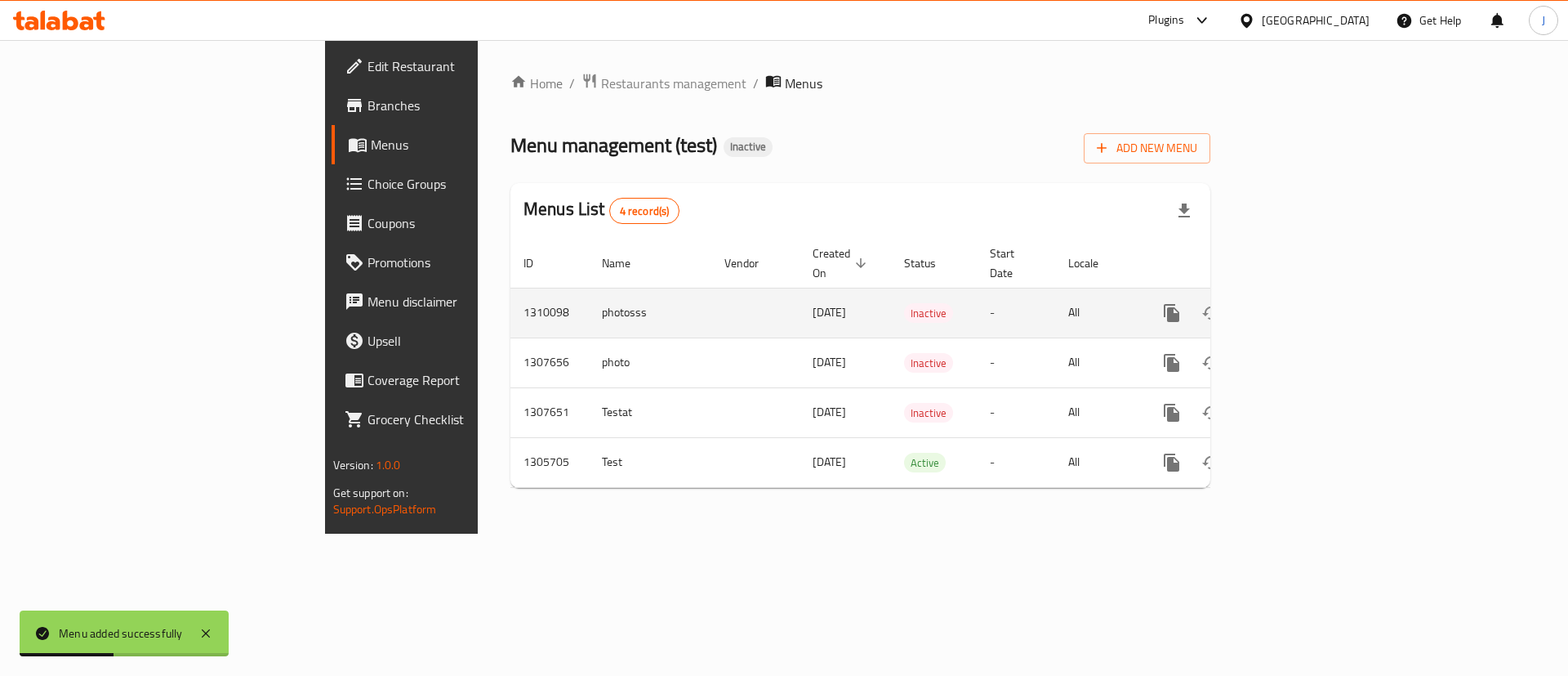
click at [1297, 306] on icon "enhanced table" at bounding box center [1289, 313] width 14 height 14
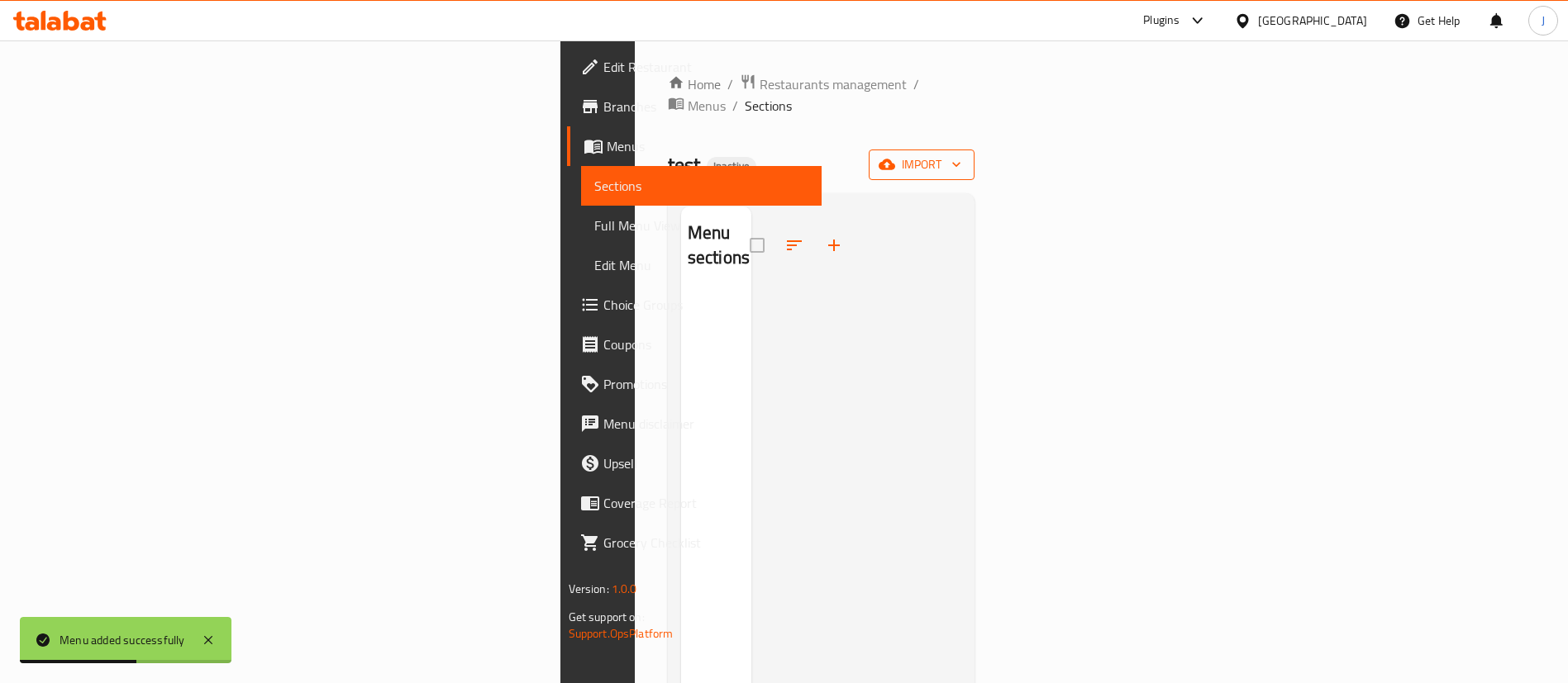
click at [961, 155] on span "import" at bounding box center [921, 164] width 79 height 20
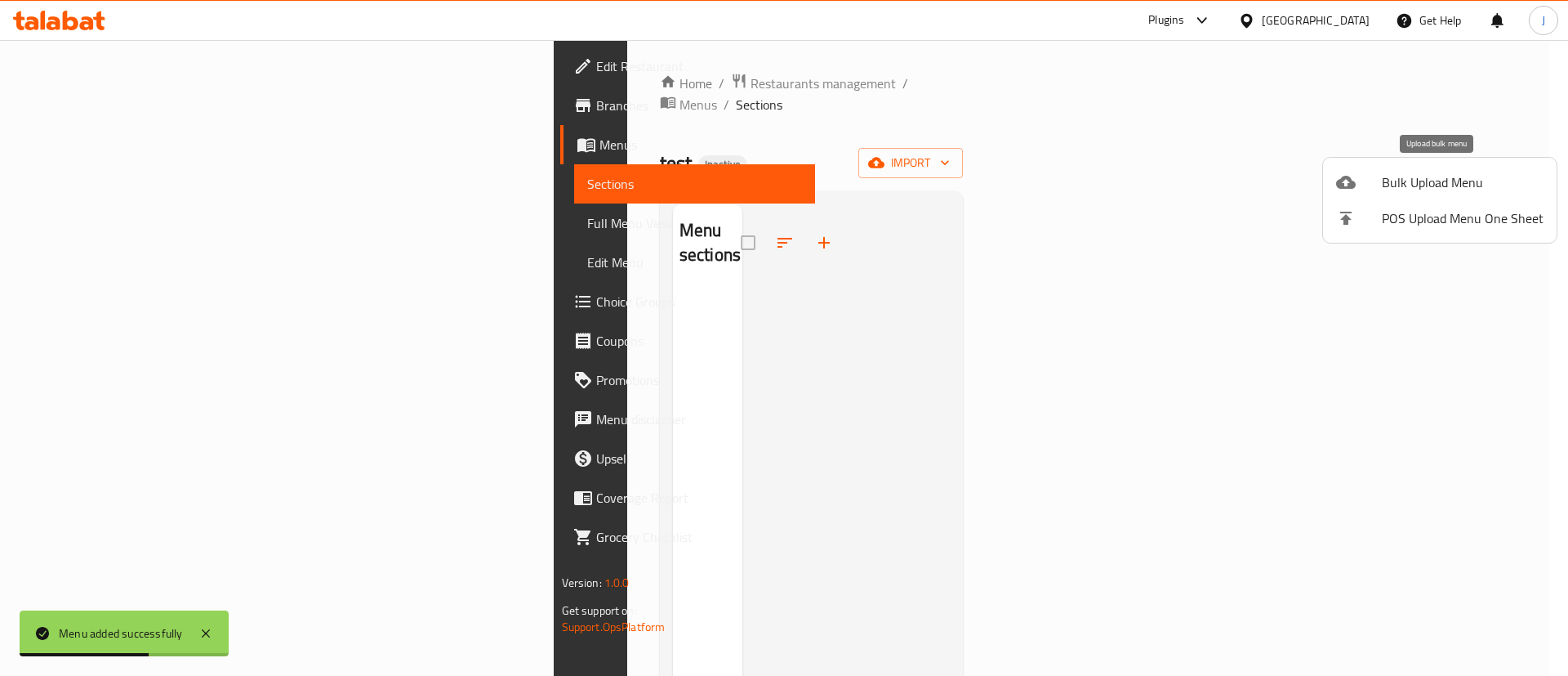
click at [1420, 185] on span "Bulk Upload Menu" at bounding box center [1462, 182] width 161 height 20
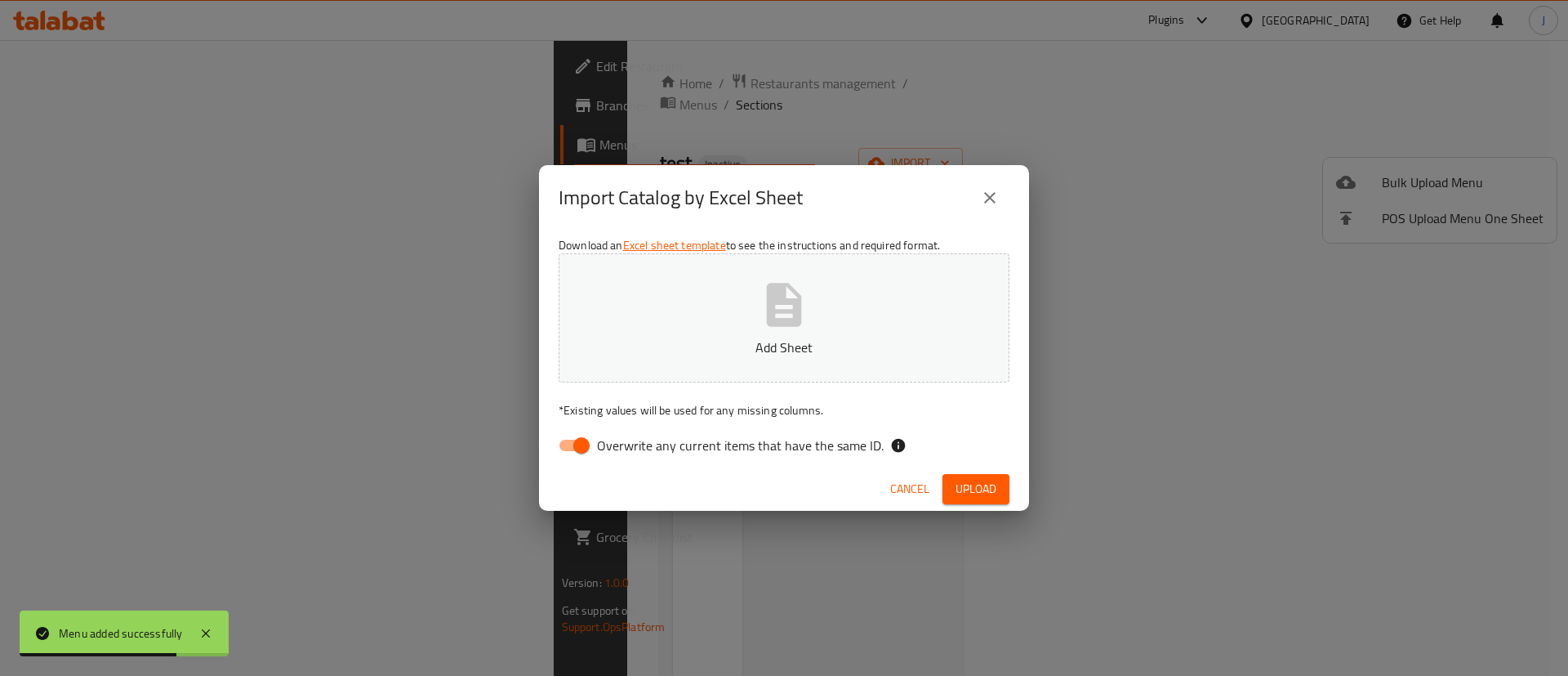
click at [802, 333] on button "Add Sheet" at bounding box center [784, 317] width 451 height 129
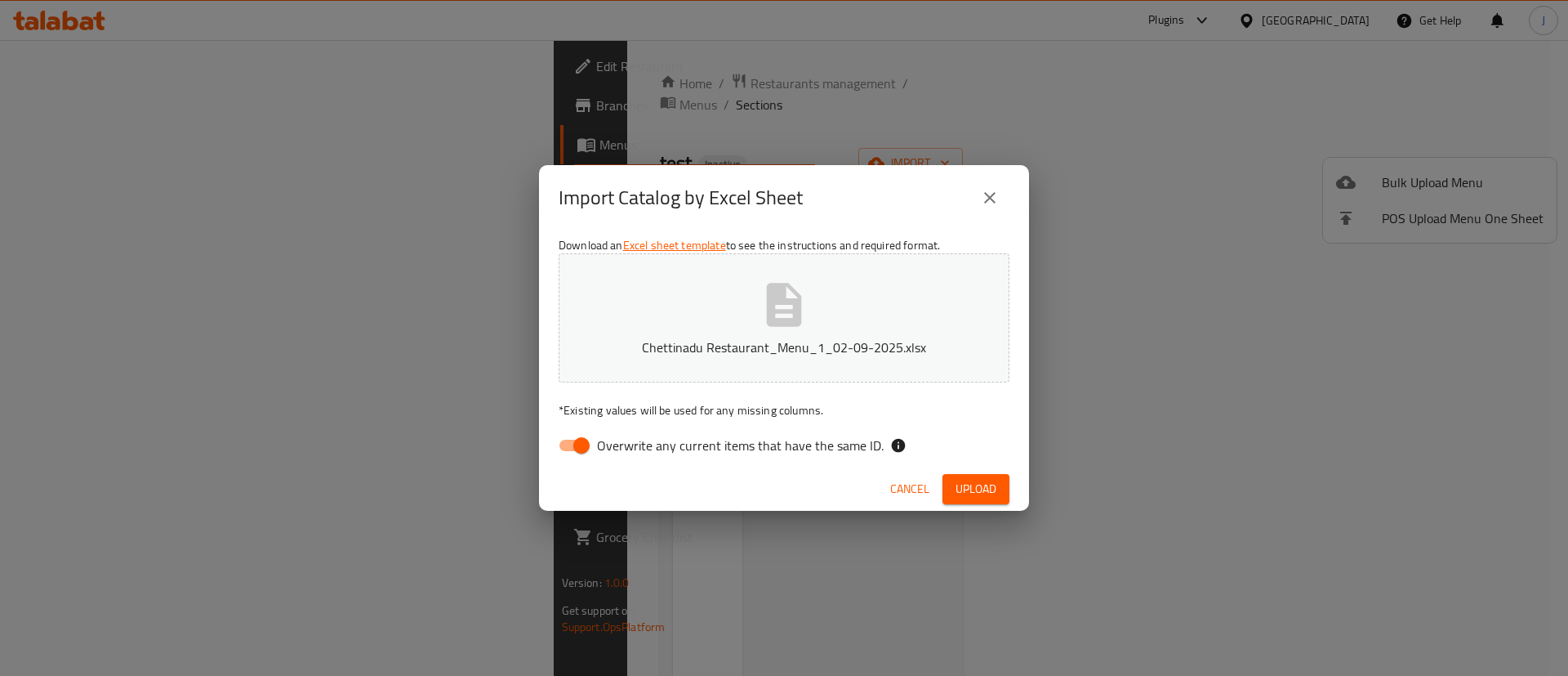
click at [986, 488] on span "Upload" at bounding box center [976, 489] width 41 height 20
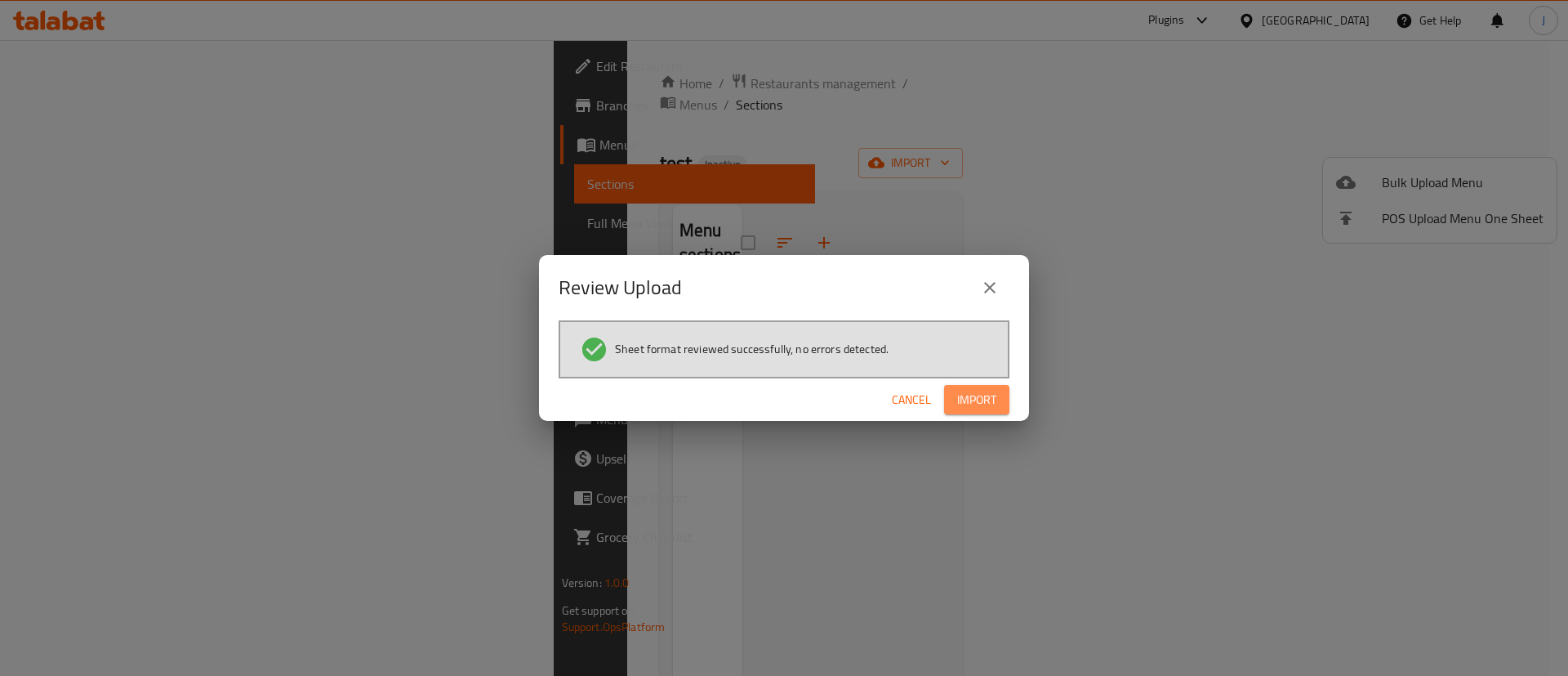
click at [965, 390] on span "Import" at bounding box center [977, 400] width 39 height 20
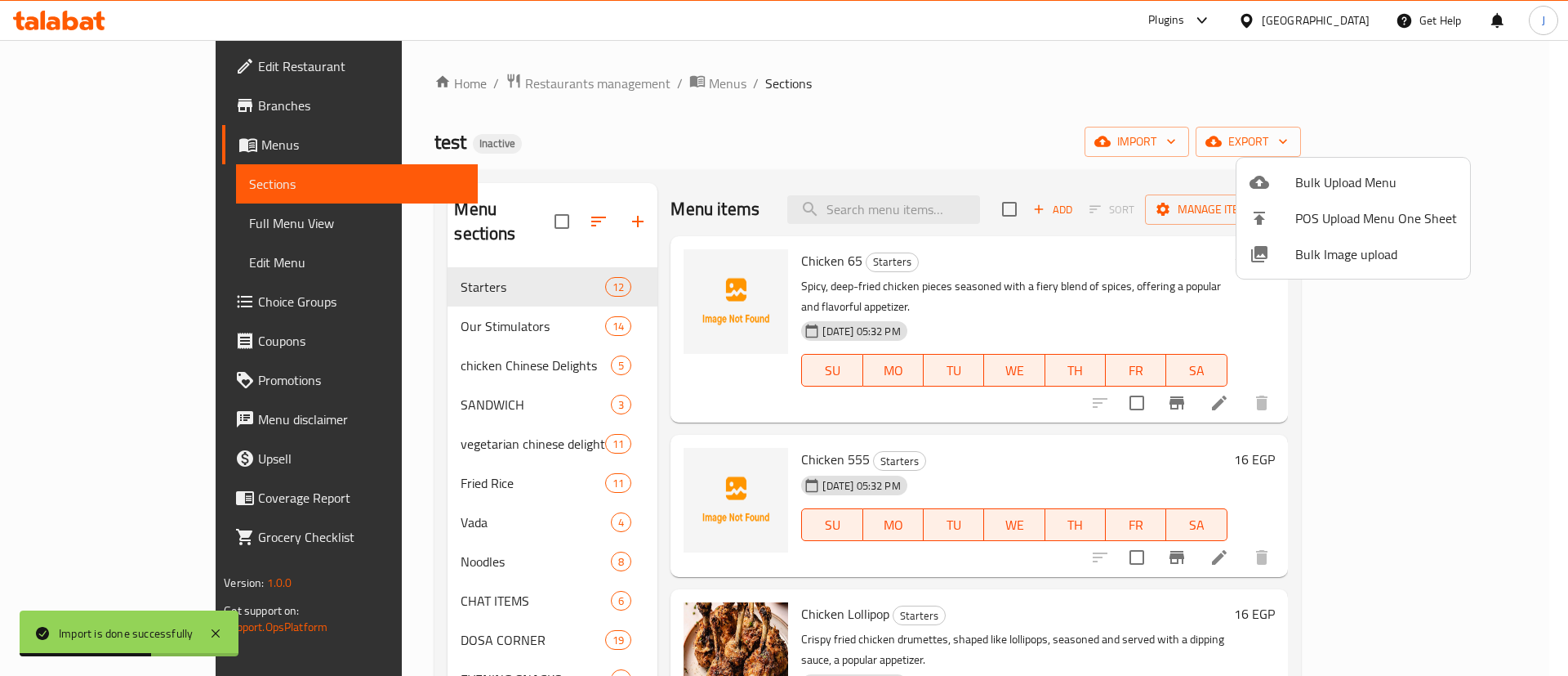
click at [1066, 289] on div at bounding box center [784, 338] width 1568 height 676
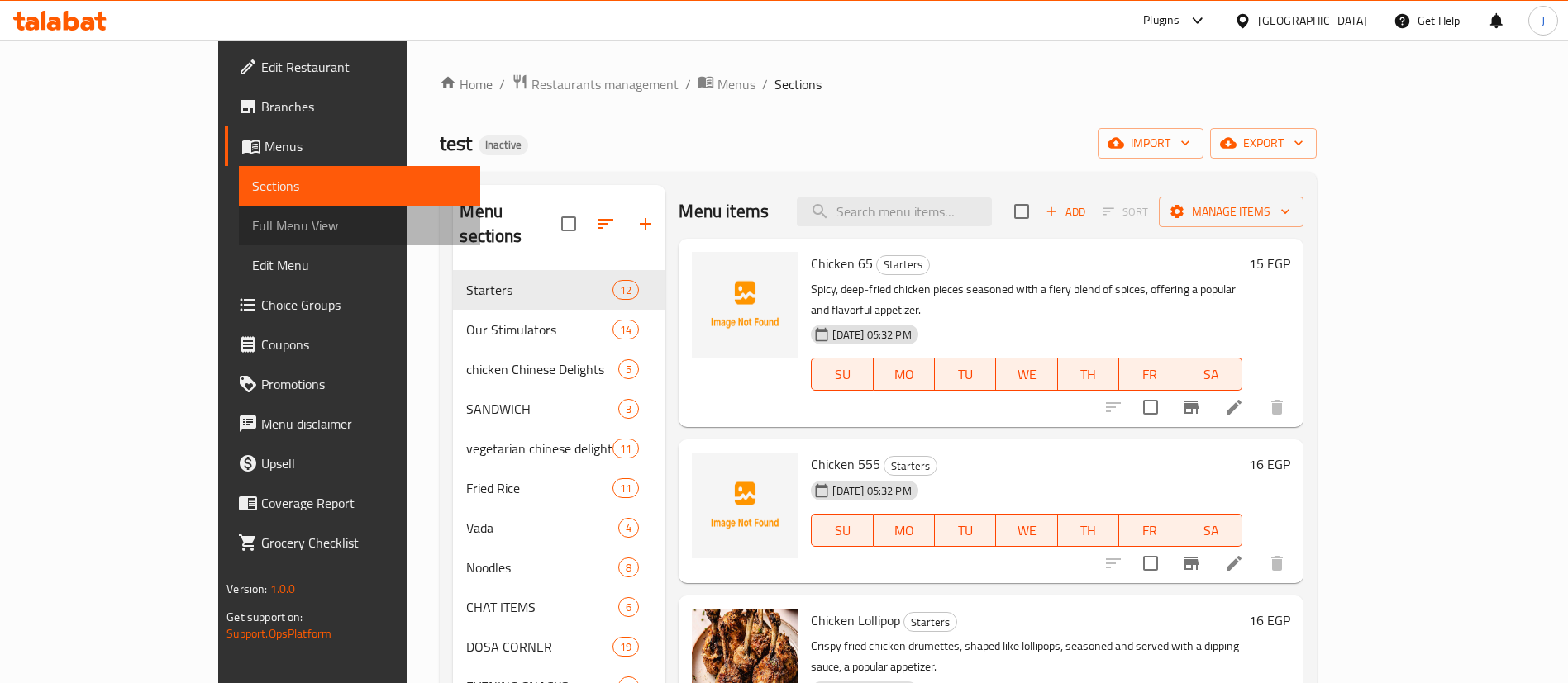
drag, startPoint x: 99, startPoint y: 225, endPoint x: 253, endPoint y: 56, distance: 228.6
click at [252, 225] on span "Full Menu View" at bounding box center [360, 225] width 215 height 20
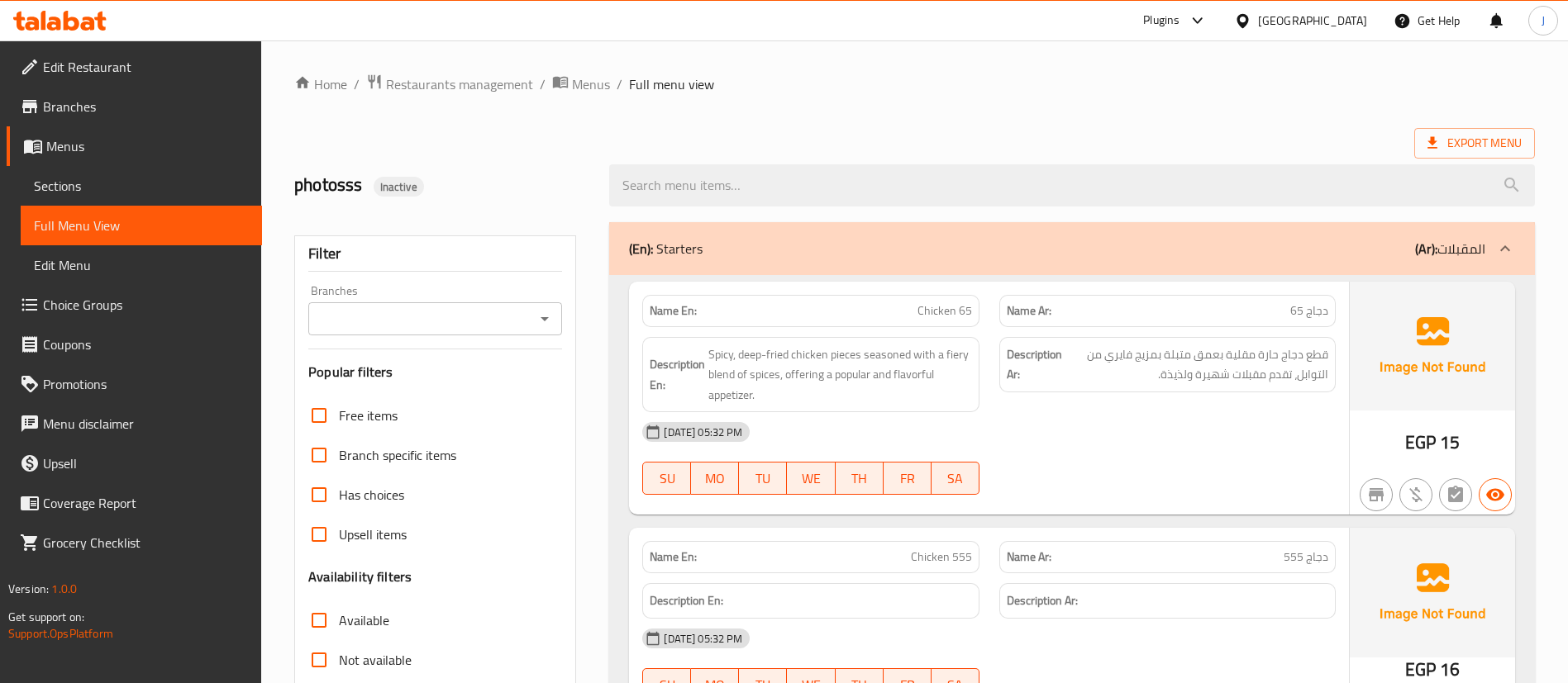
drag, startPoint x: 1004, startPoint y: 377, endPoint x: 965, endPoint y: 360, distance: 42.5
click at [1004, 377] on div "Description Ar: قطع دجاج حارة مقلية بعمق متبلة بمزيج فايري من التوابل، تقدم مقب…" at bounding box center [1168, 364] width 336 height 55
click at [942, 79] on ol "Home / Restaurants management / Menus / Full menu view" at bounding box center [914, 84] width 1240 height 21
